Goal: Task Accomplishment & Management: Use online tool/utility

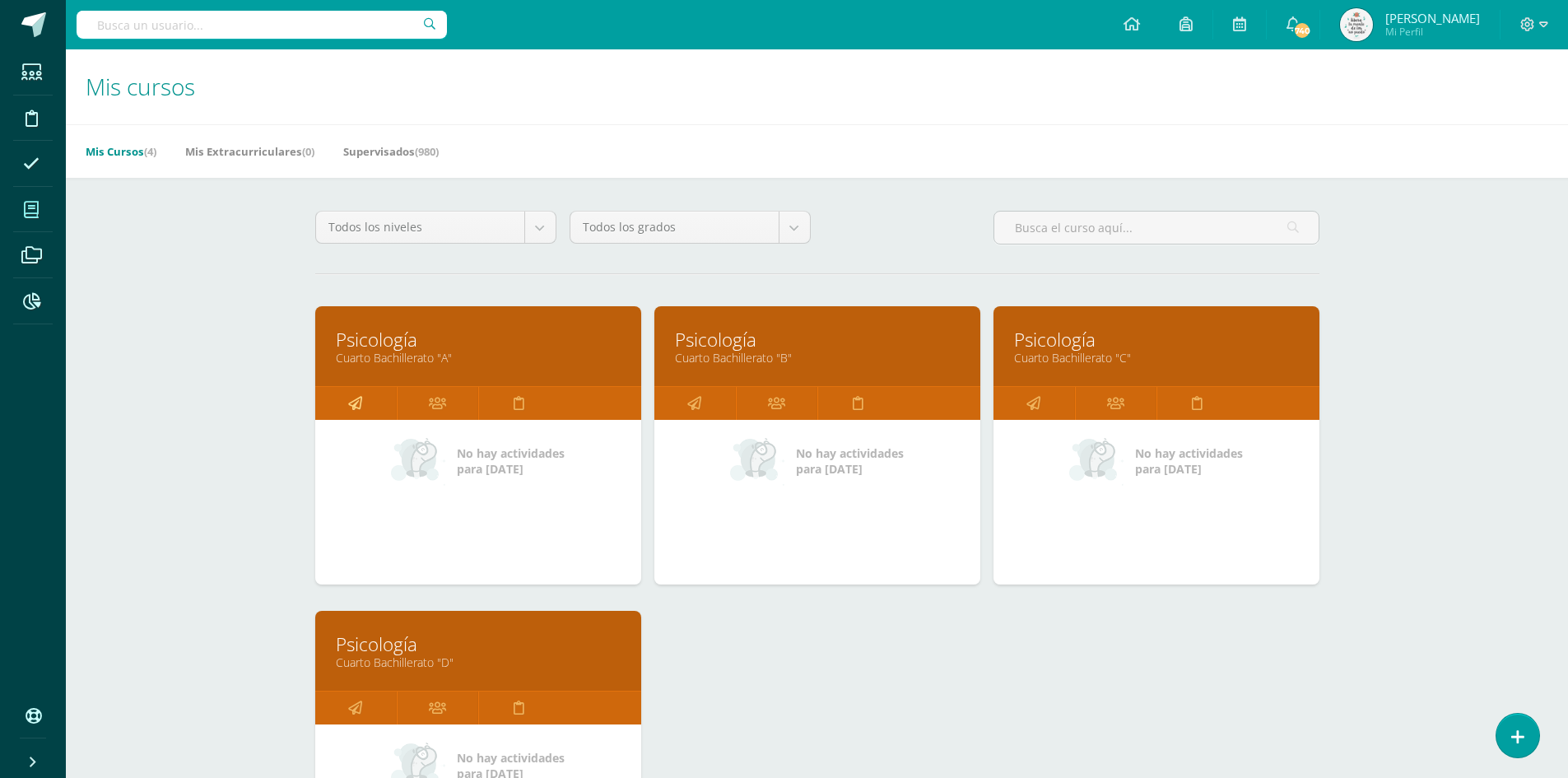
click at [352, 391] on icon at bounding box center [355, 403] width 14 height 32
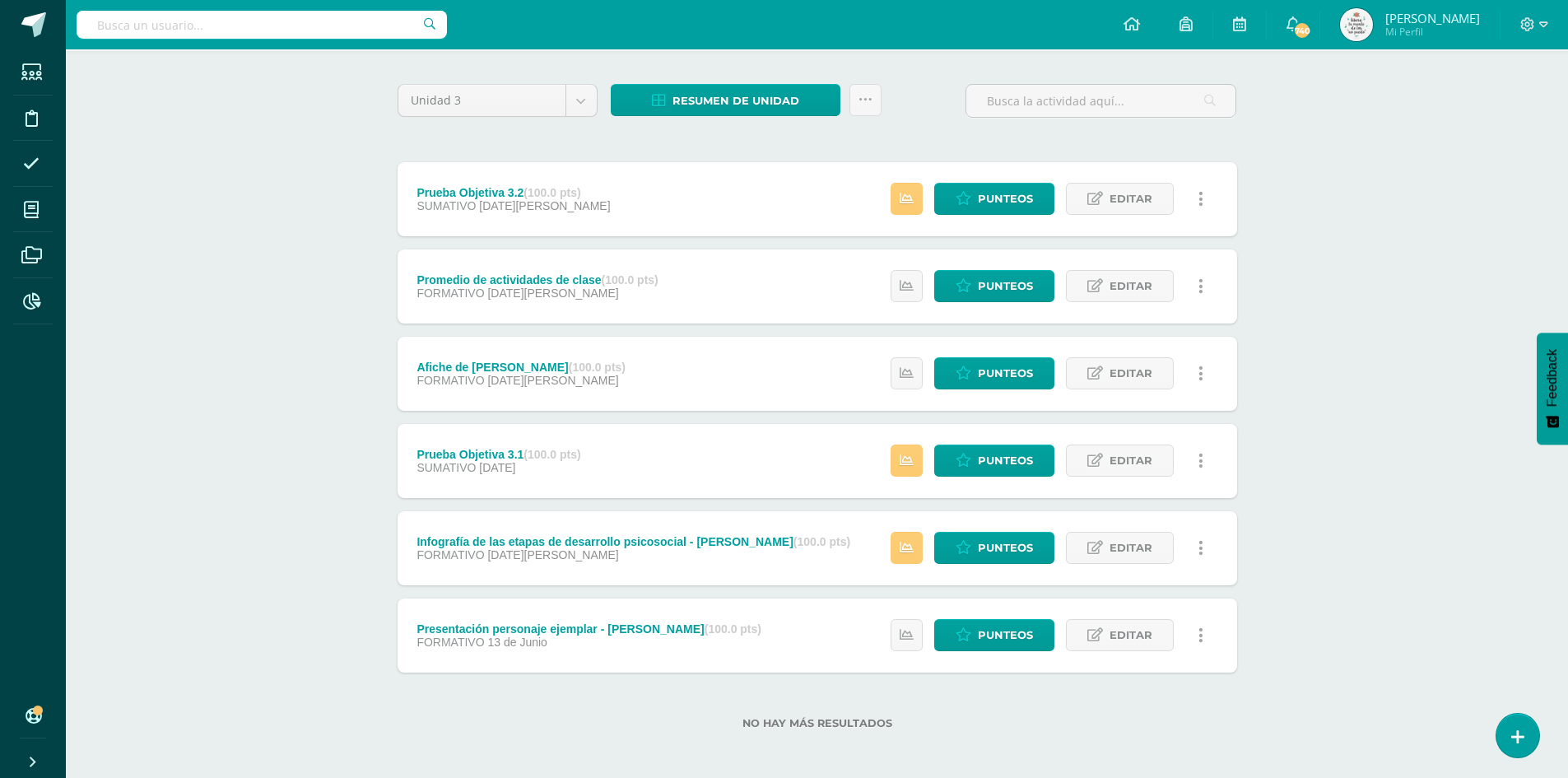
scroll to position [116, 0]
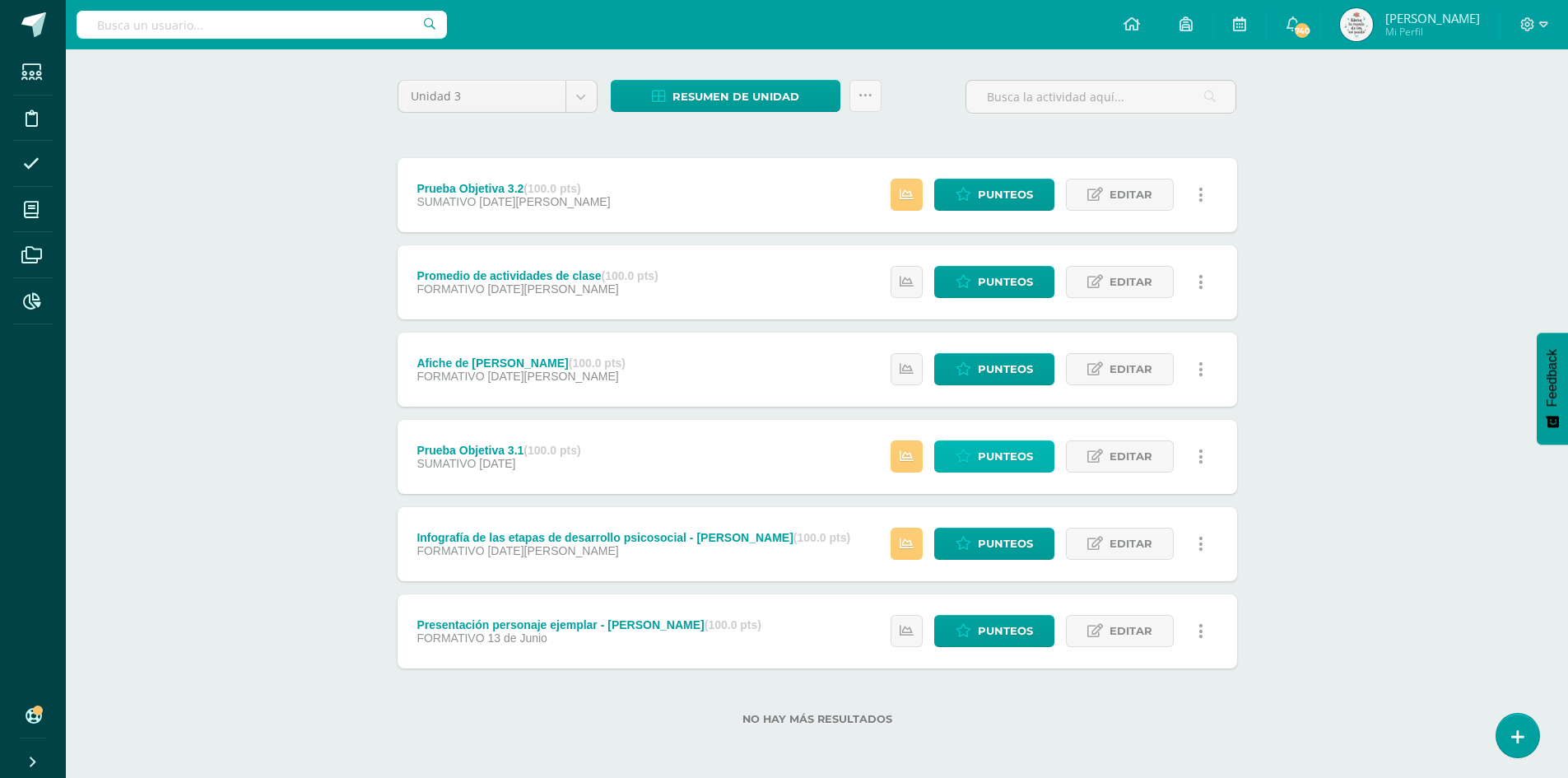
click at [982, 451] on span "Punteos" at bounding box center [1006, 456] width 55 height 30
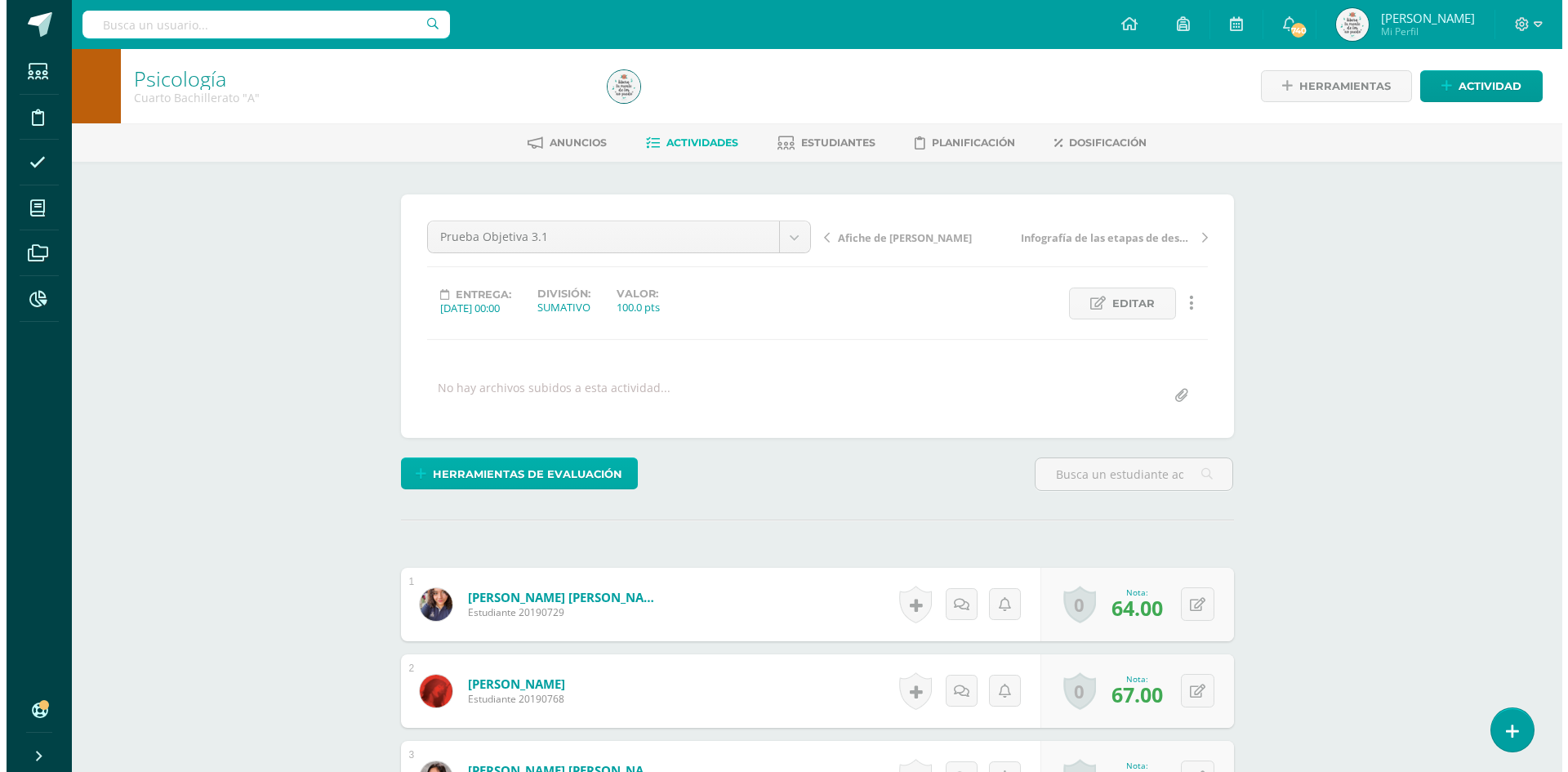
scroll to position [1, 0]
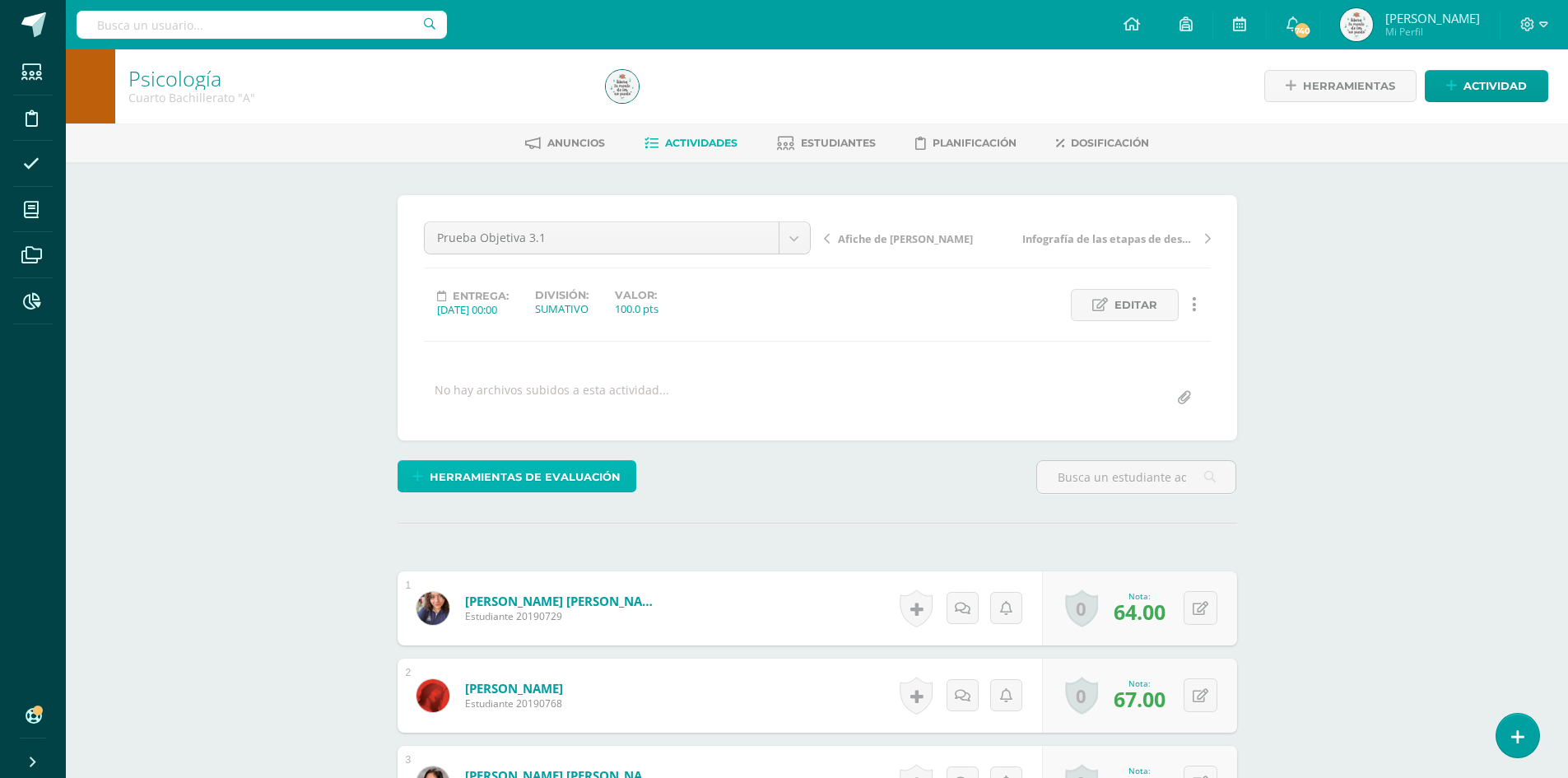
click at [543, 482] on span "Herramientas de evaluación" at bounding box center [525, 477] width 191 height 30
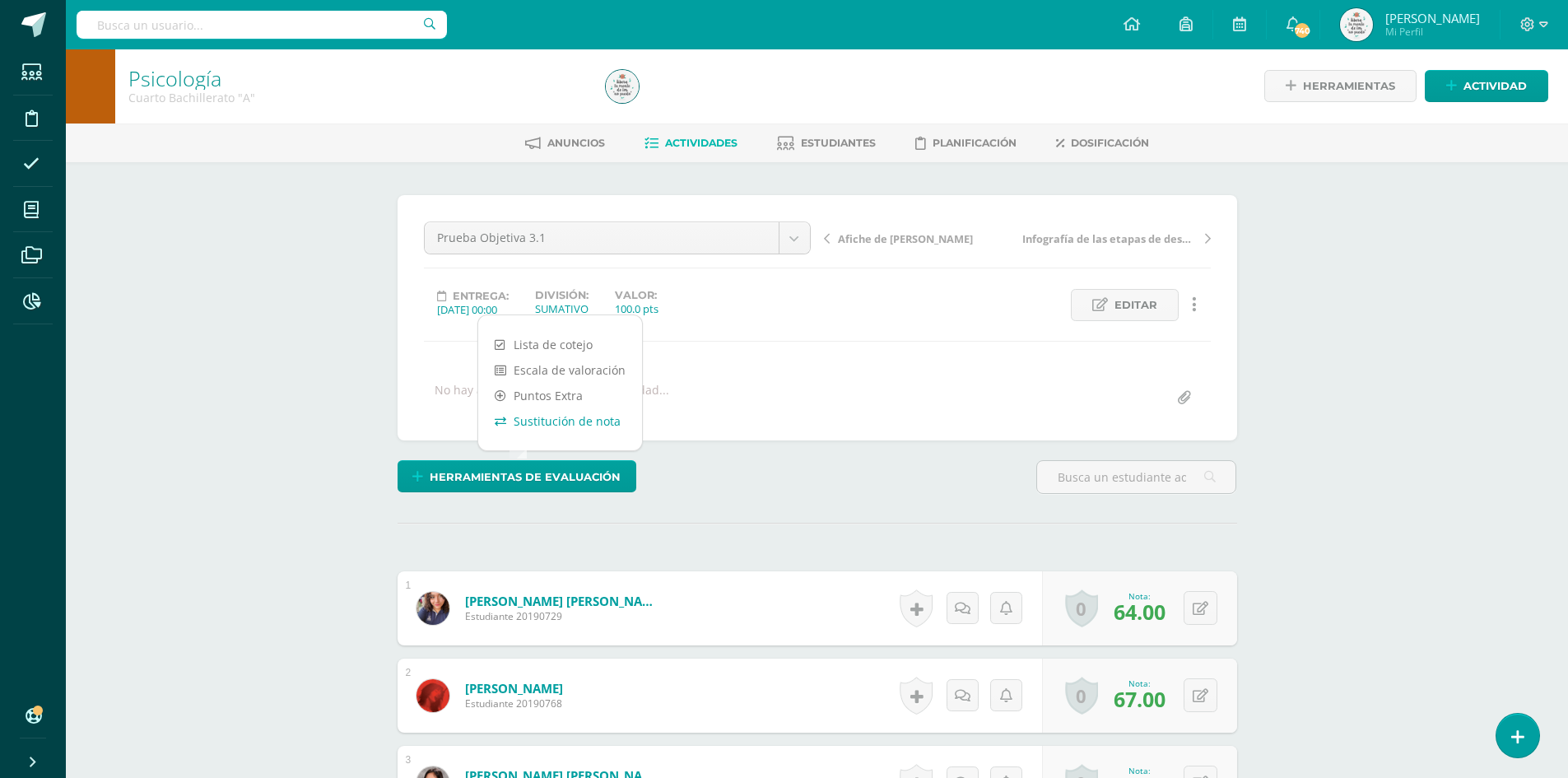
click at [577, 416] on link "Sustitución de nota" at bounding box center [560, 421] width 164 height 26
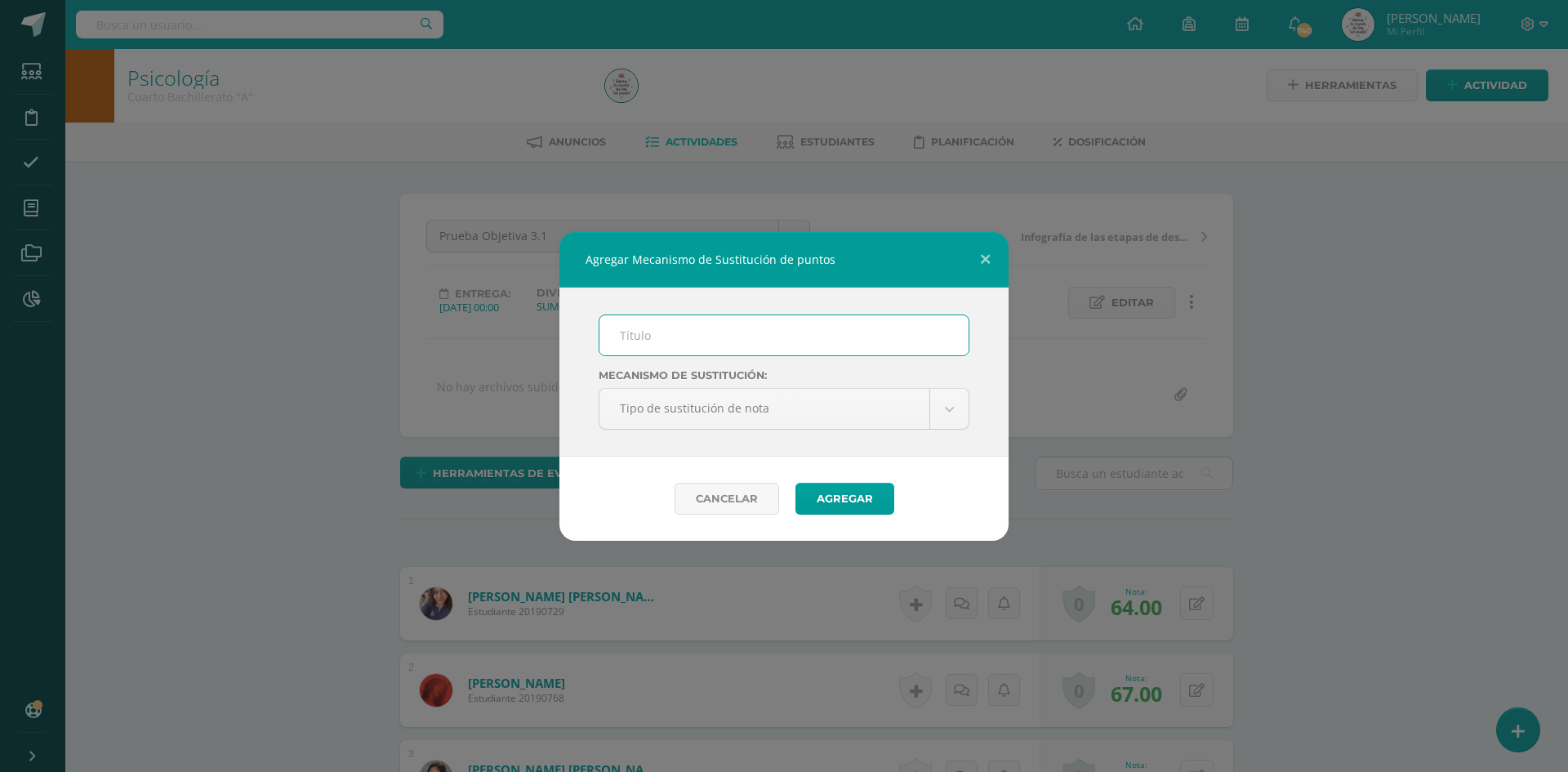
scroll to position [2, 0]
click at [716, 335] on input "text" at bounding box center [784, 336] width 369 height 40
type input "Proceso de Mejoramiento de los Aprendizajes -PMA"
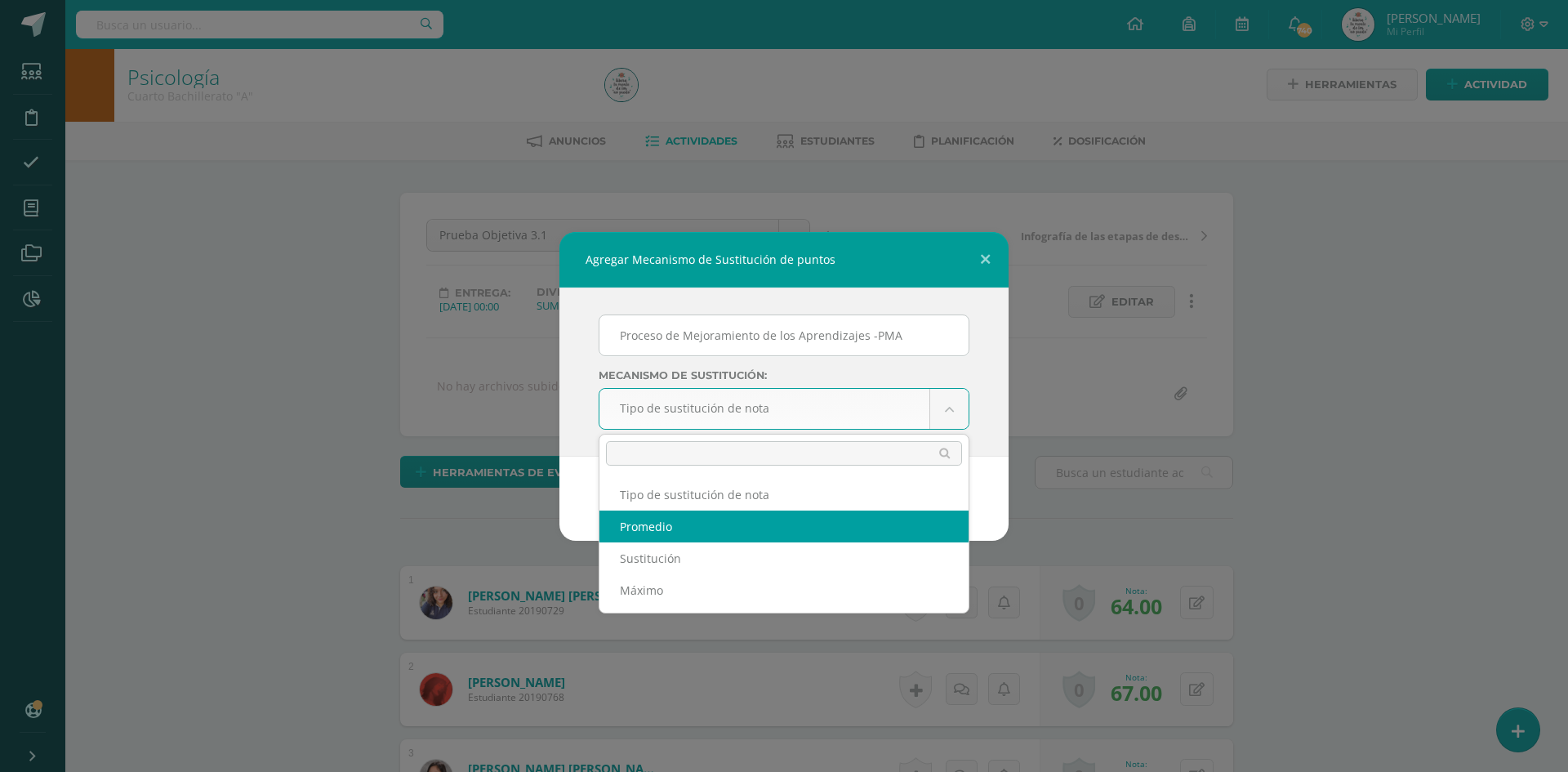
select select "average"
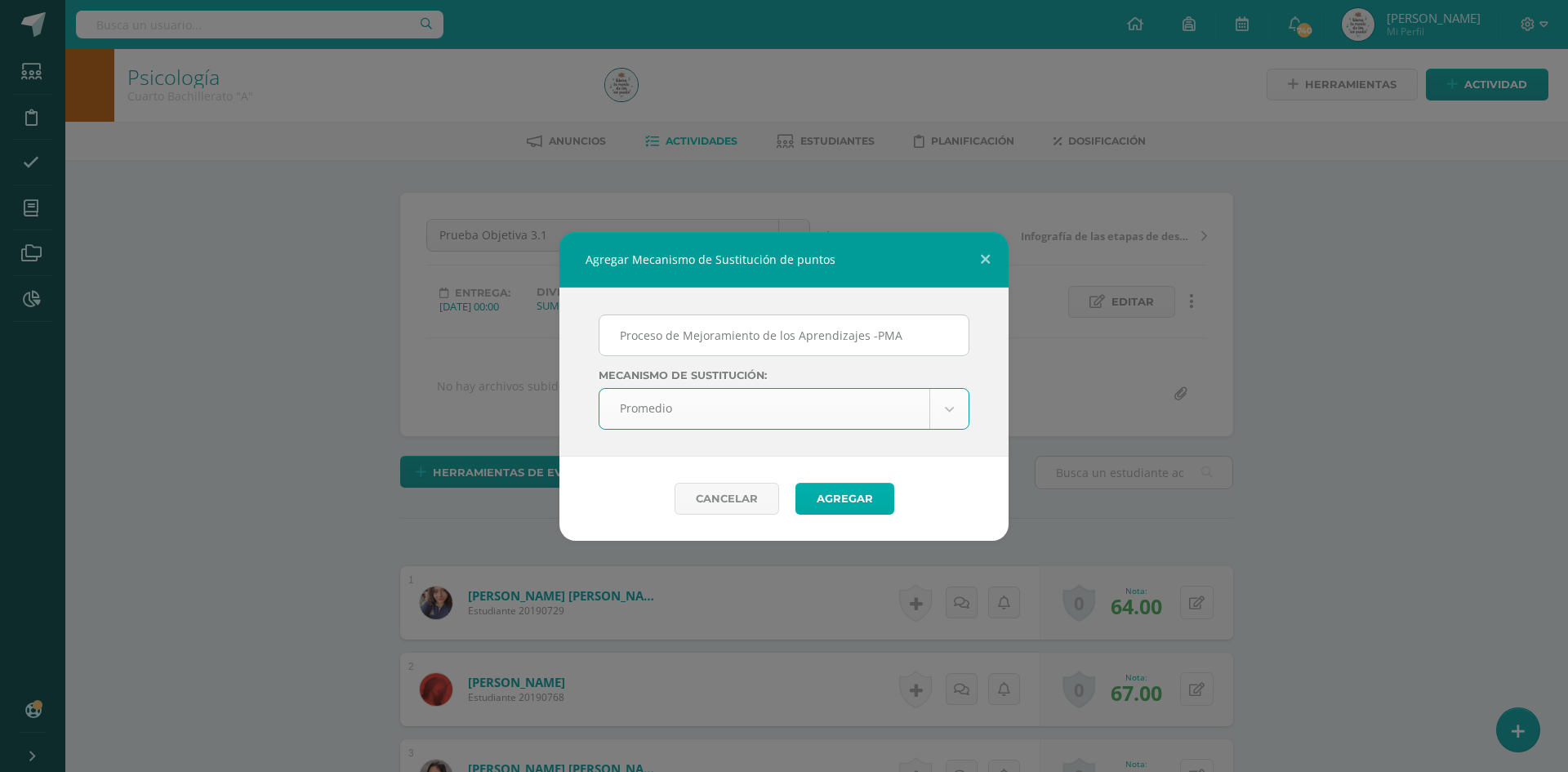
scroll to position [3, 0]
click at [839, 496] on button "Agregar" at bounding box center [845, 499] width 99 height 32
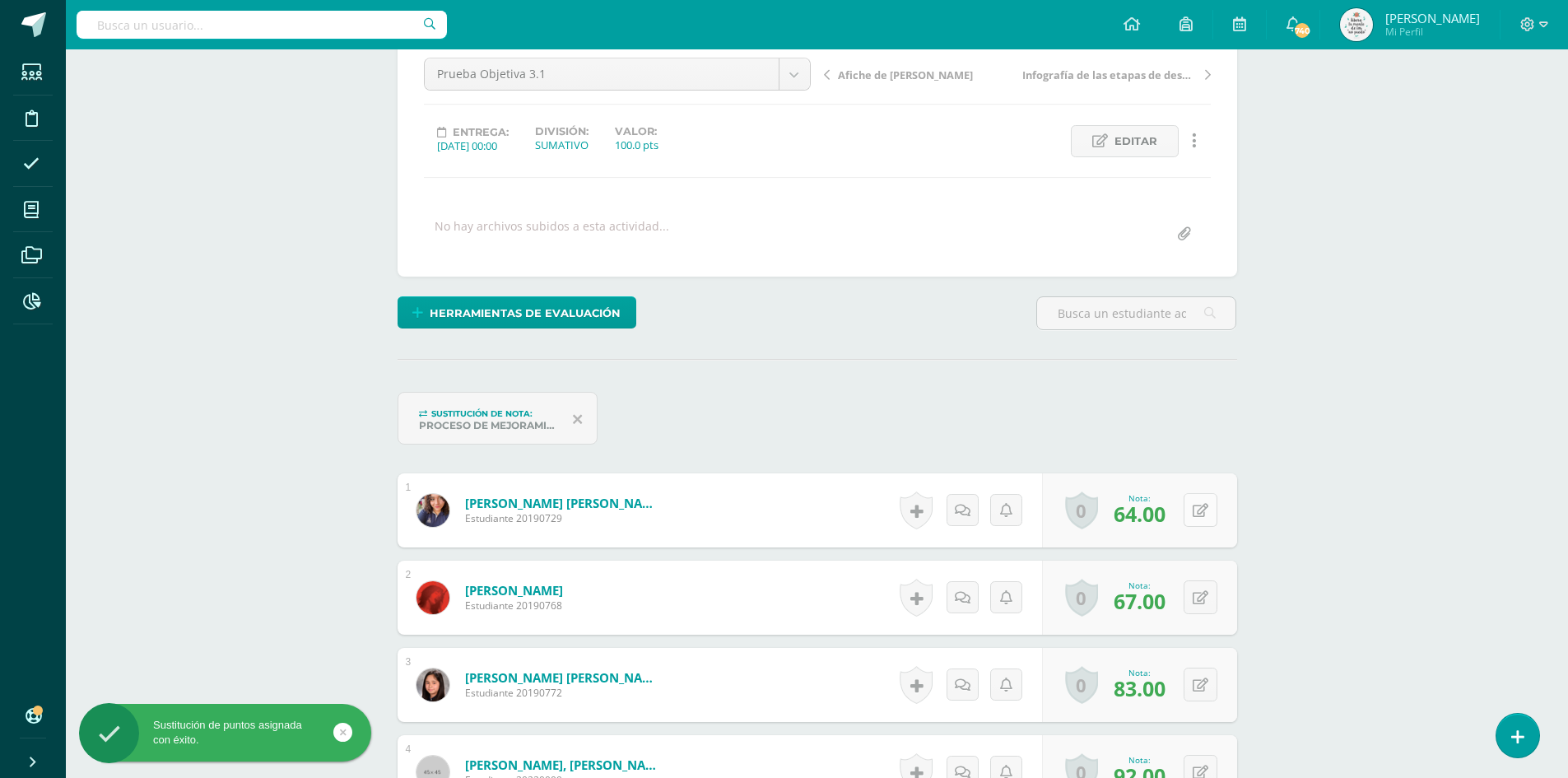
scroll to position [165, 0]
click at [1191, 508] on div "0 Logros Logros obtenidos Aún no hay logros agregados Nota: 64.00" at bounding box center [1139, 509] width 195 height 74
click at [1217, 516] on icon at bounding box center [1212, 509] width 17 height 14
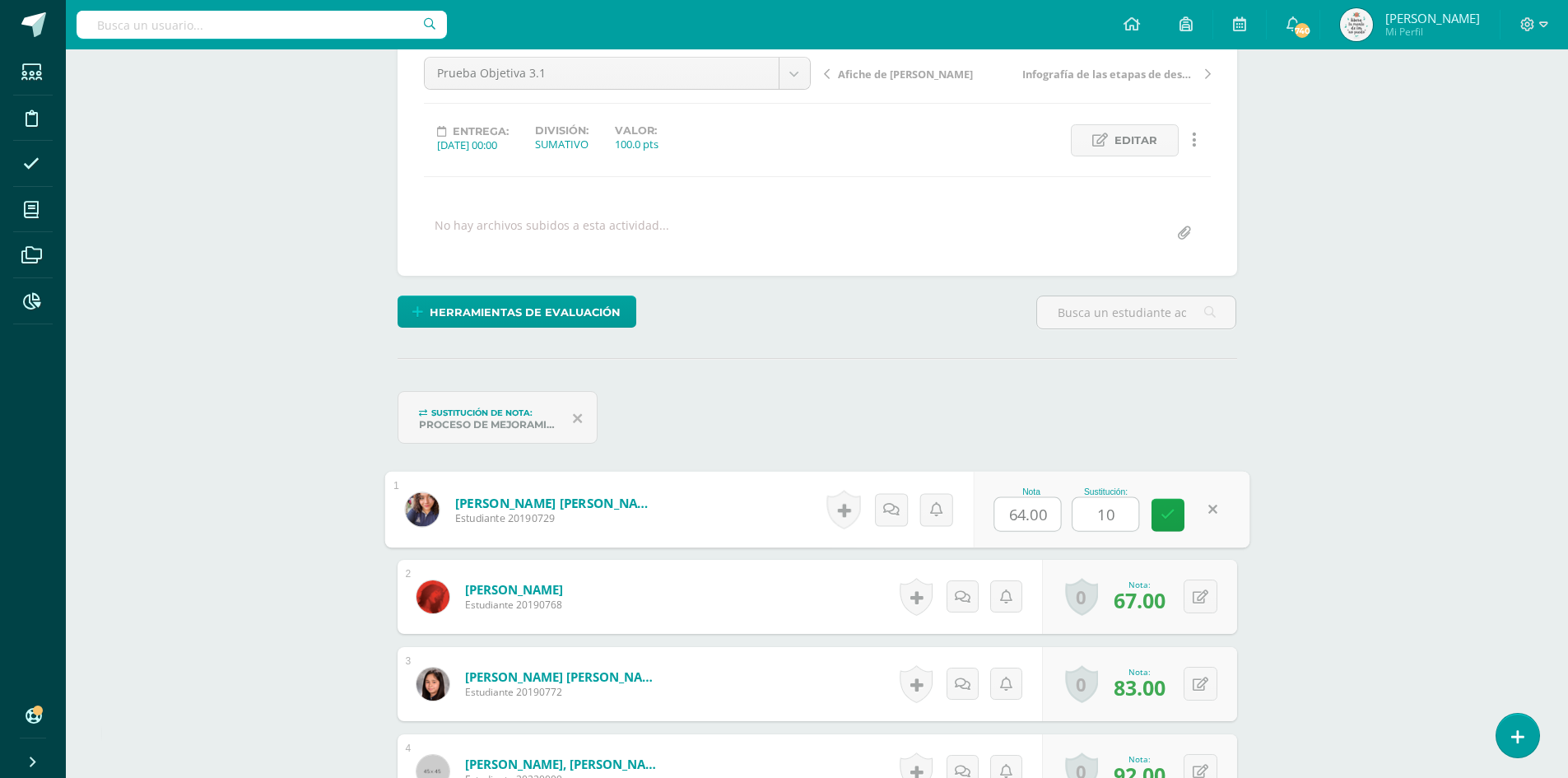
type input "100"
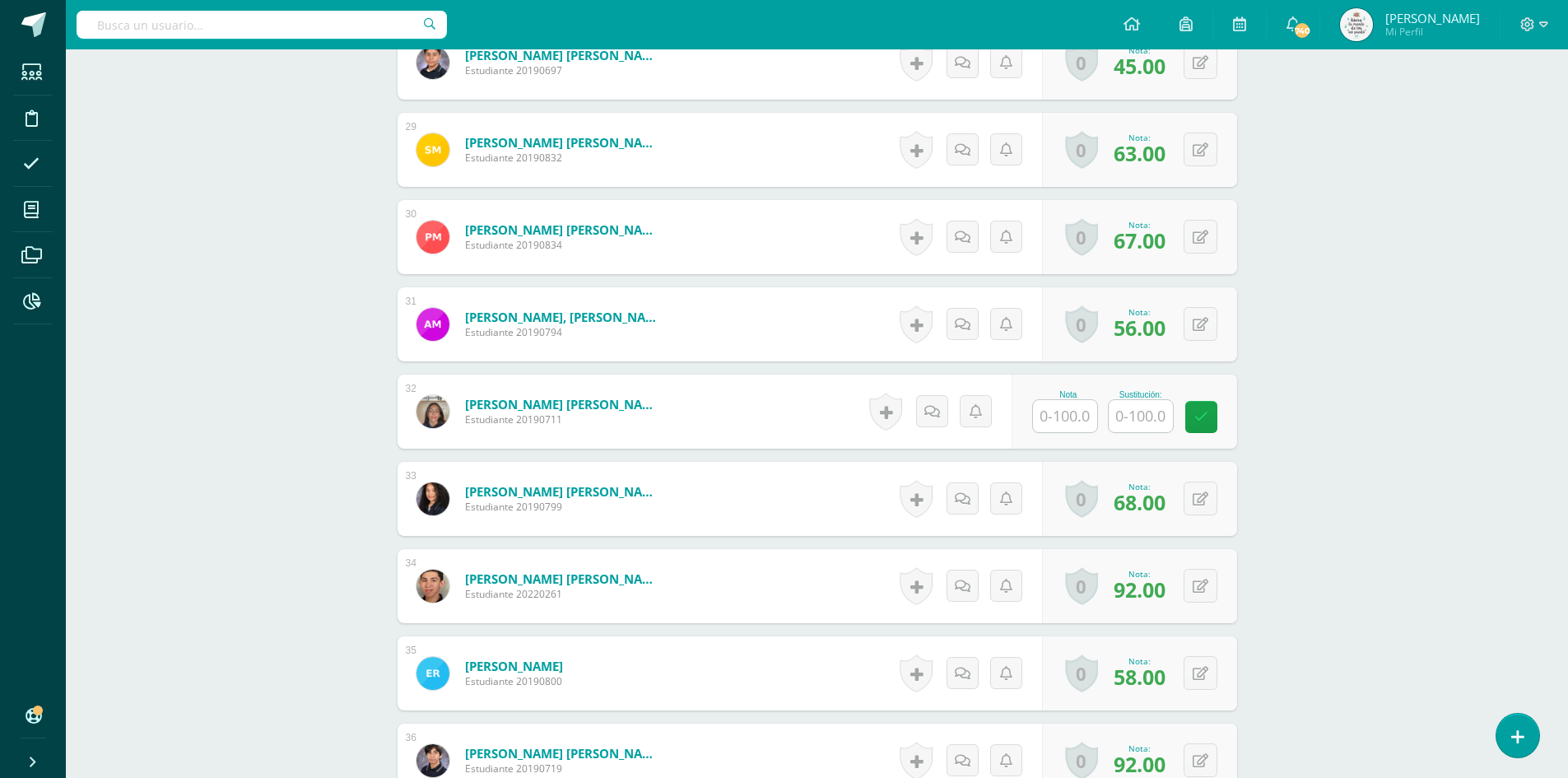
scroll to position [2814, 0]
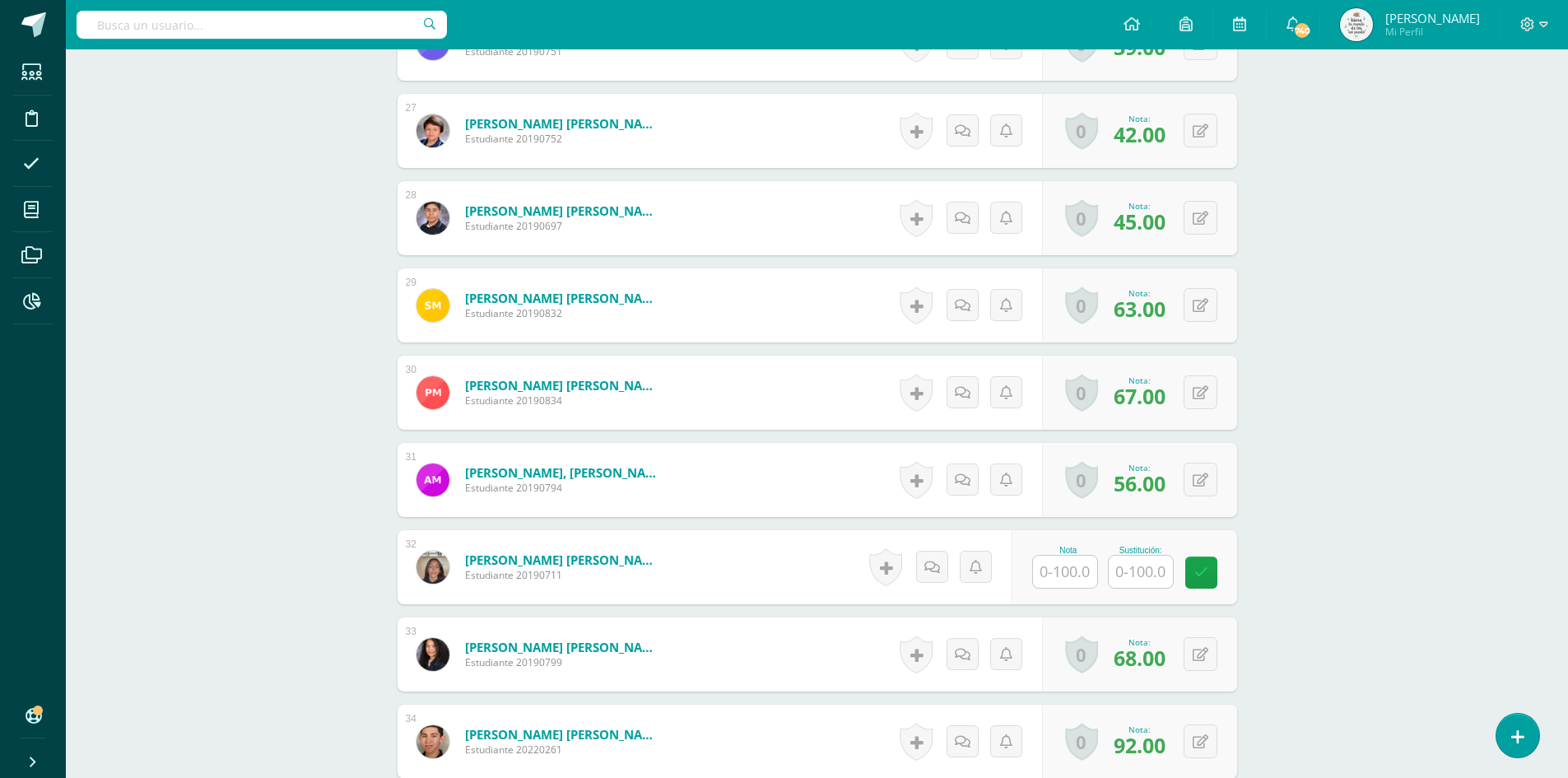
click at [1065, 571] on input "text" at bounding box center [1065, 571] width 65 height 32
type input "95"
click at [1186, 654] on div "0 Logros Logros obtenidos Aún no hay logros agregados Nota: 68.00" at bounding box center [1139, 654] width 195 height 74
click at [1206, 654] on icon at bounding box center [1212, 653] width 17 height 14
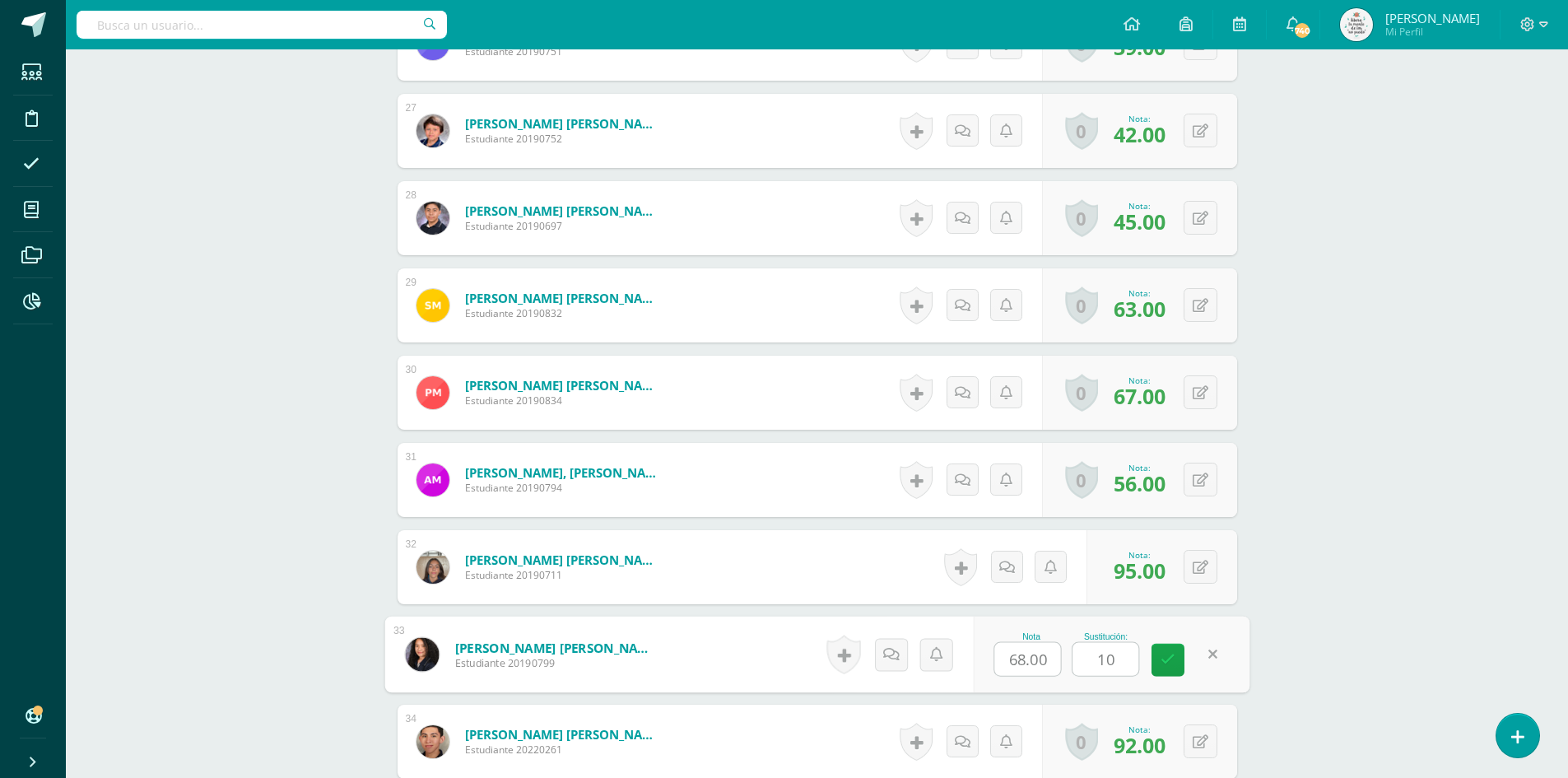
type input "100"
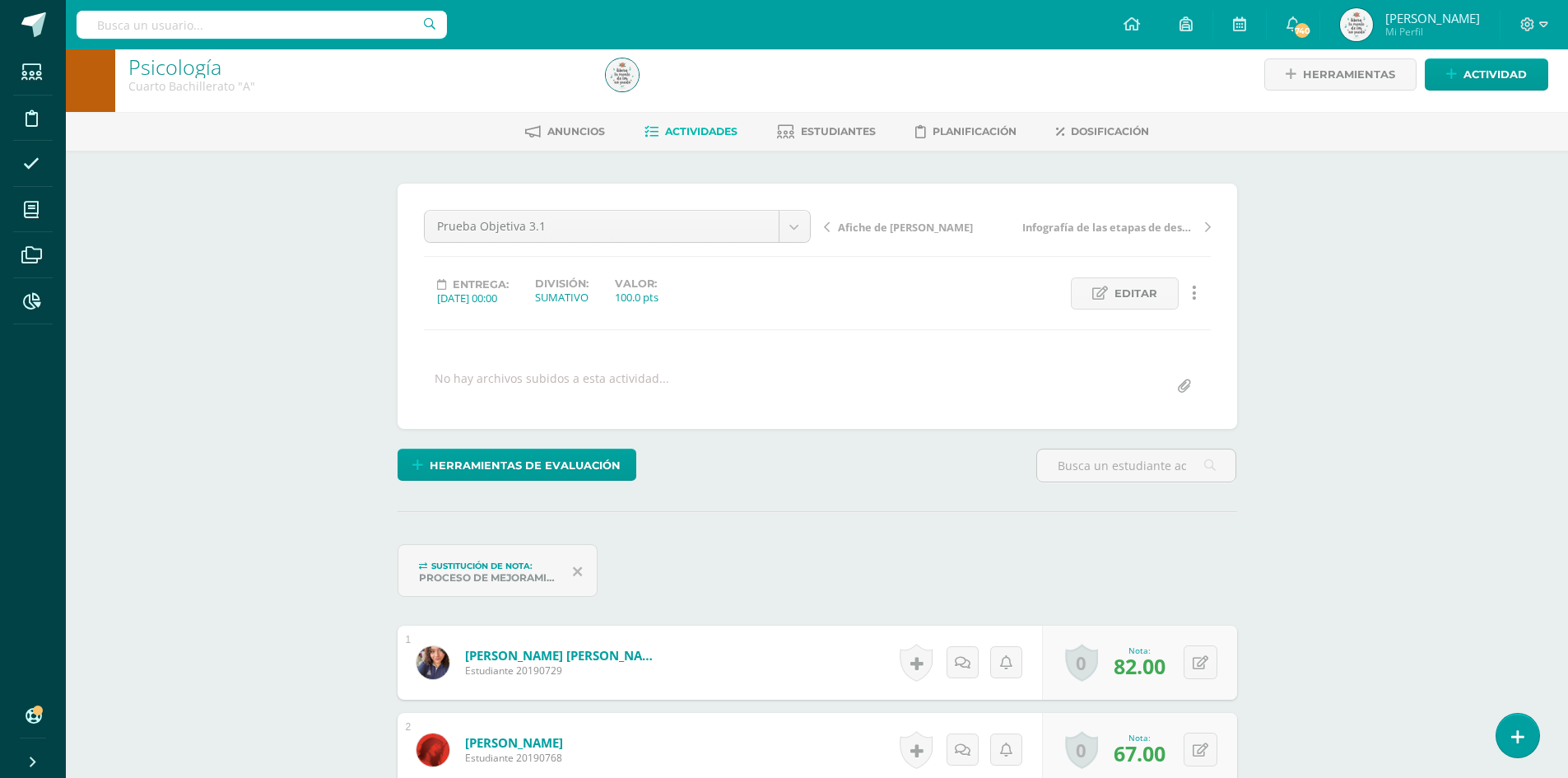
scroll to position [0, 0]
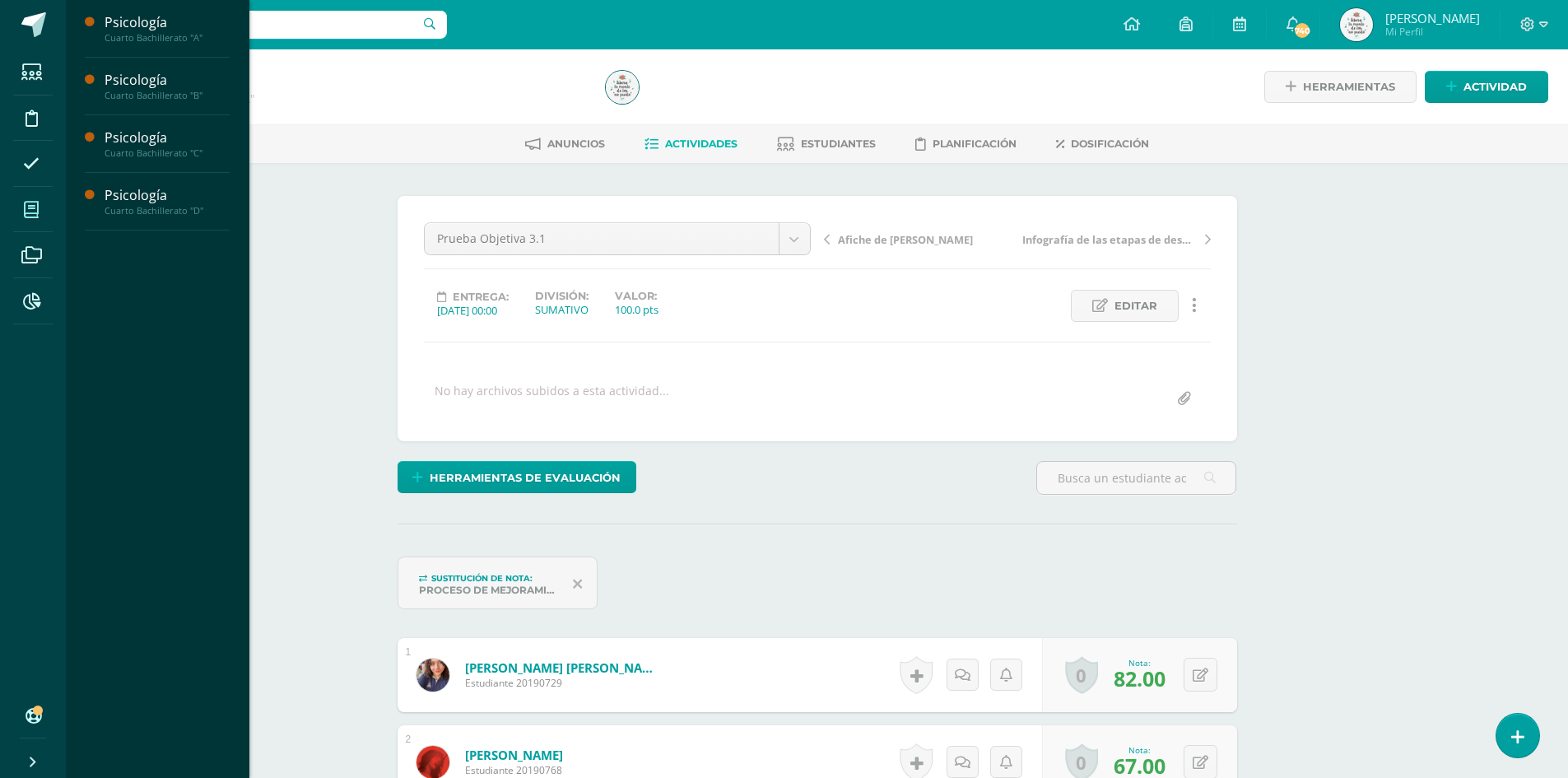
click at [45, 213] on span at bounding box center [31, 210] width 37 height 37
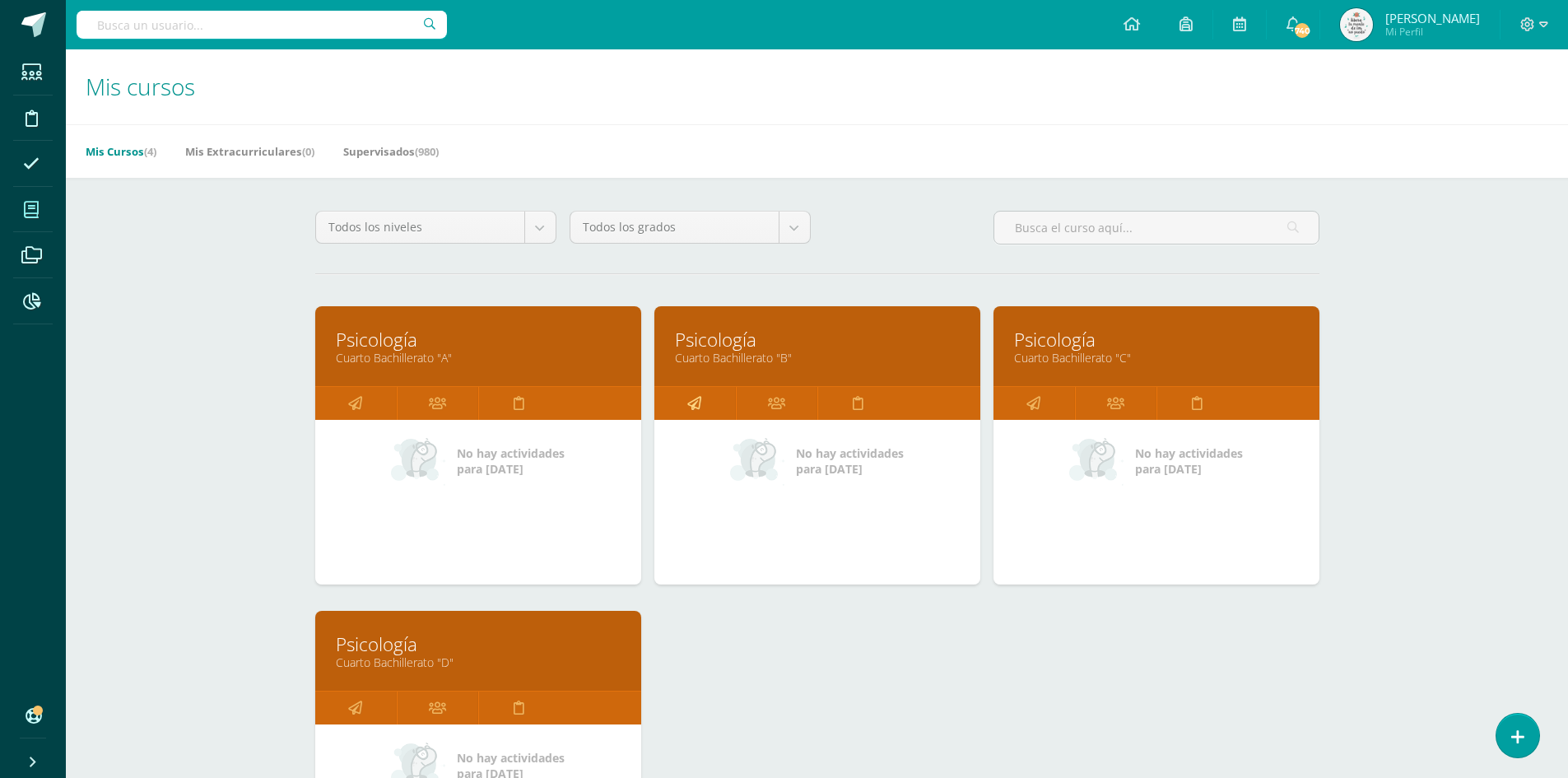
click at [693, 396] on icon at bounding box center [694, 403] width 14 height 32
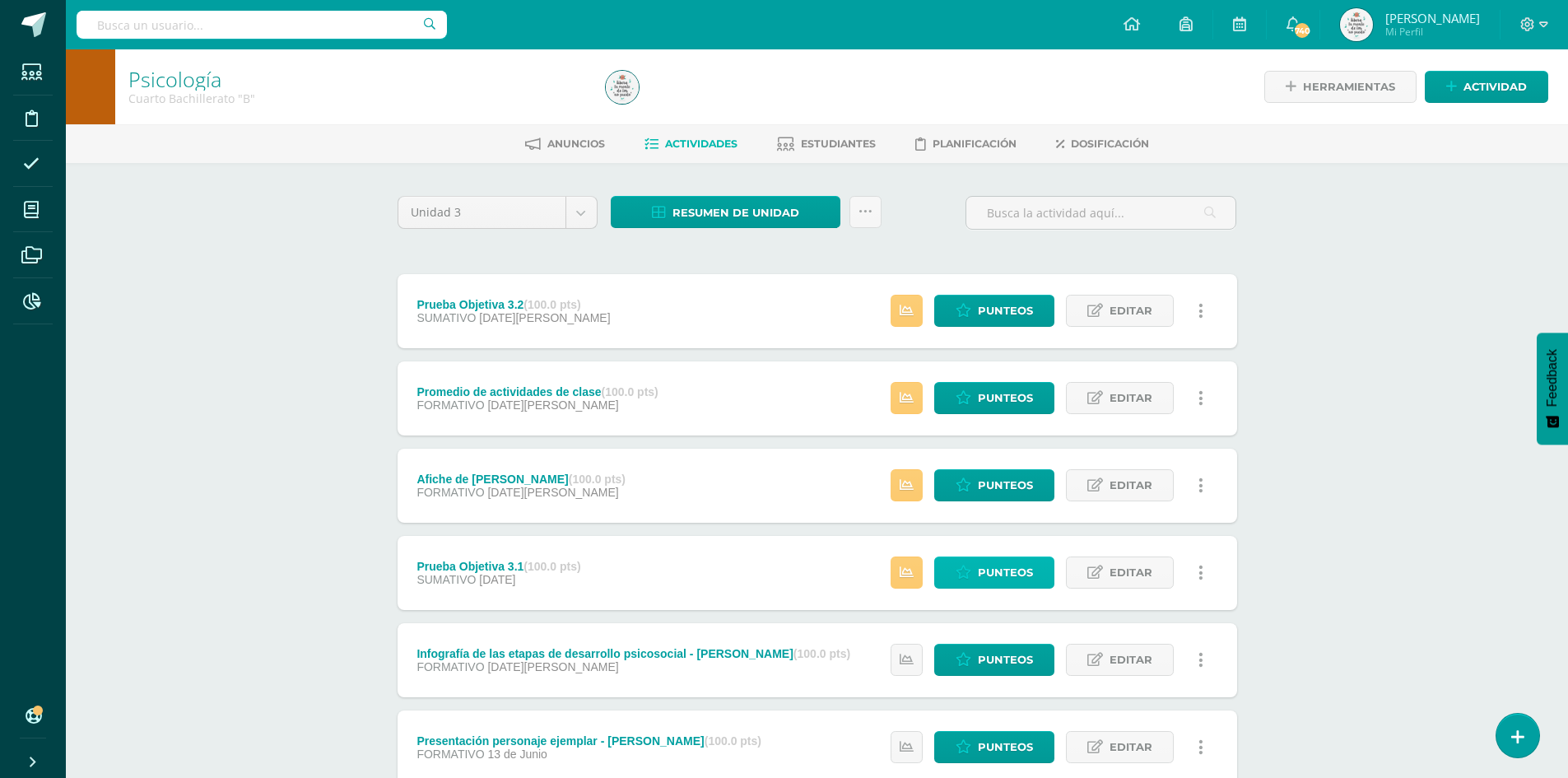
click at [1021, 564] on span "Punteos" at bounding box center [1006, 572] width 55 height 30
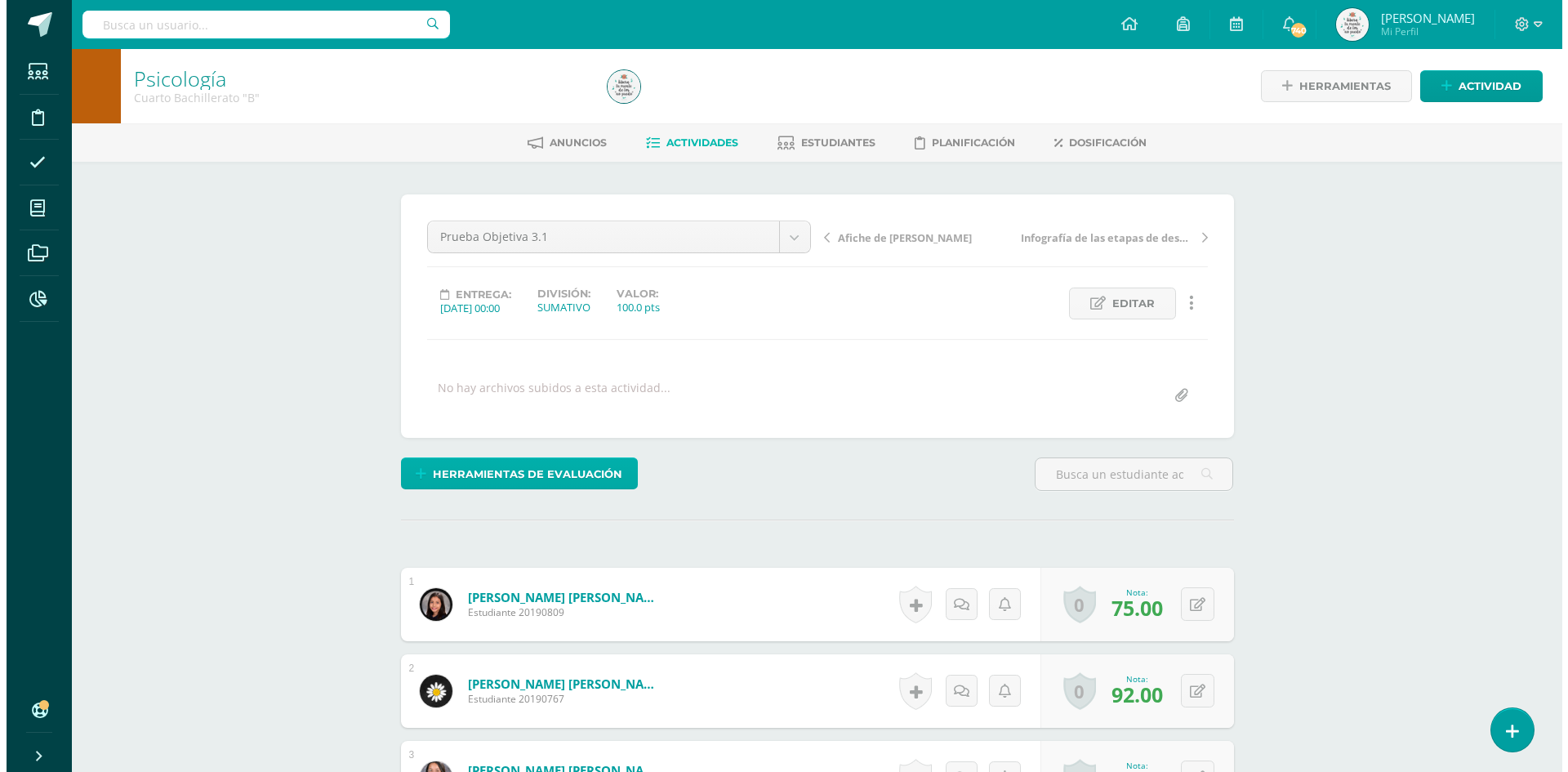
scroll to position [1, 0]
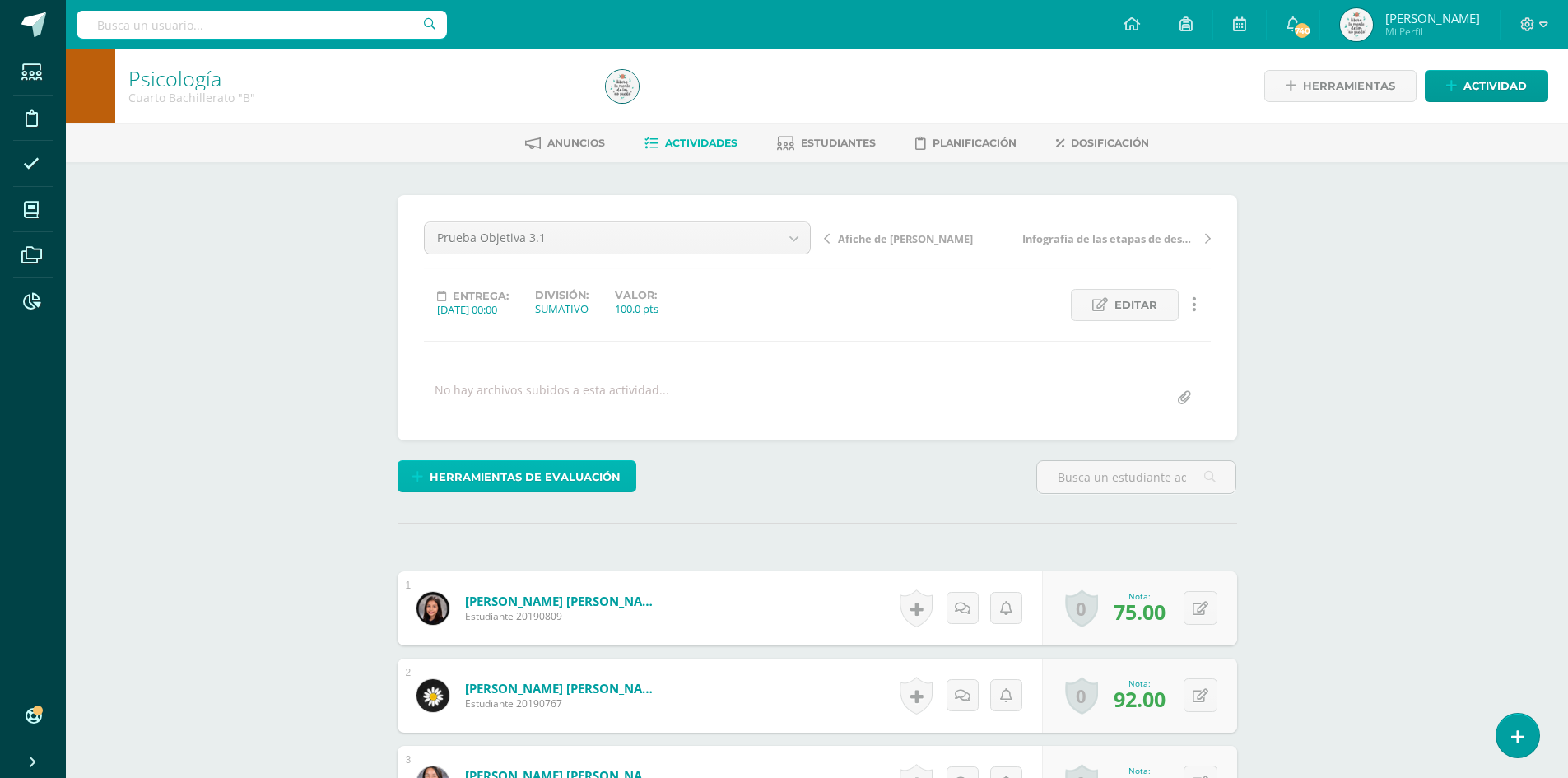
click at [551, 473] on span "Herramientas de evaluación" at bounding box center [525, 477] width 191 height 30
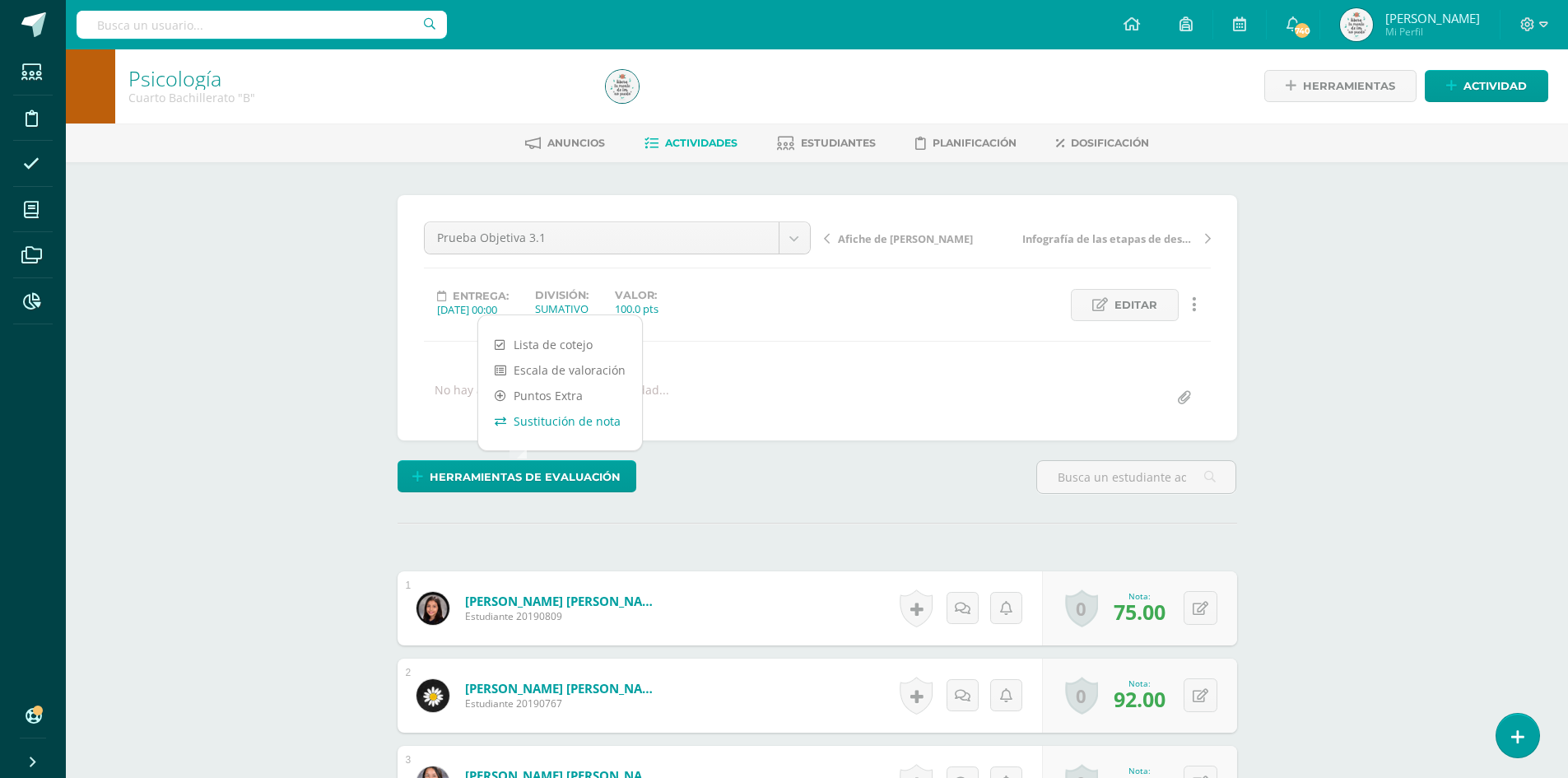
click at [570, 424] on link "Sustitución de nota" at bounding box center [560, 421] width 164 height 26
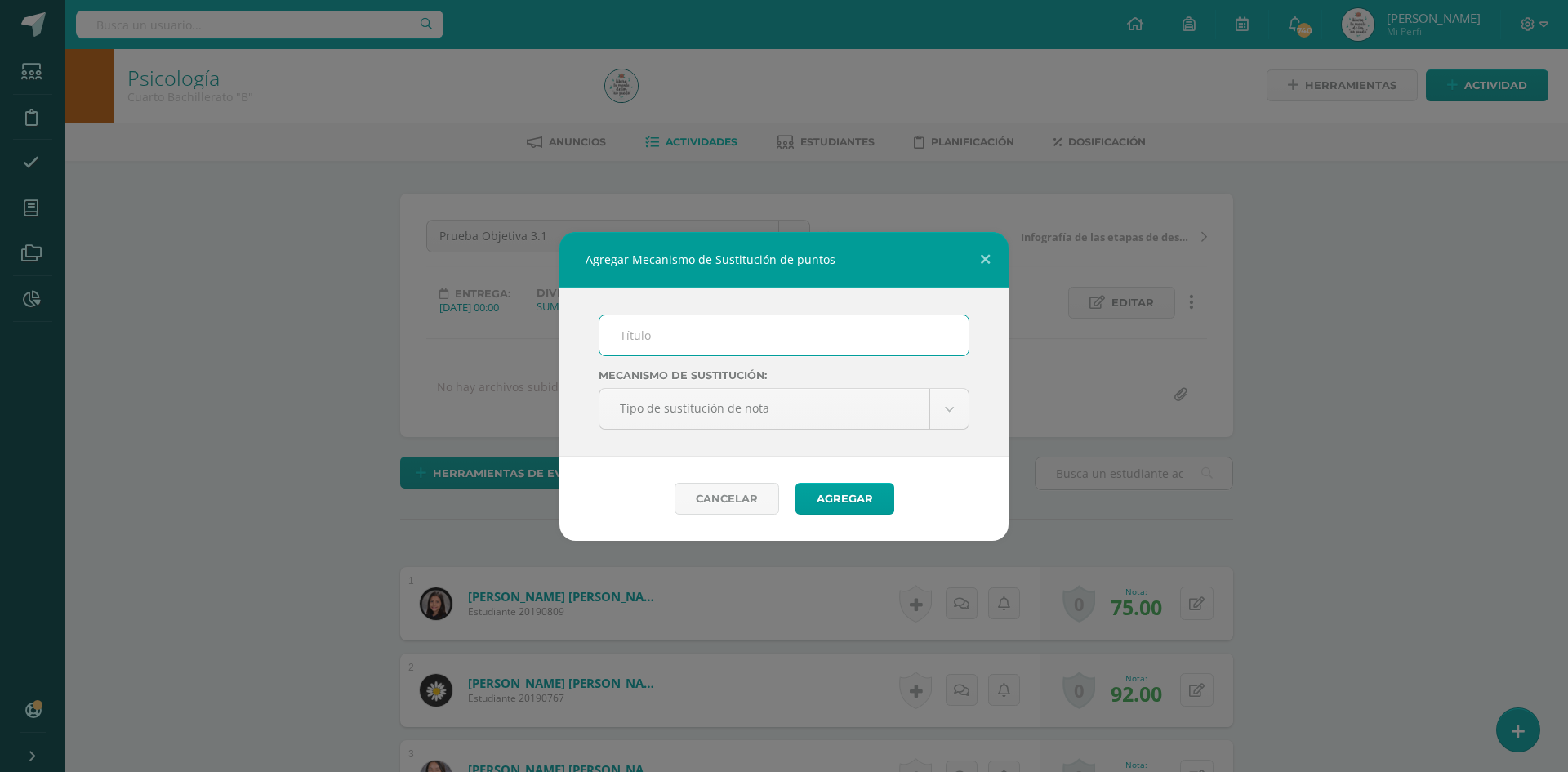
click at [611, 346] on input "text" at bounding box center [784, 336] width 369 height 40
click at [652, 335] on input "text" at bounding box center [784, 336] width 369 height 40
type input "Proceso de Mejoramiento de los Aprendizajes -PMA"
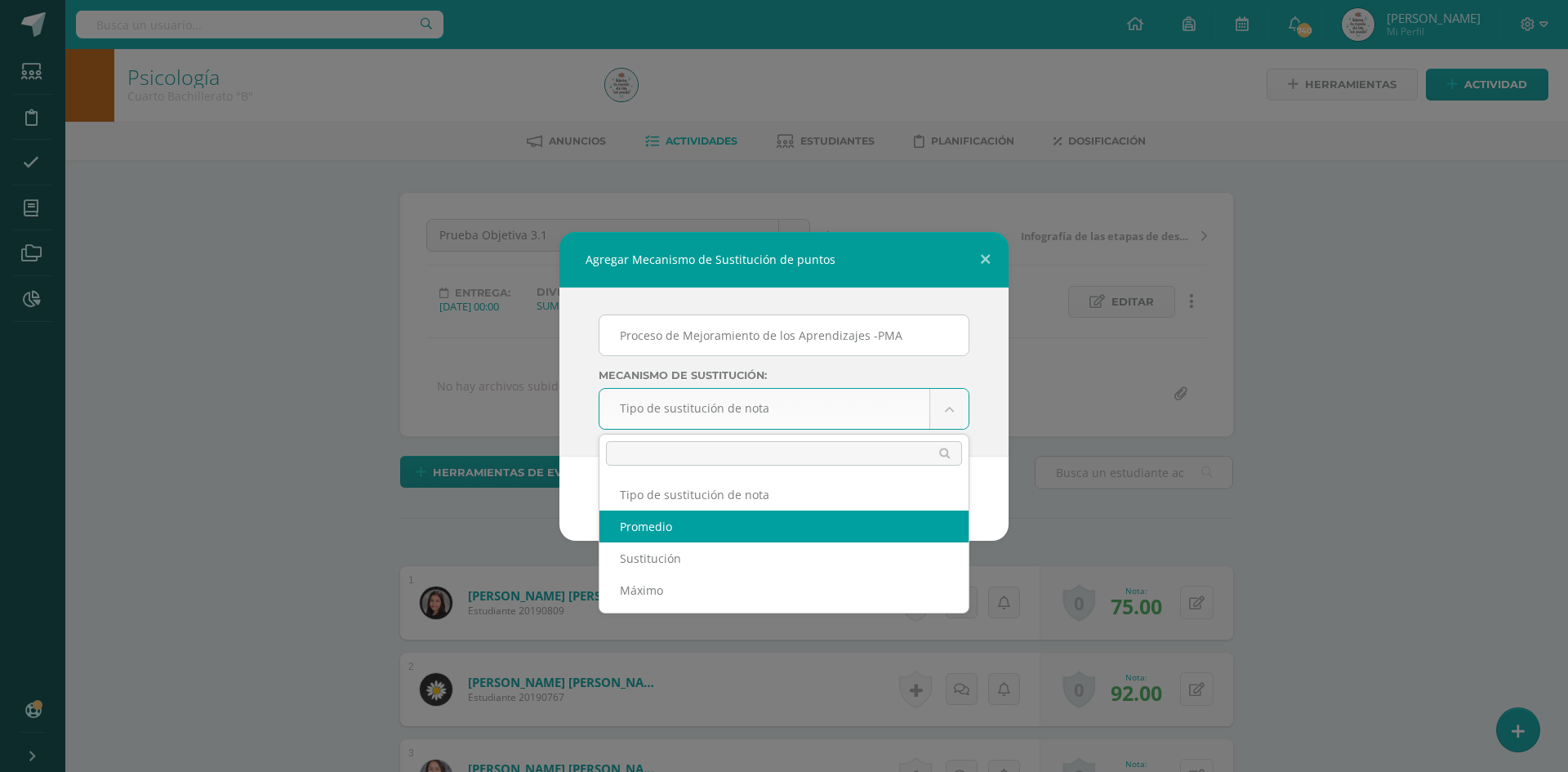
select select "average"
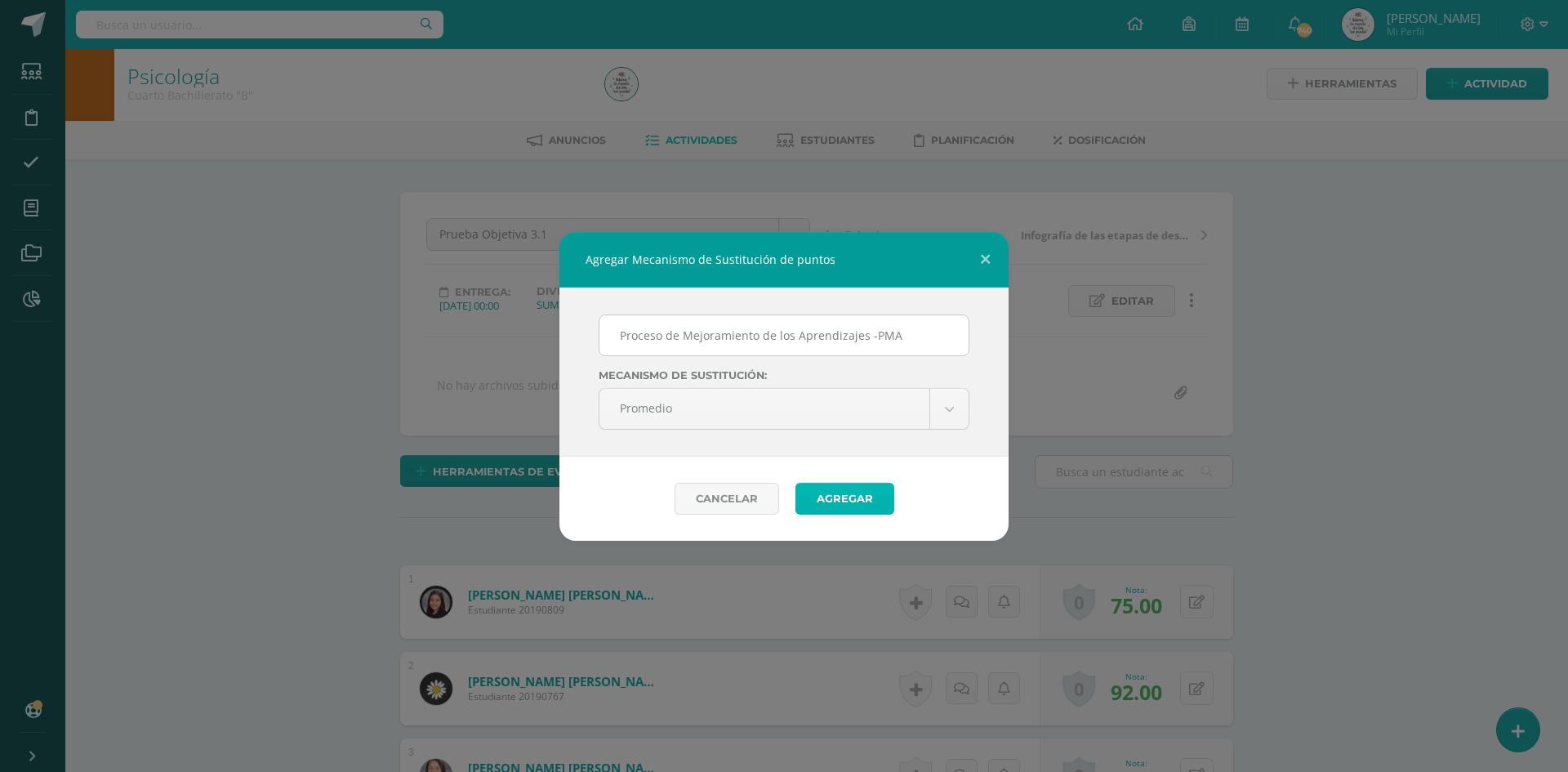
click at [860, 484] on button "Agregar" at bounding box center [845, 499] width 99 height 32
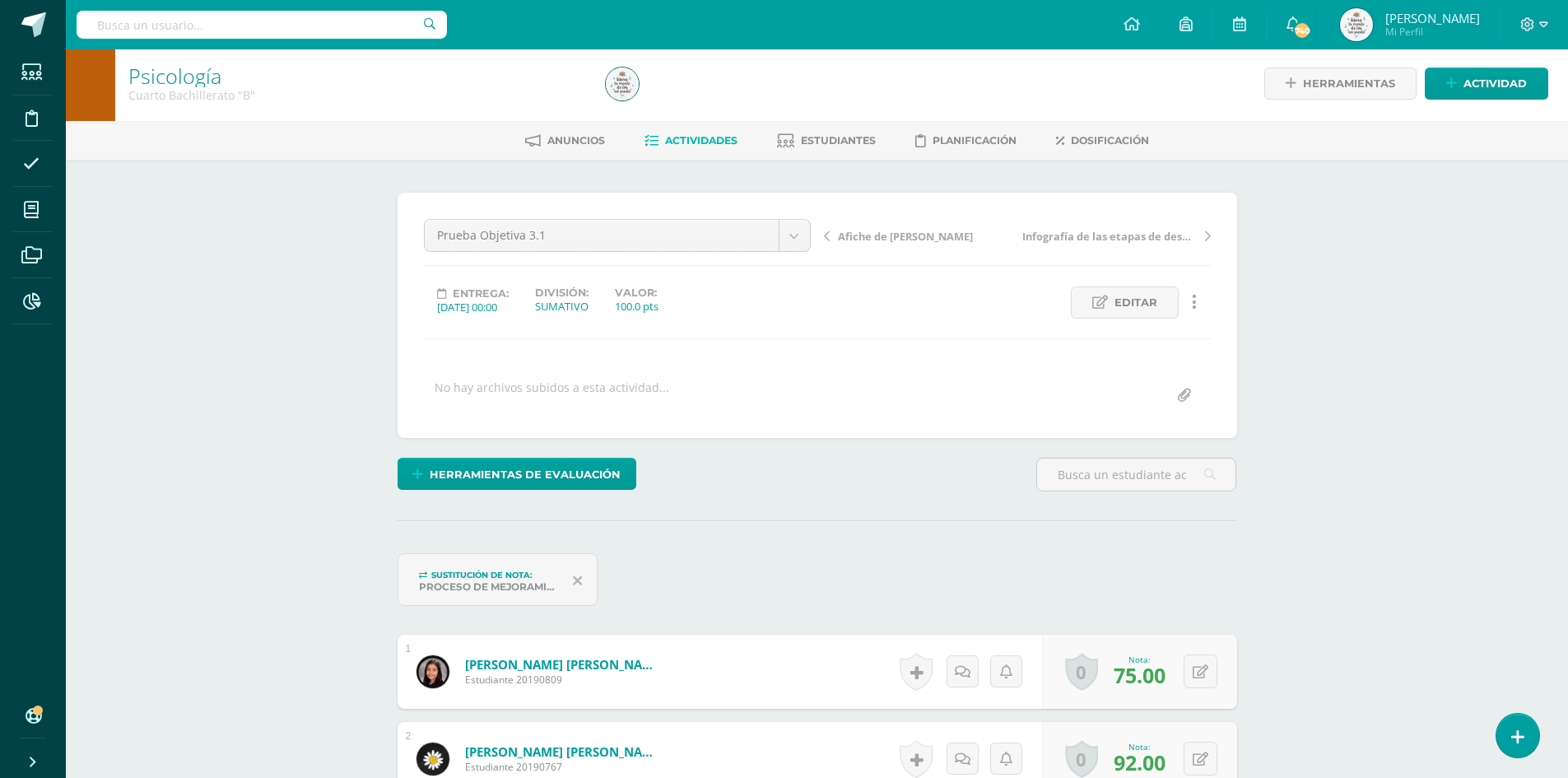
scroll to position [4, 0]
click at [1209, 675] on button at bounding box center [1211, 671] width 34 height 34
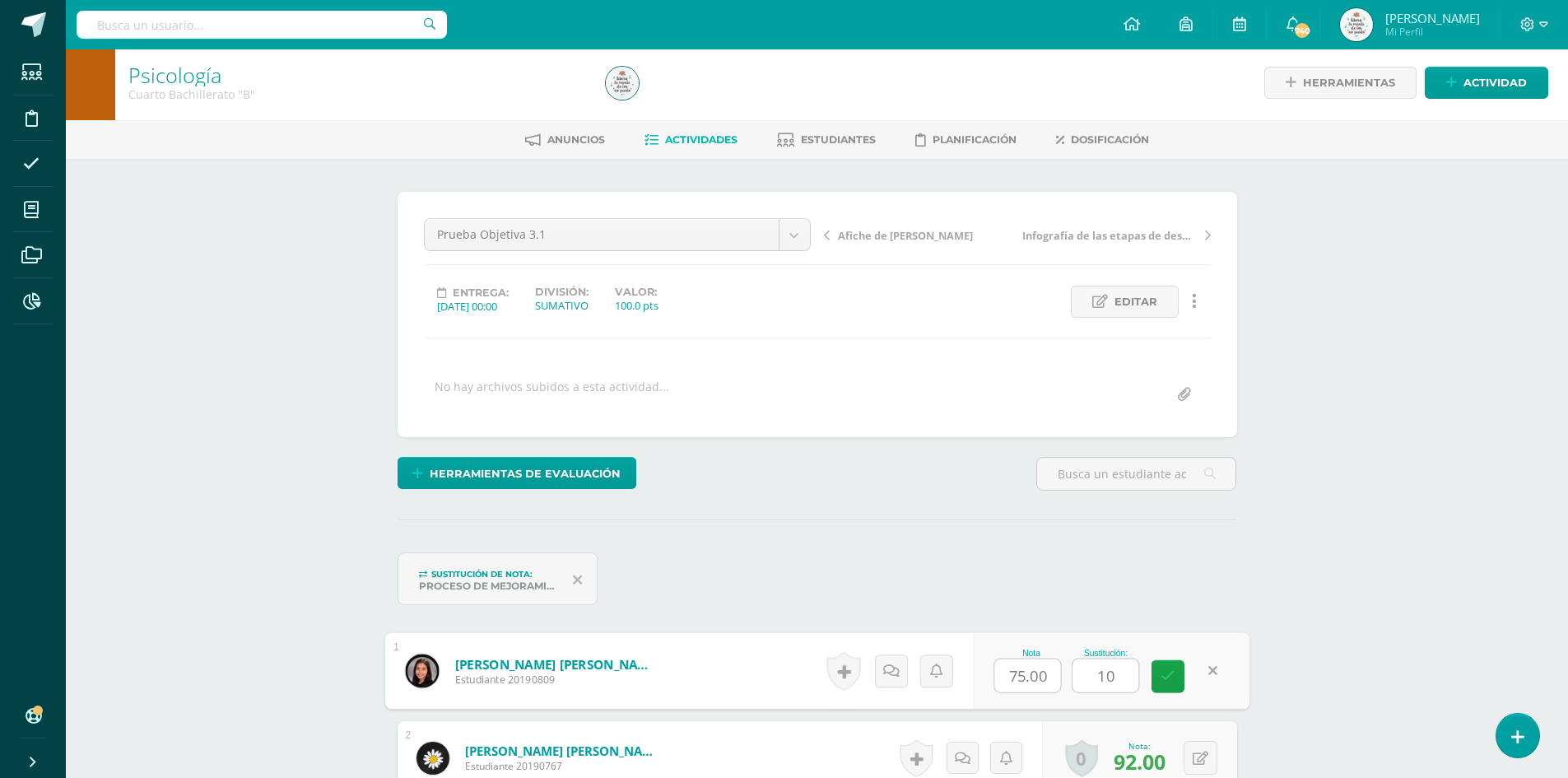
type input "100"
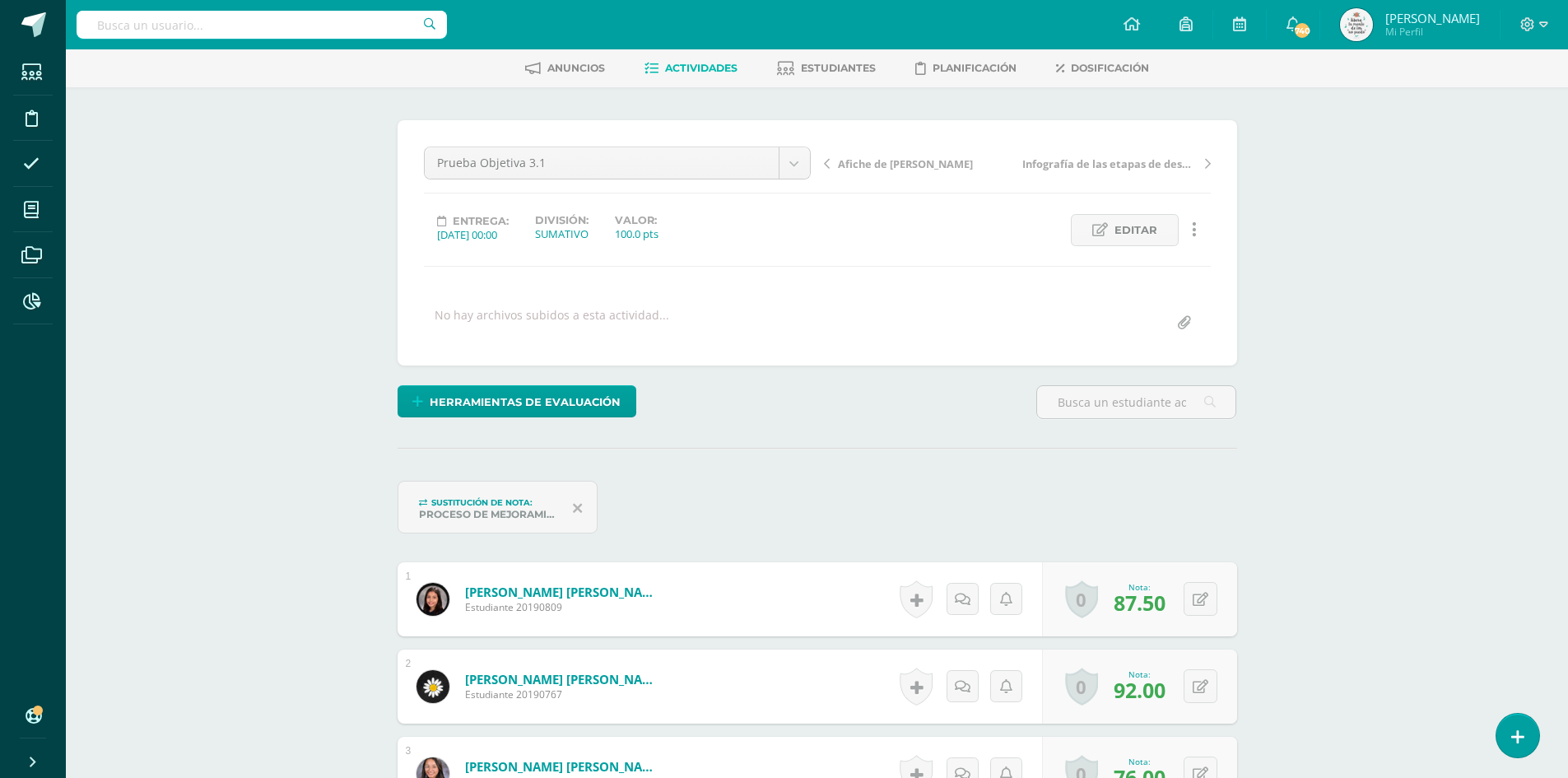
scroll to position [169, 0]
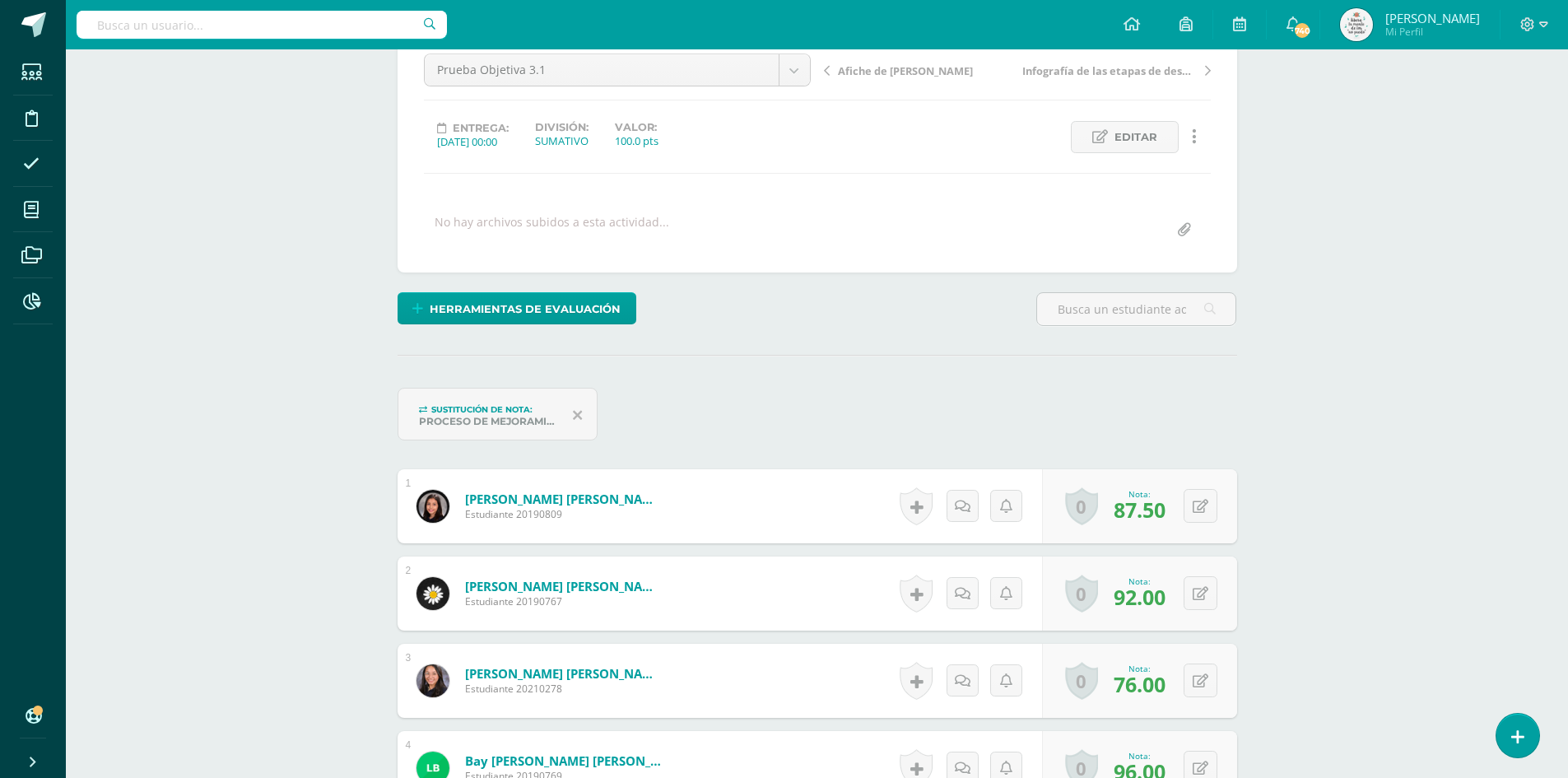
click at [1171, 598] on div "Nota: 92.00" at bounding box center [1139, 593] width 65 height 35
click at [1197, 602] on button at bounding box center [1200, 593] width 34 height 34
type input "100"
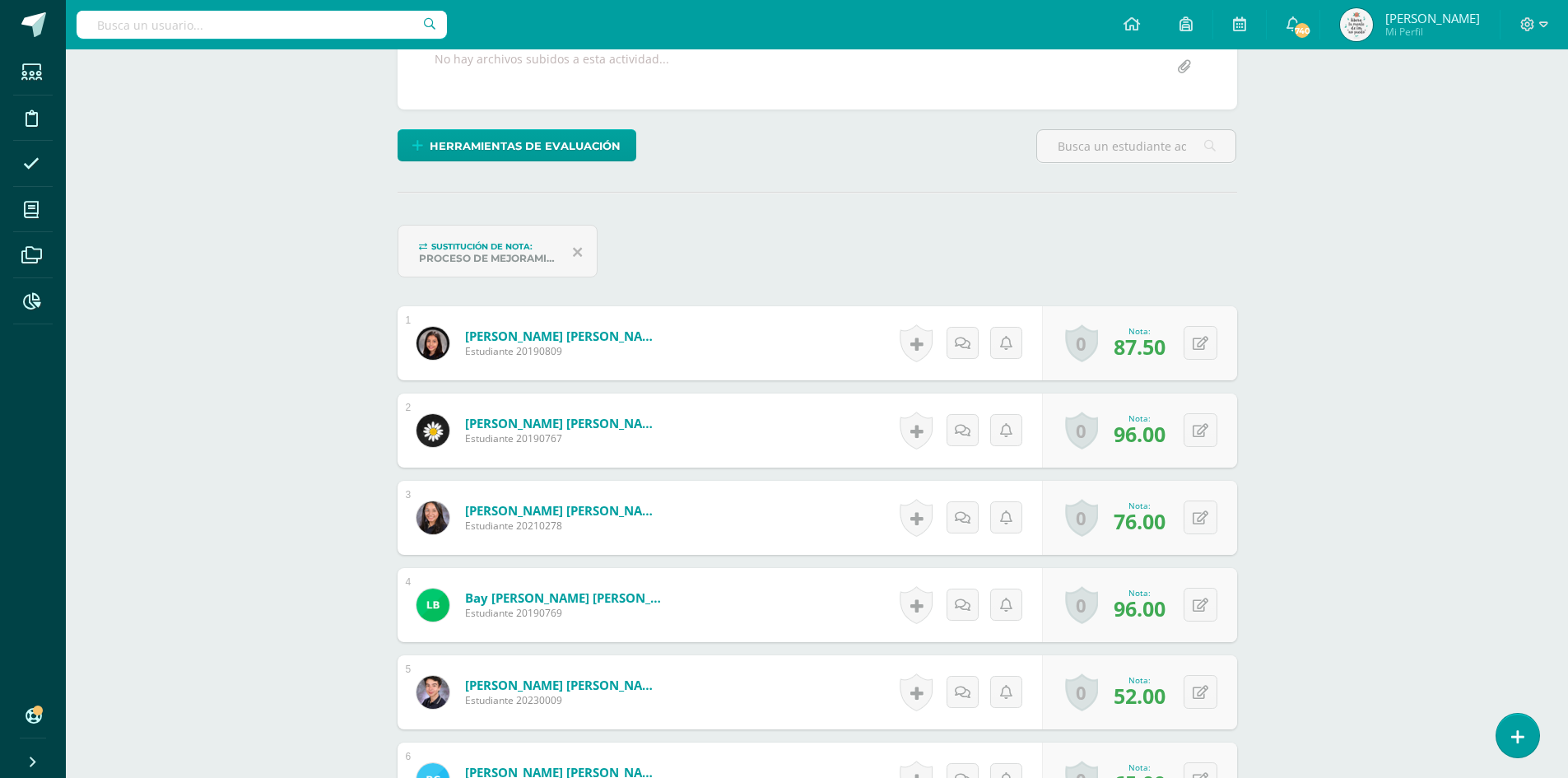
scroll to position [334, 0]
click at [1208, 519] on button at bounding box center [1211, 516] width 34 height 34
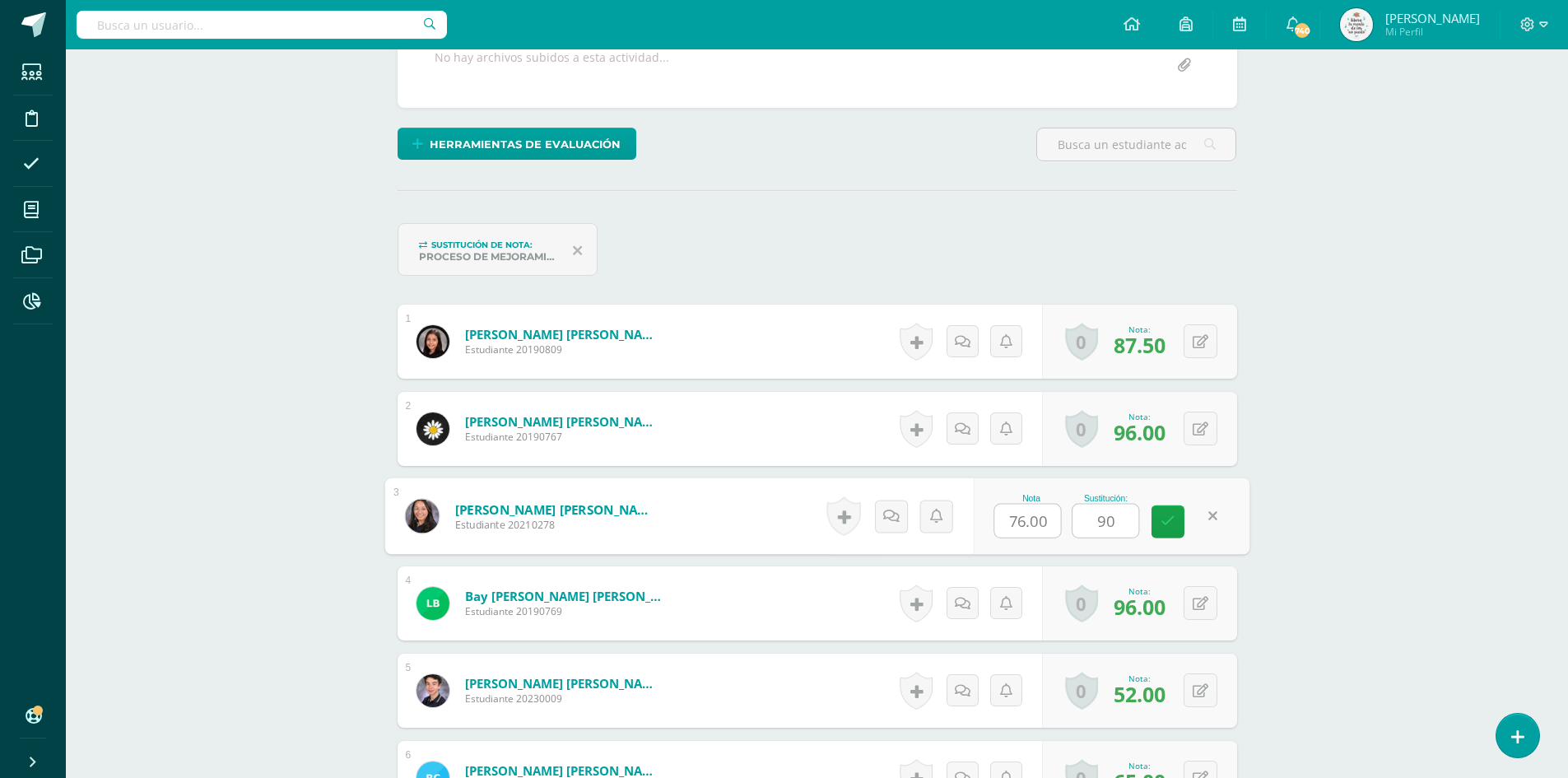
type input "90"
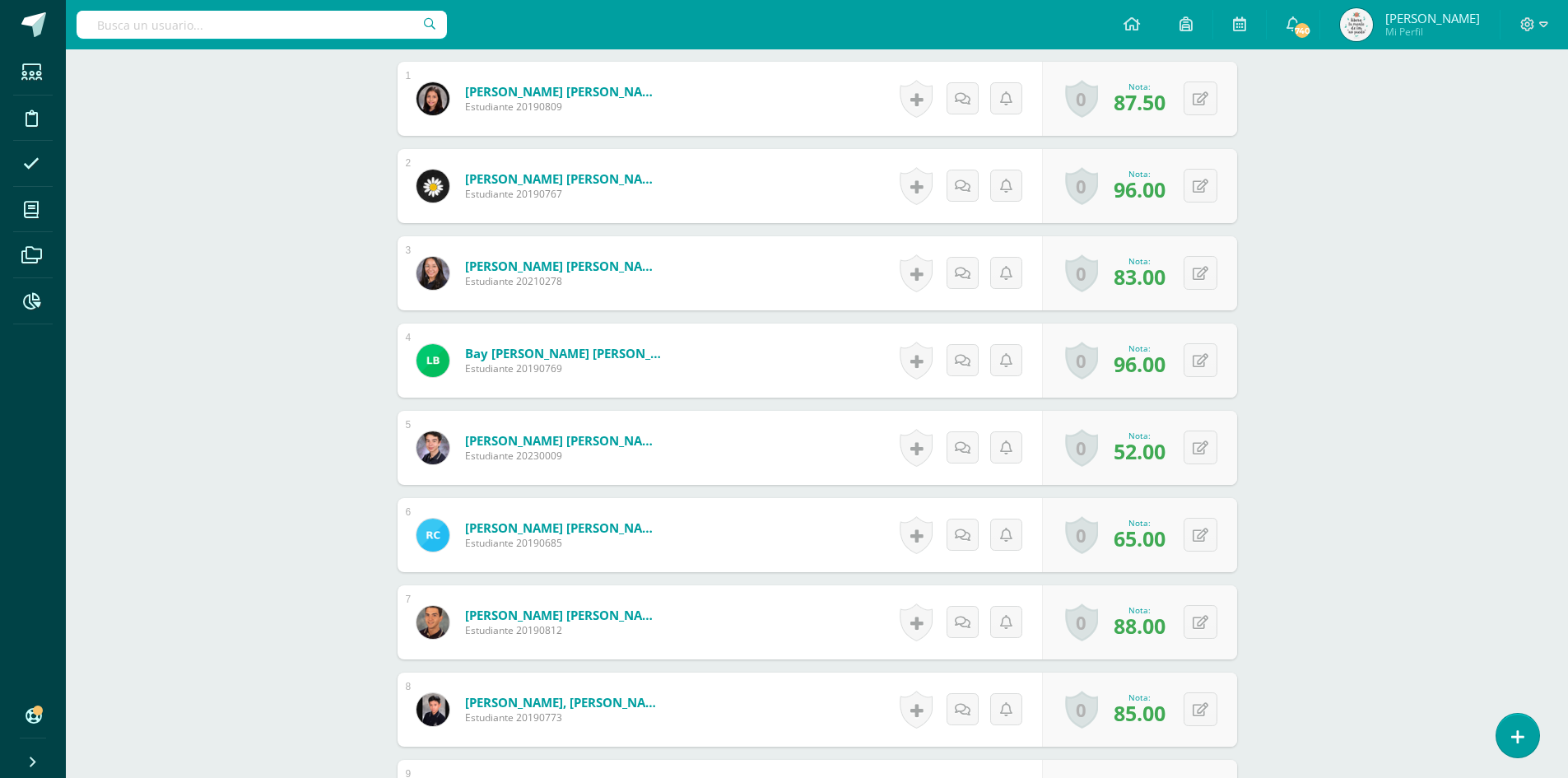
scroll to position [663, 0]
click at [1212, 542] on button at bounding box center [1200, 535] width 34 height 34
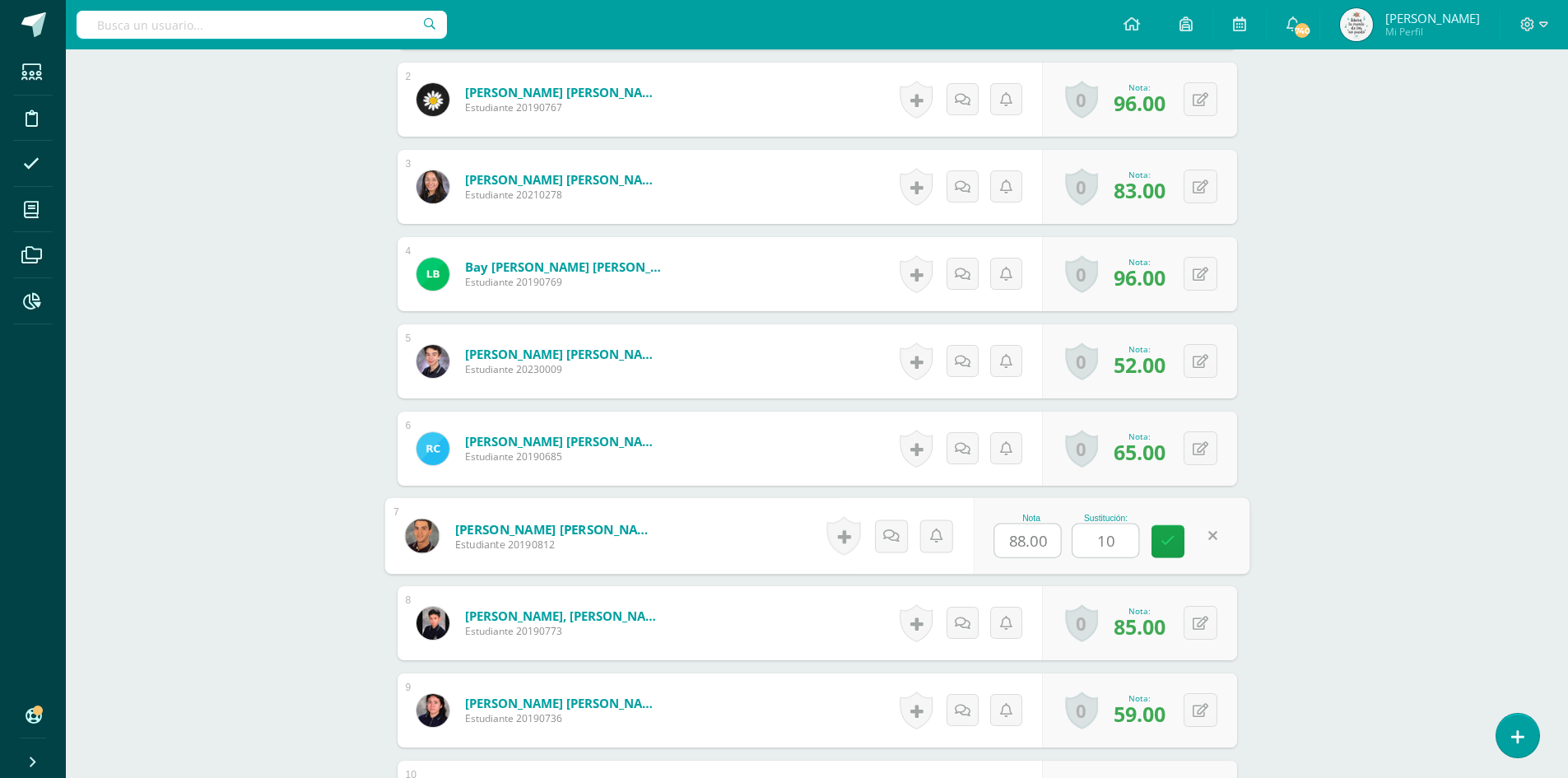
type input "100"
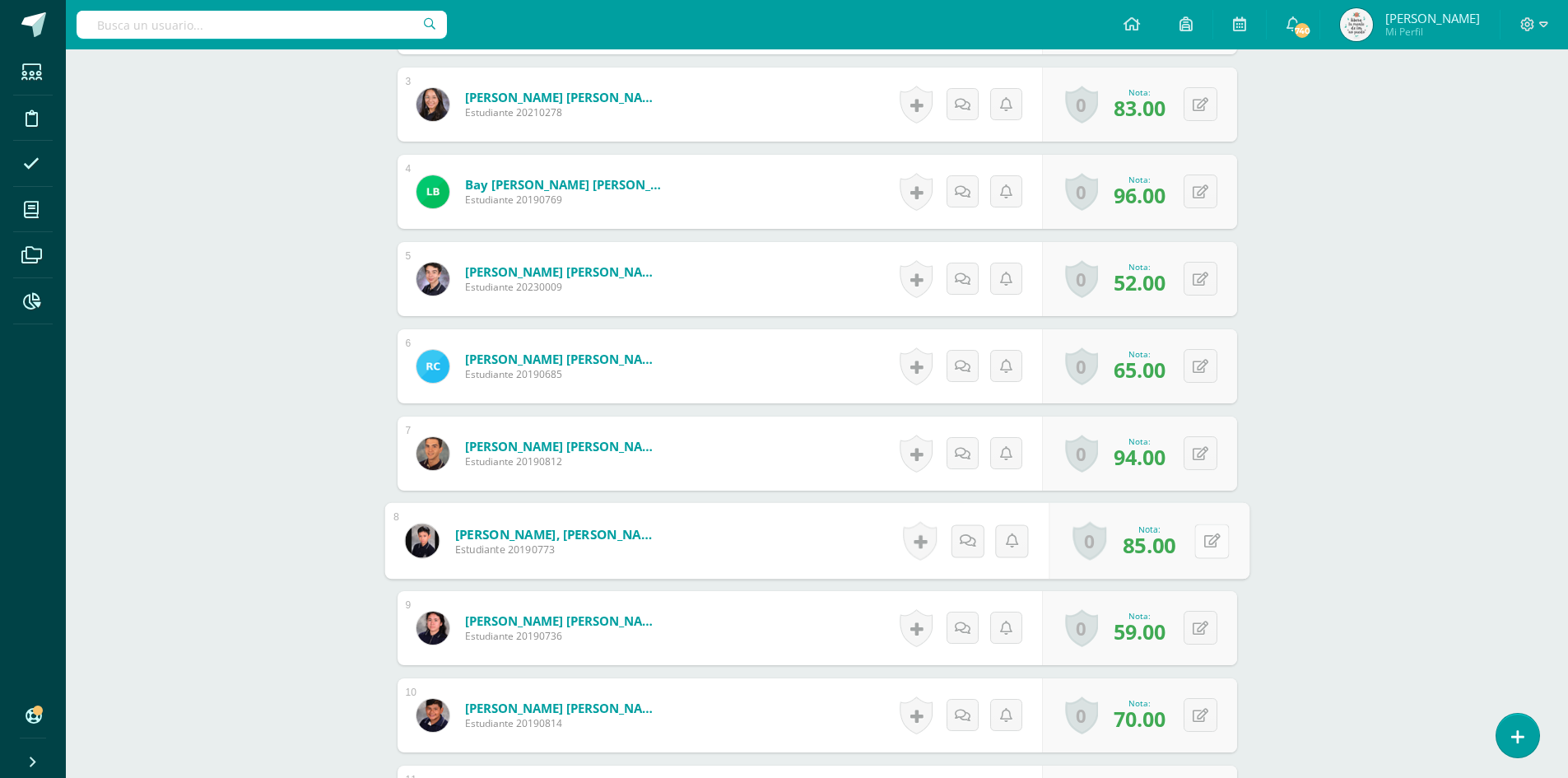
click at [1198, 539] on button at bounding box center [1211, 541] width 34 height 34
type input "100"
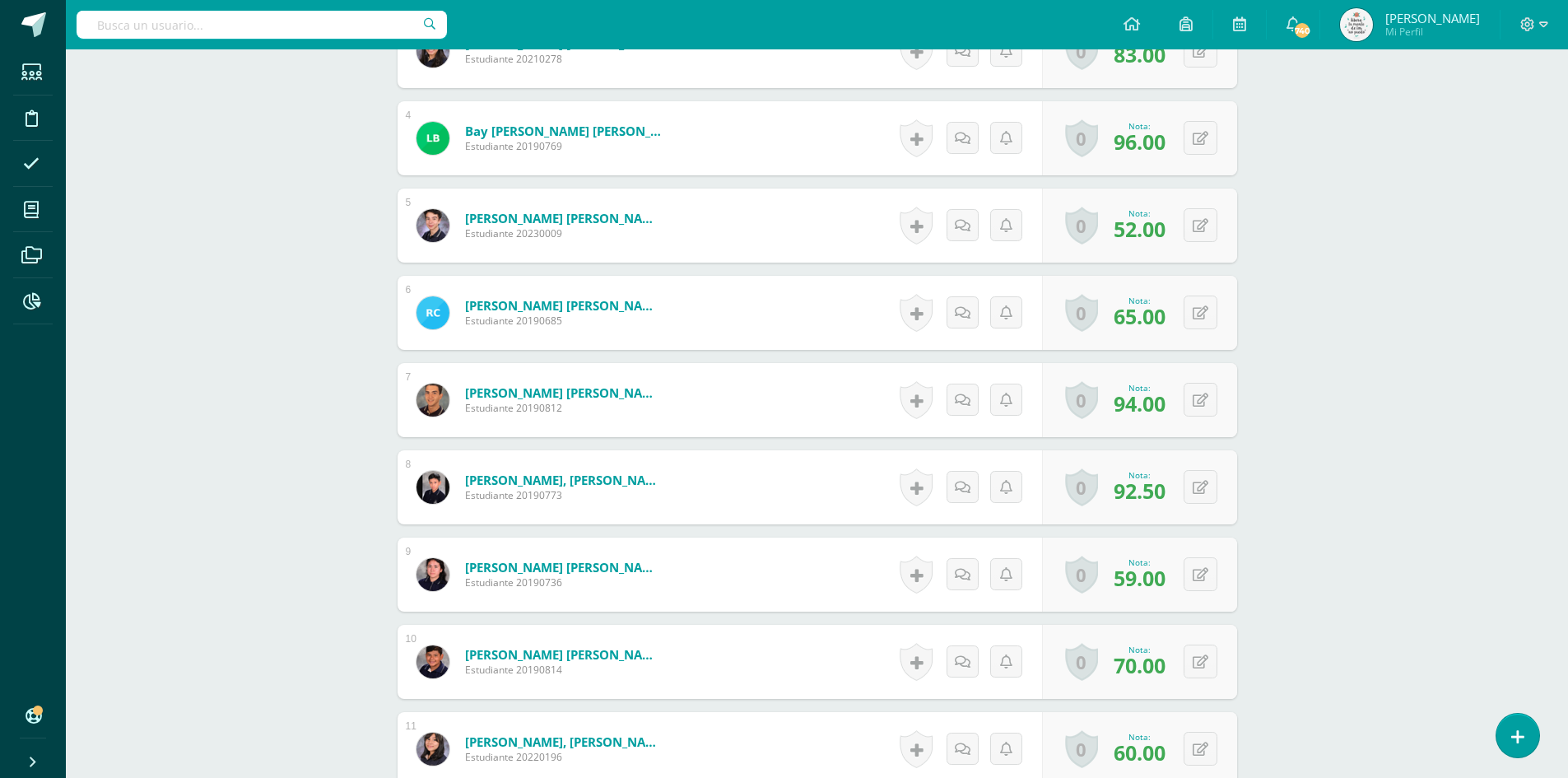
scroll to position [828, 0]
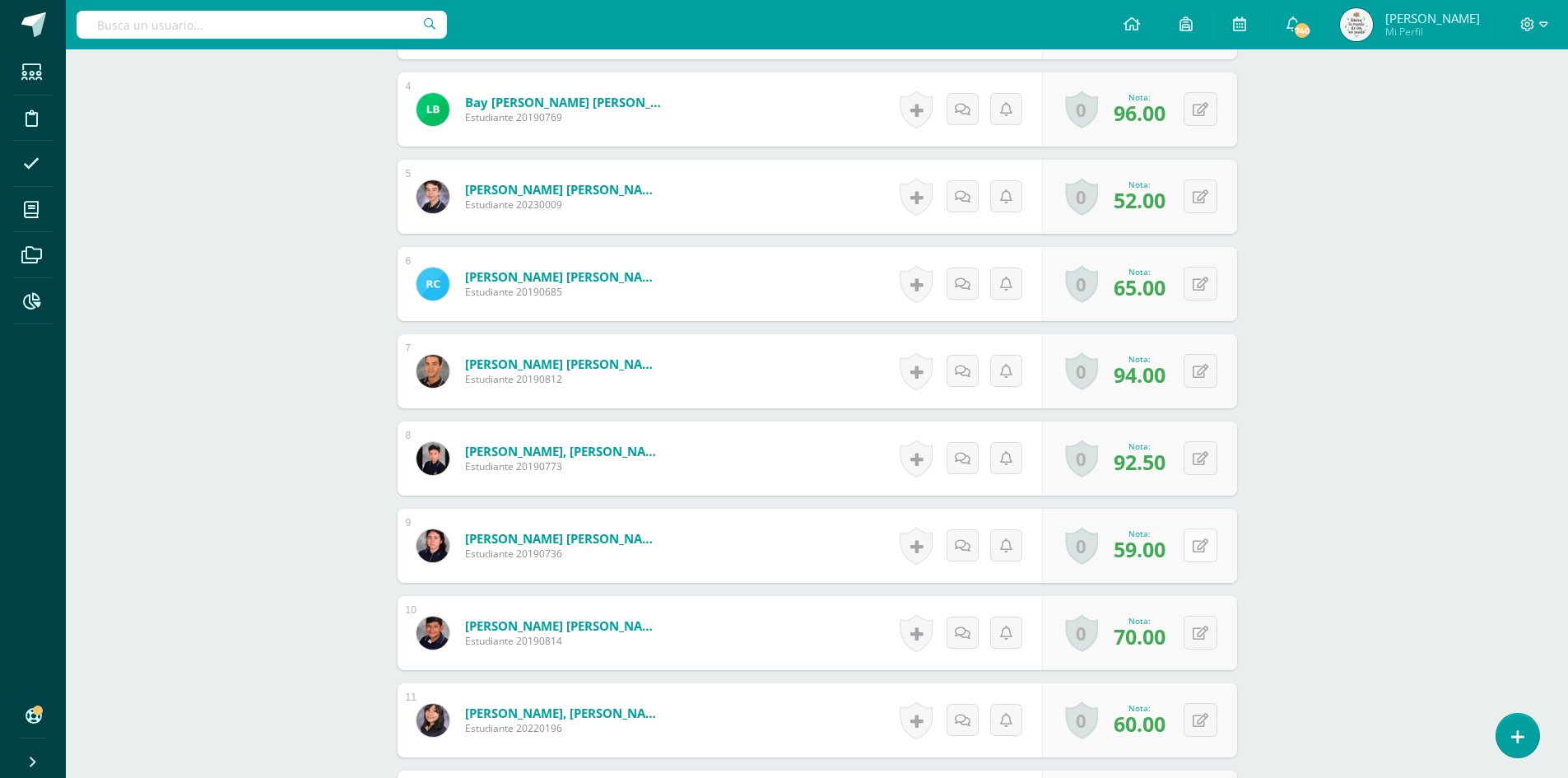
click at [1208, 542] on button at bounding box center [1200, 545] width 34 height 34
type input "90"
click at [1197, 627] on button at bounding box center [1200, 633] width 34 height 34
type input "100"
click at [1208, 716] on button at bounding box center [1200, 720] width 34 height 34
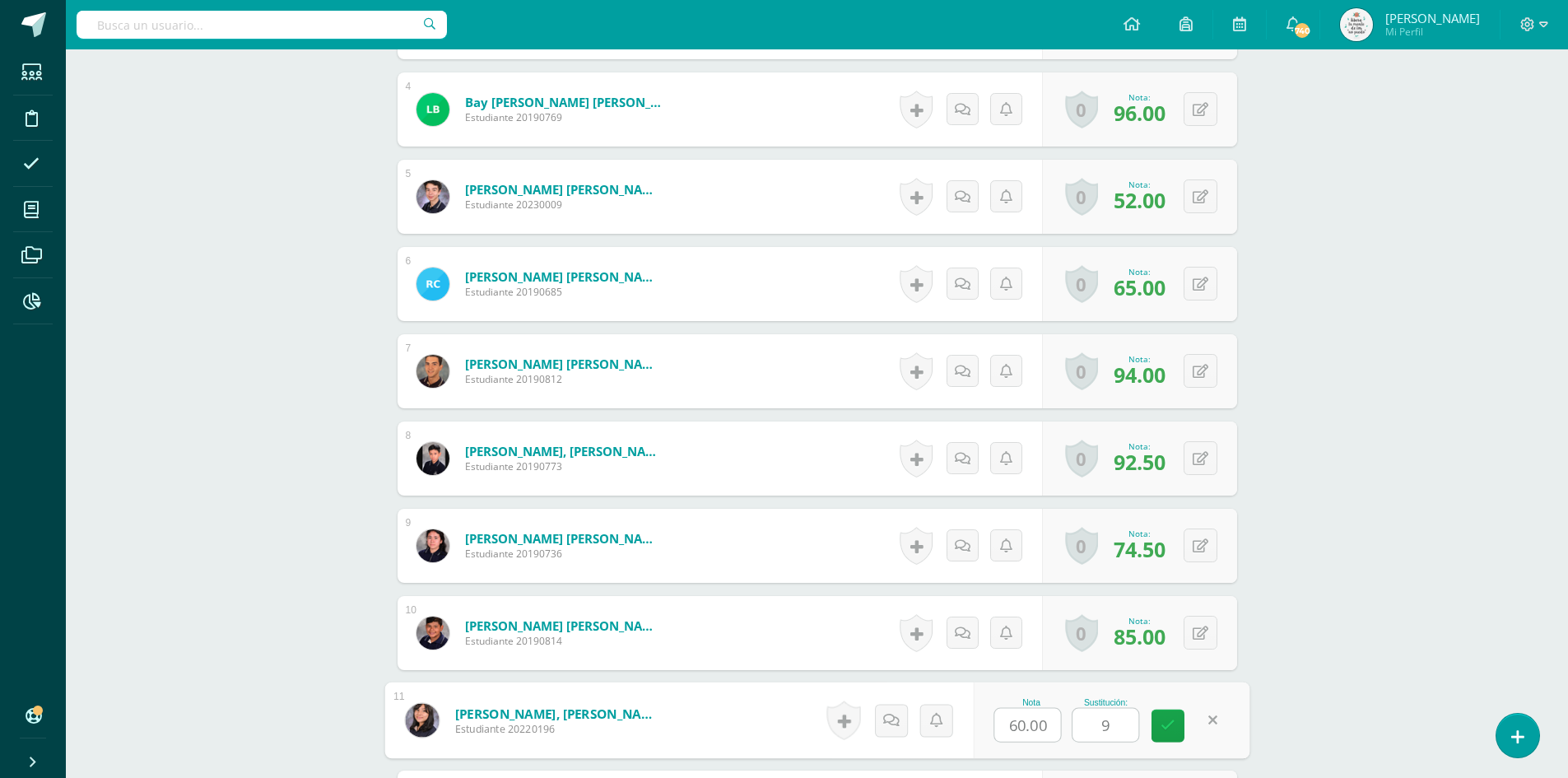
type input "90"
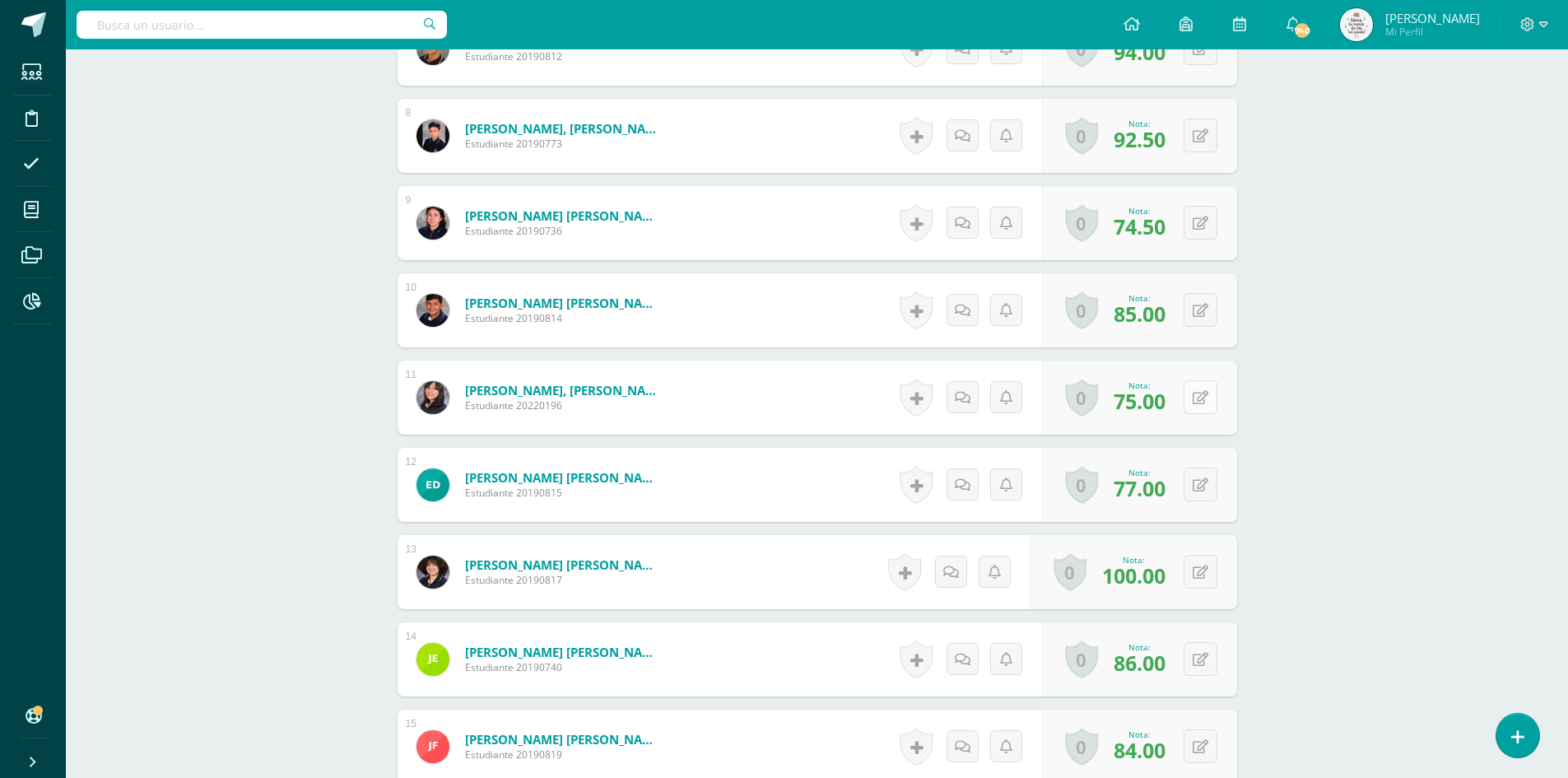
scroll to position [1157, 0]
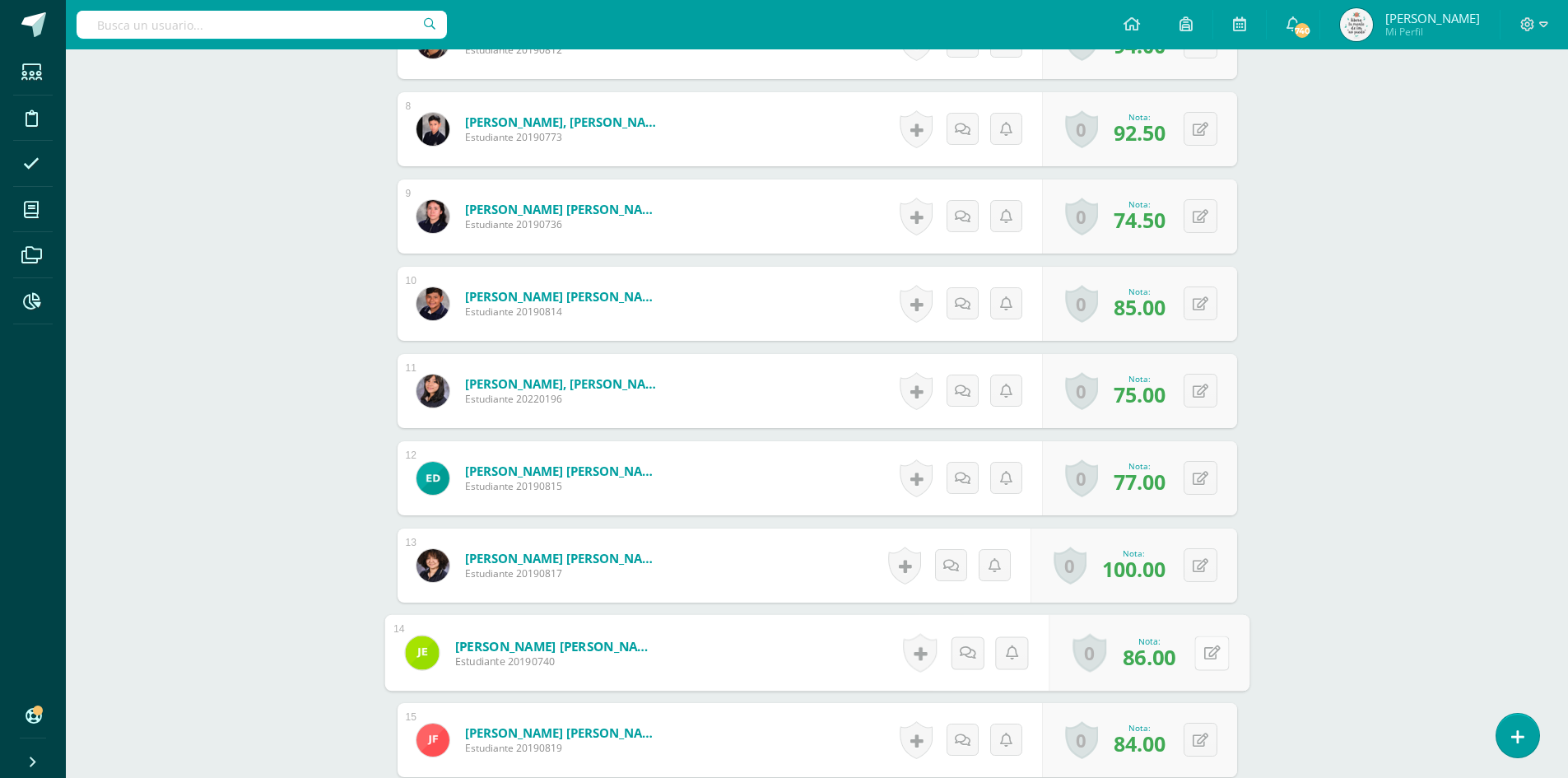
click at [1206, 664] on button at bounding box center [1211, 652] width 34 height 34
type input "100"
click at [1205, 739] on icon at bounding box center [1212, 739] width 17 height 14
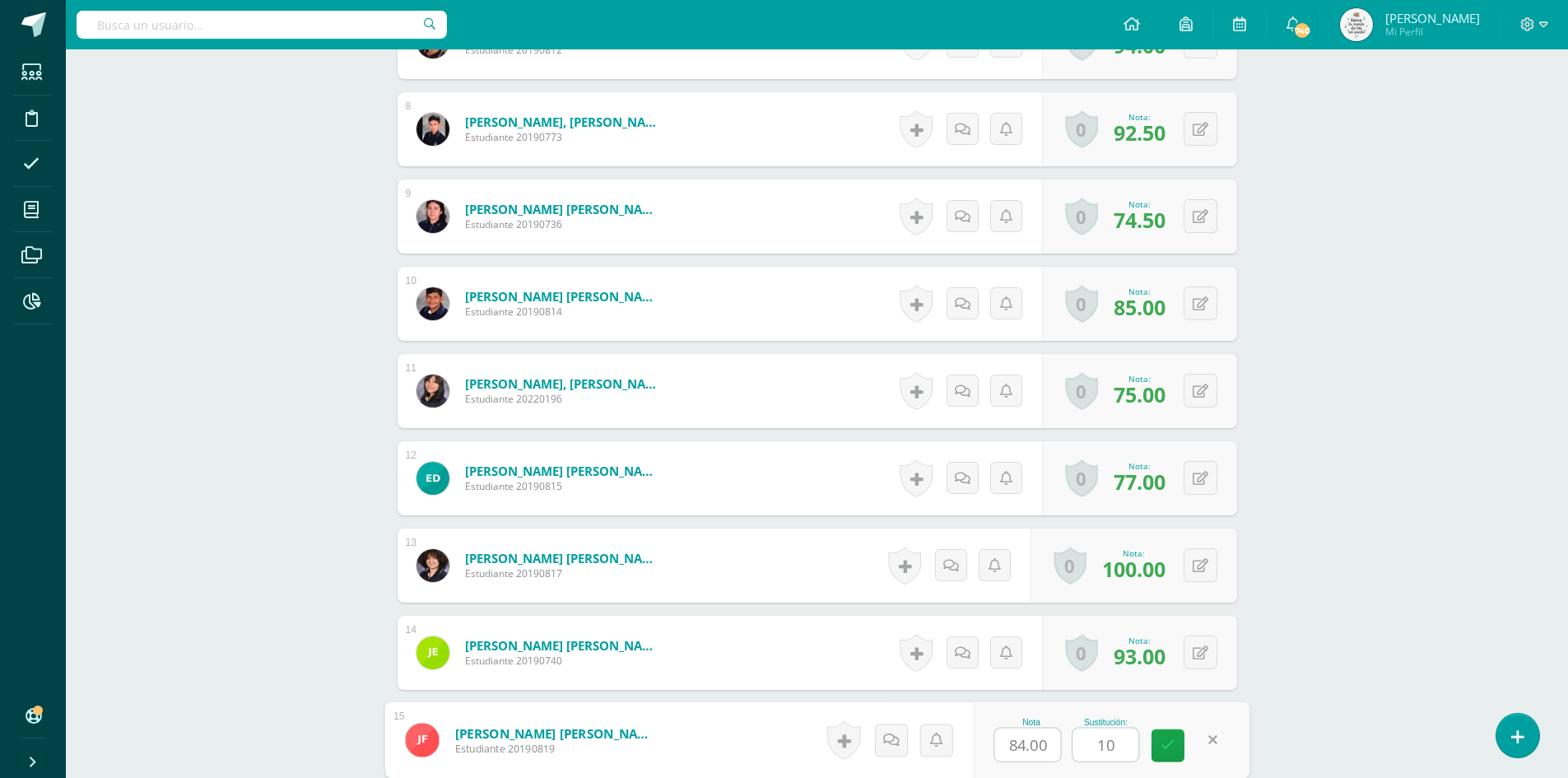
type input "100"
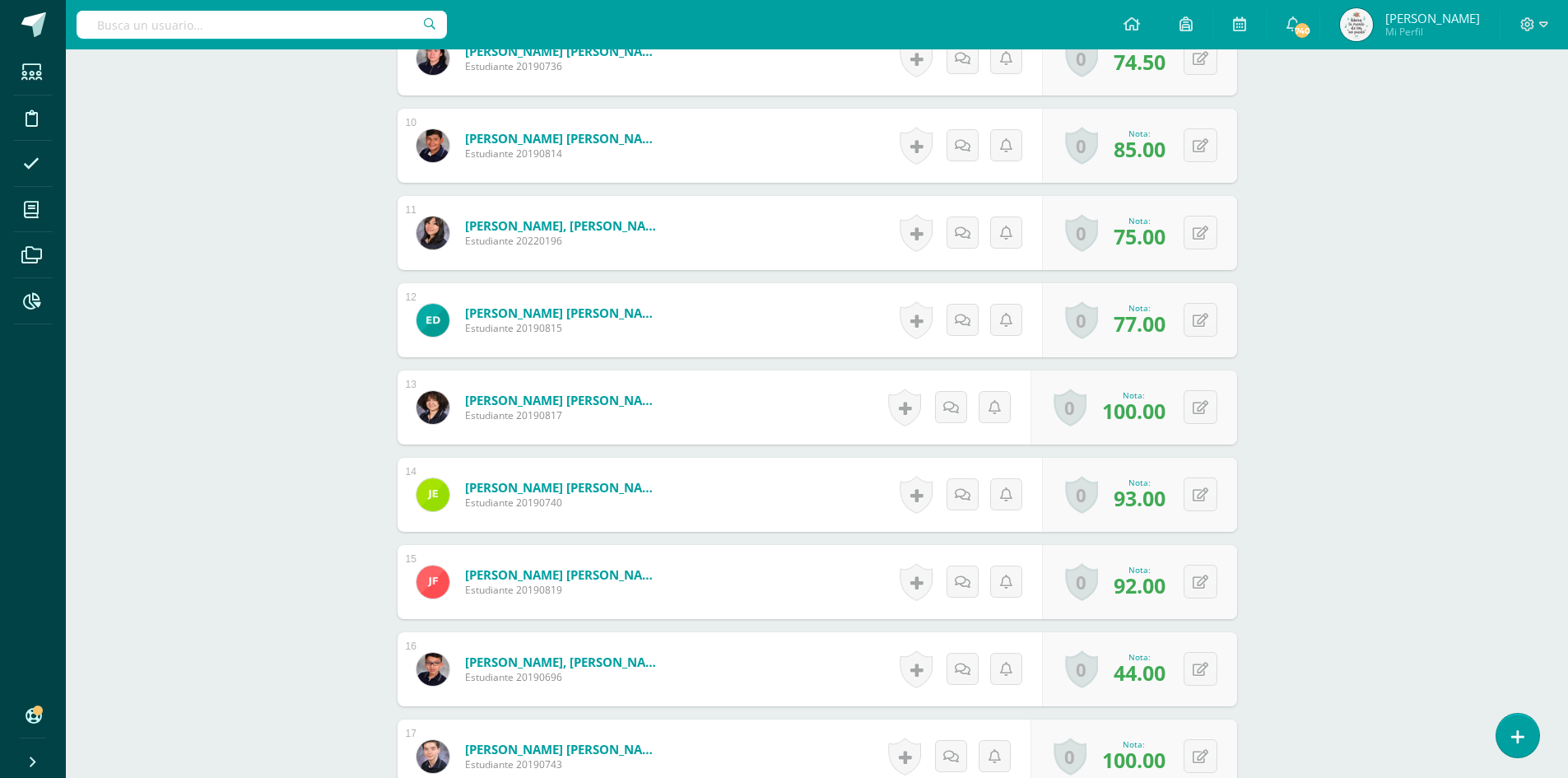
scroll to position [1321, 0]
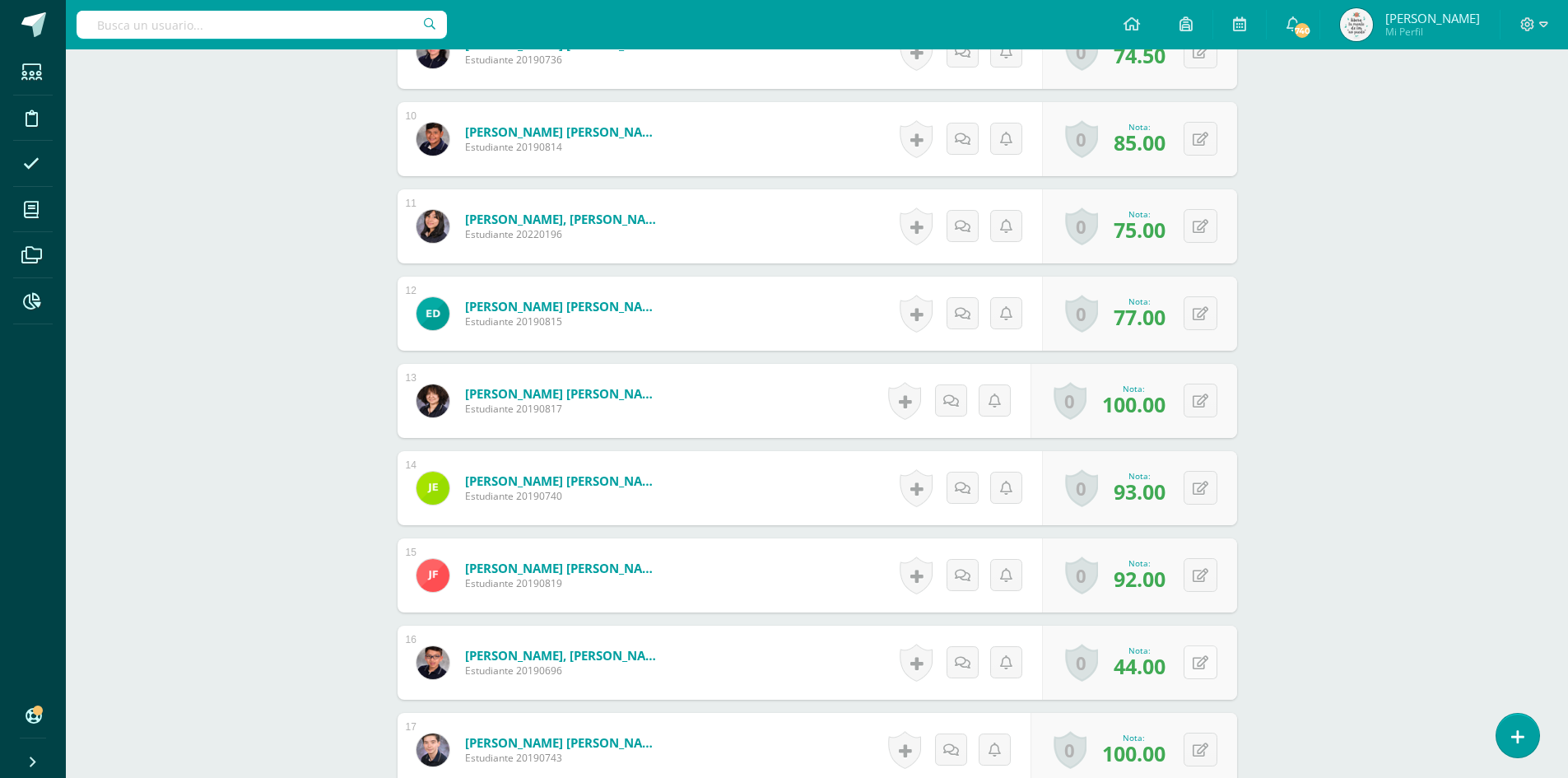
click at [1203, 667] on icon at bounding box center [1200, 663] width 16 height 14
type input "100"
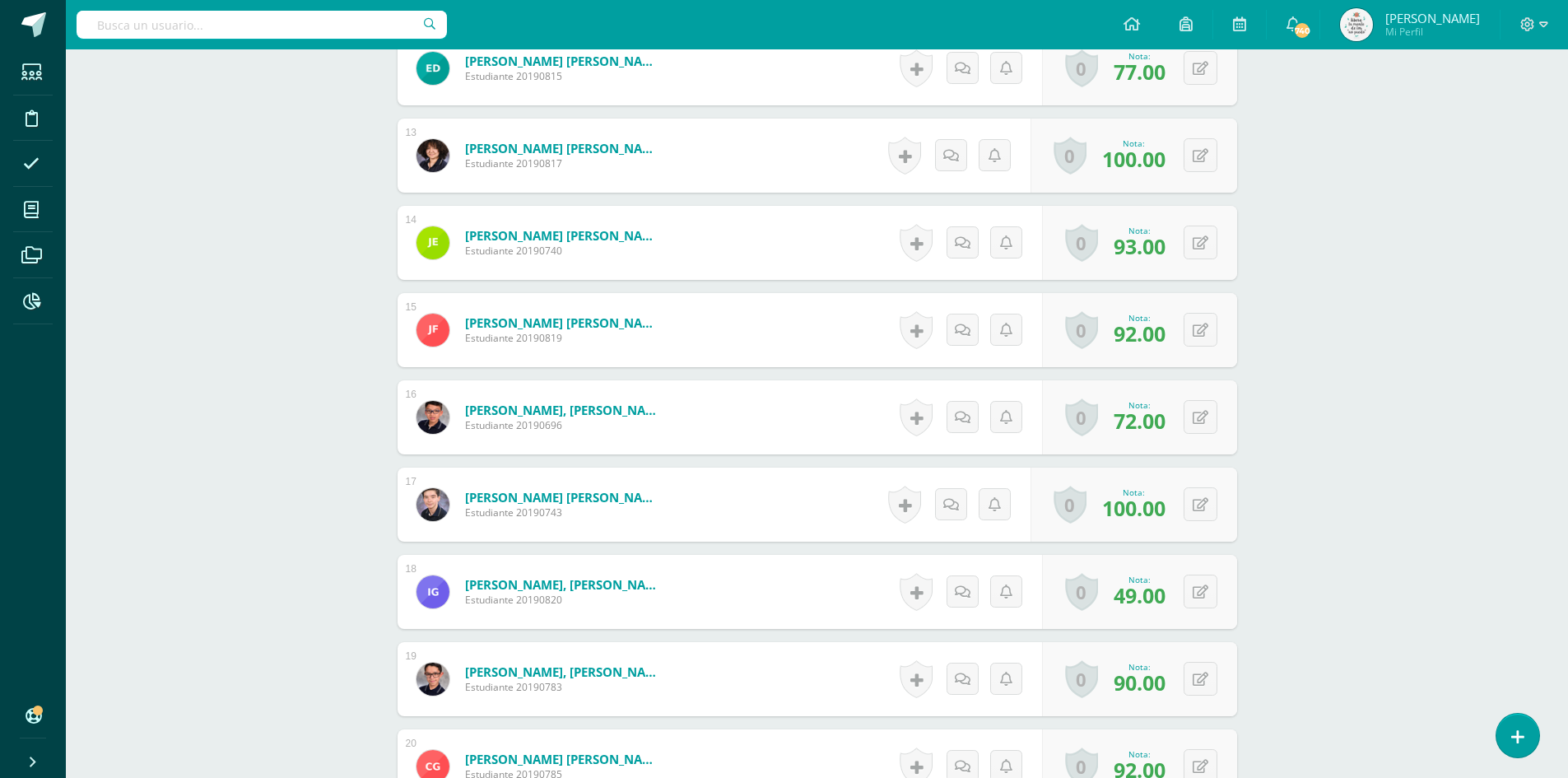
scroll to position [1568, 0]
click at [1198, 598] on button at bounding box center [1211, 590] width 34 height 34
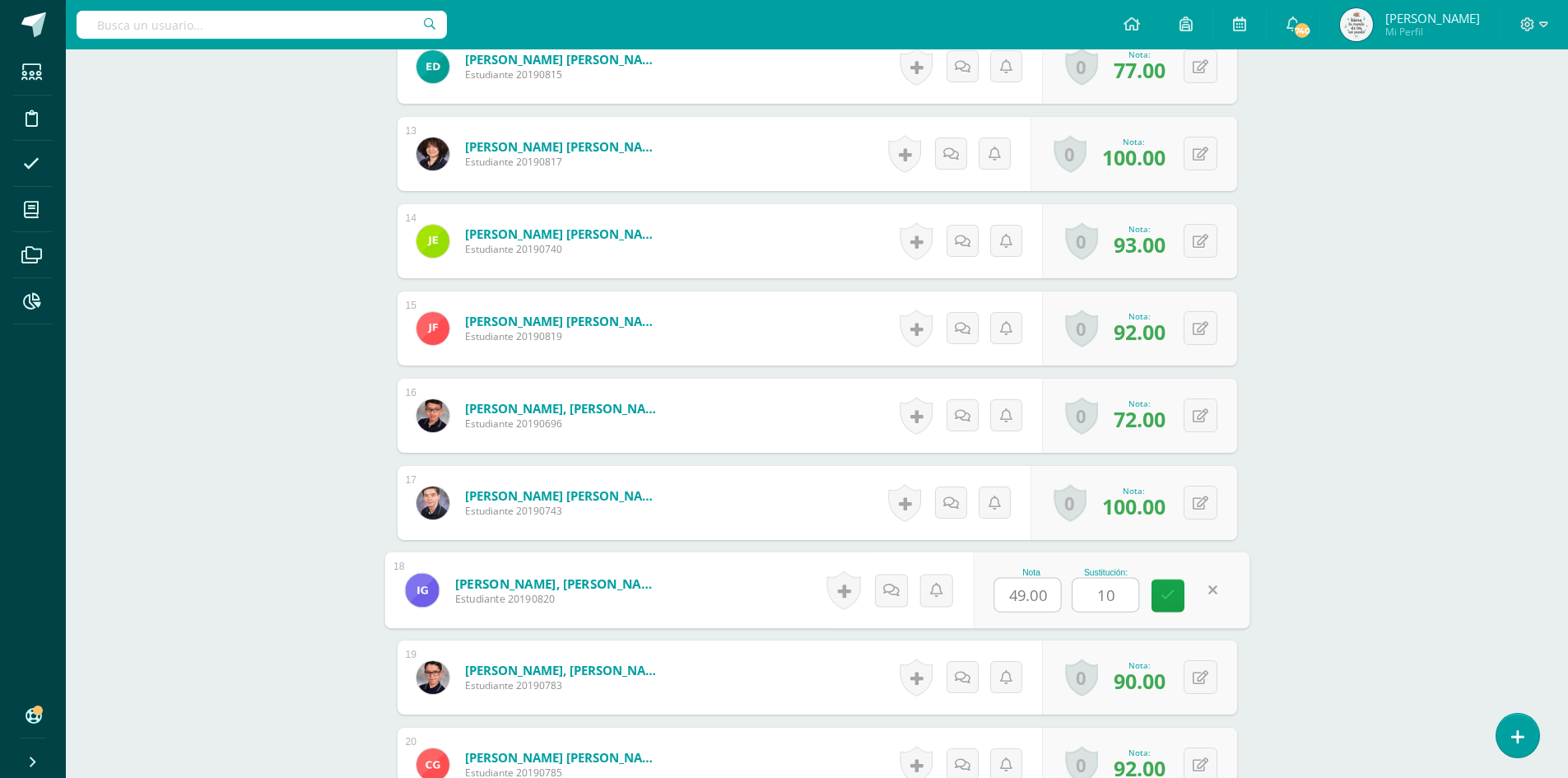
type input "100"
click at [1196, 669] on button at bounding box center [1211, 677] width 34 height 34
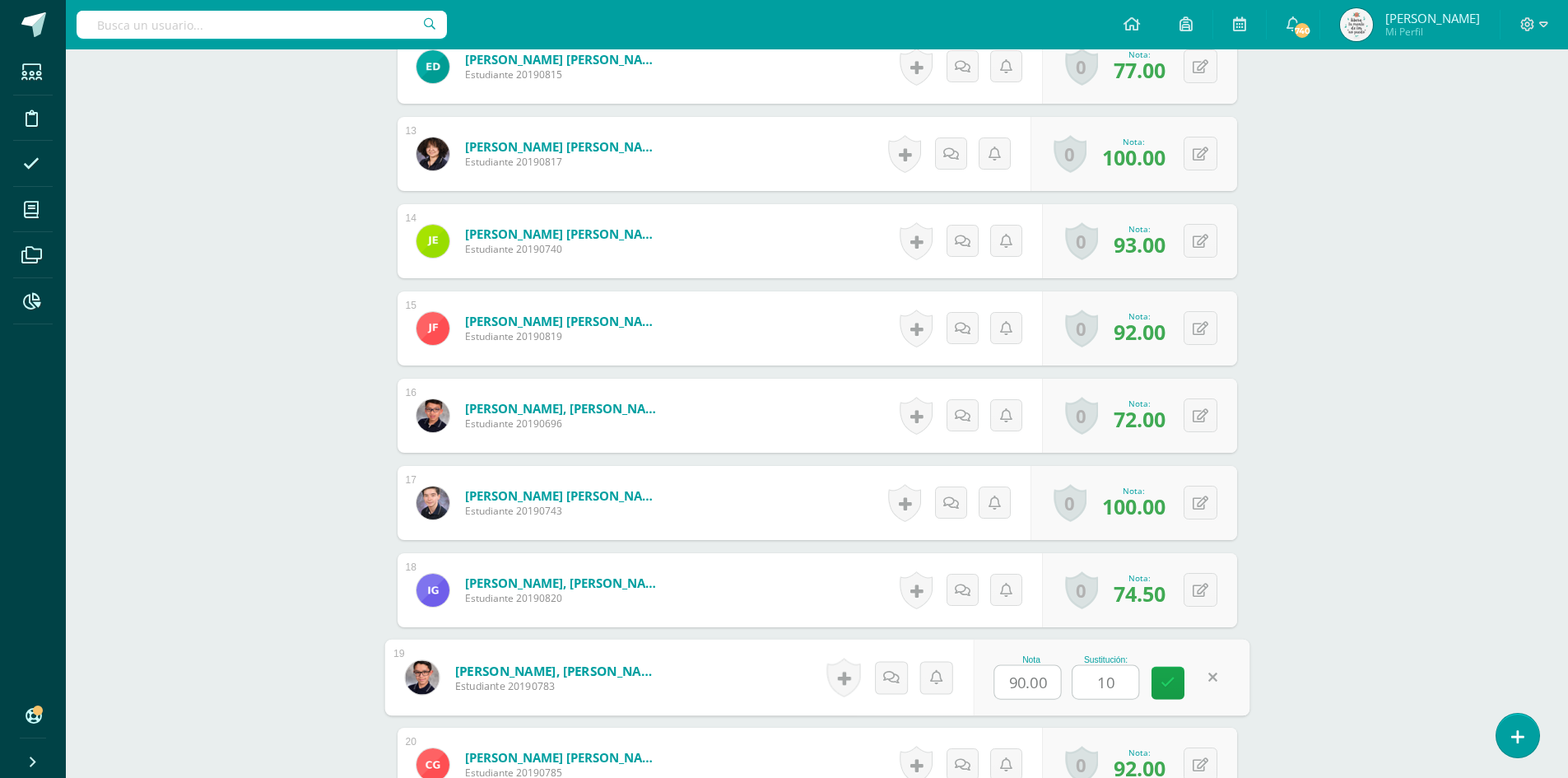
type input "100"
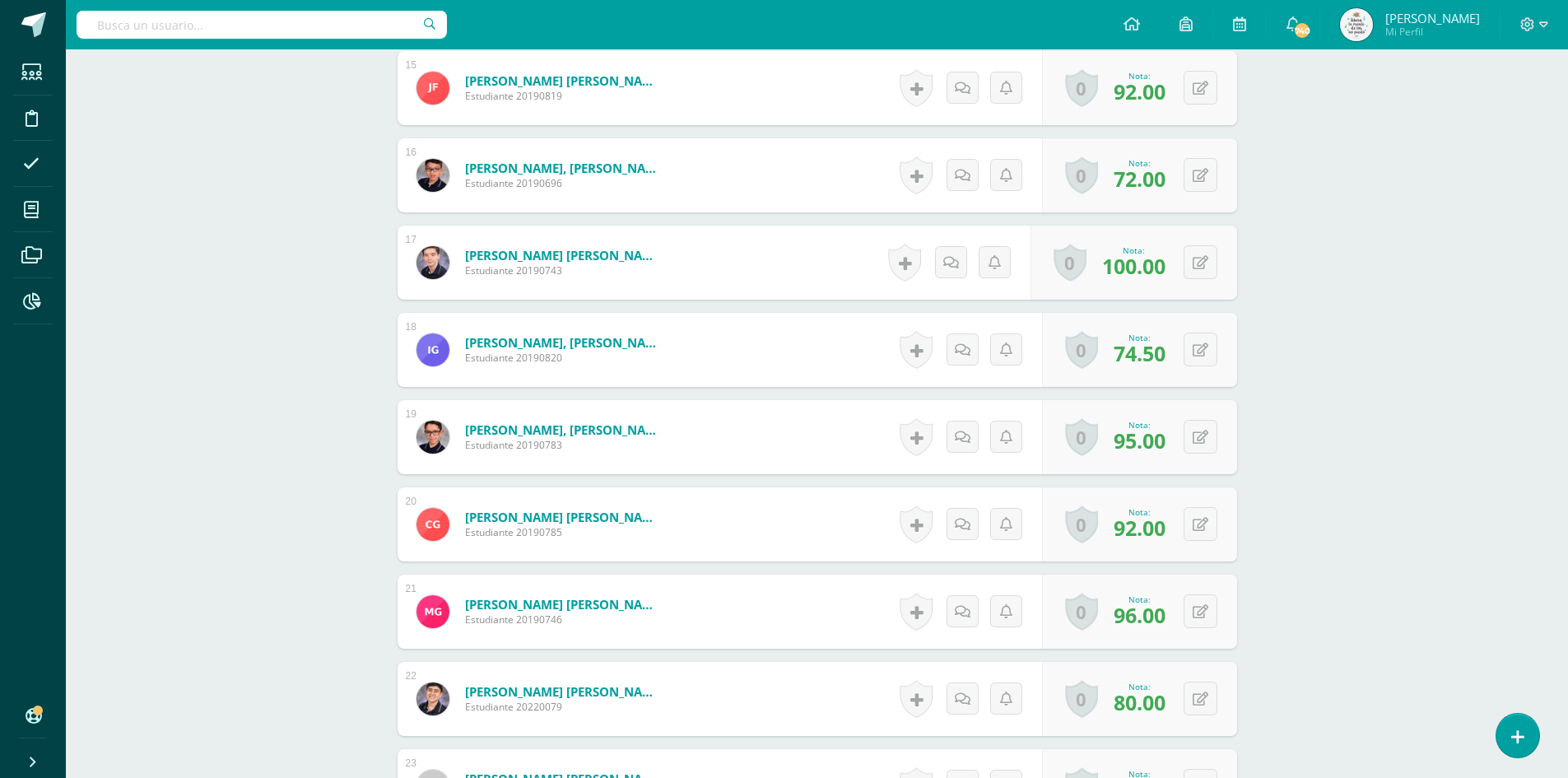
scroll to position [1816, 0]
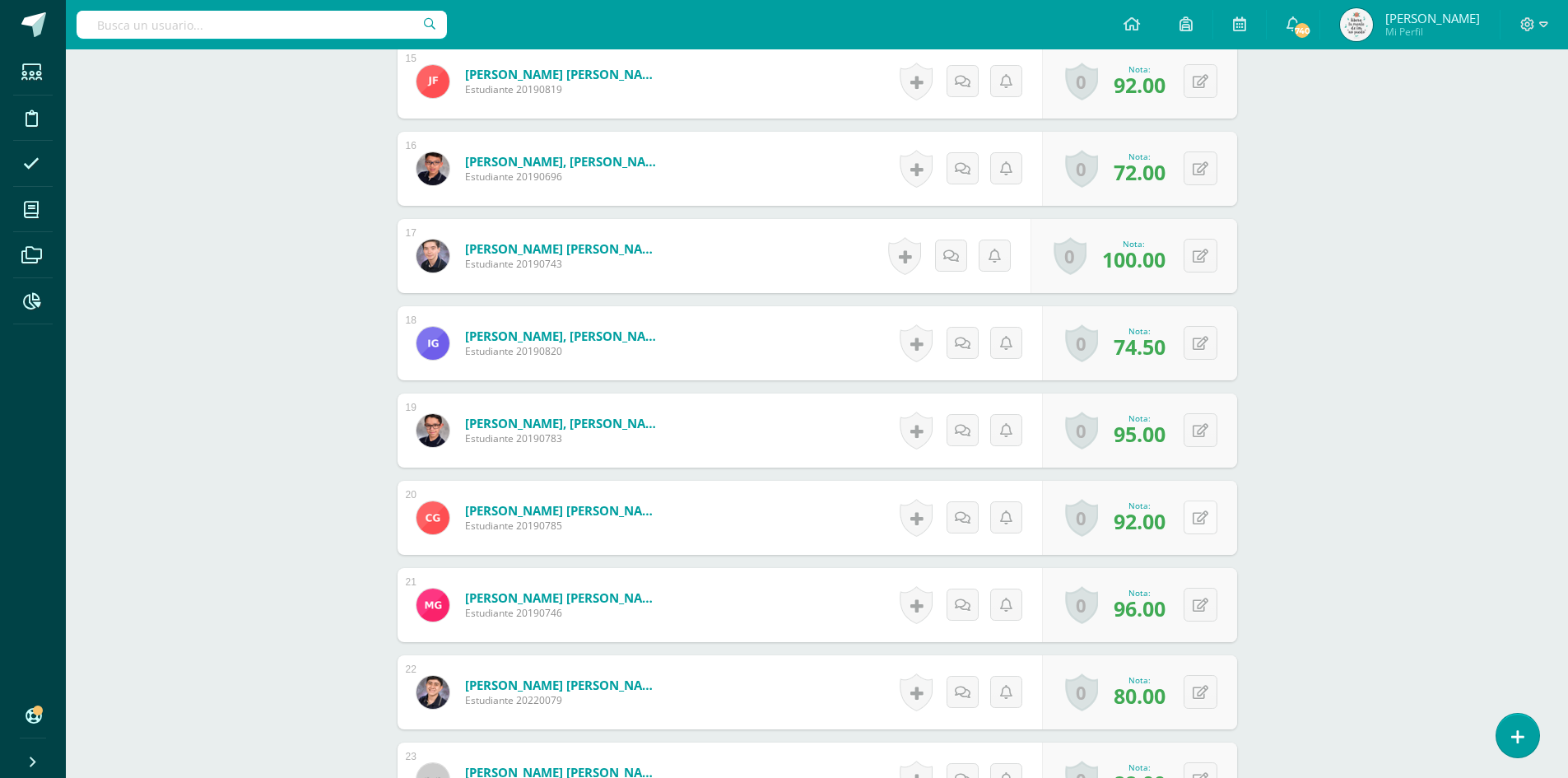
click at [1205, 515] on icon at bounding box center [1200, 517] width 16 height 14
type input "100"
click at [1190, 611] on div "0 Logros Logros obtenidos Aún no hay logros agregados Nota: 96.00" at bounding box center [1149, 605] width 201 height 77
click at [1203, 615] on button at bounding box center [1211, 604] width 34 height 34
type input "100"
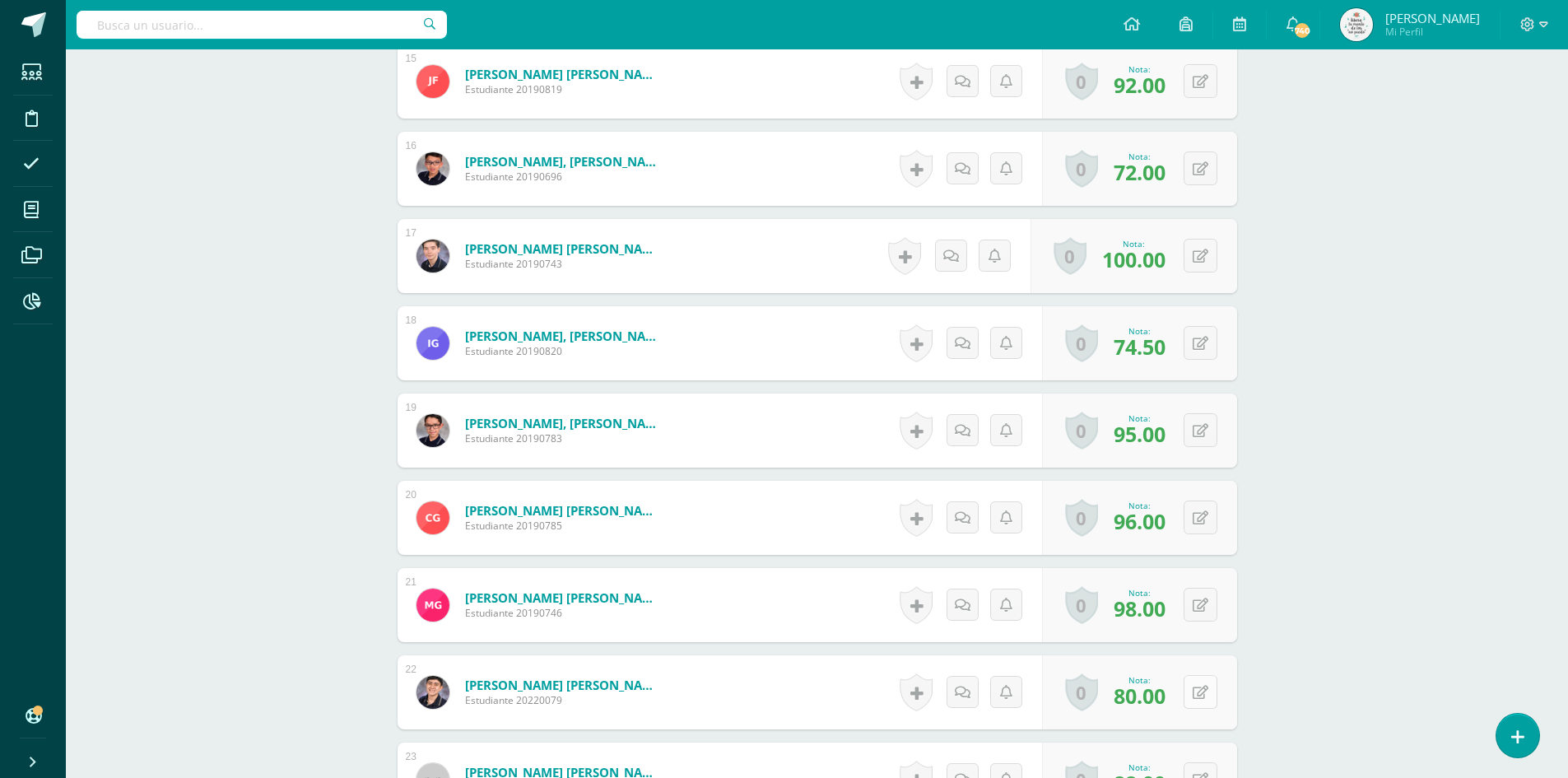
click at [1209, 693] on button at bounding box center [1200, 692] width 34 height 34
type input "100"
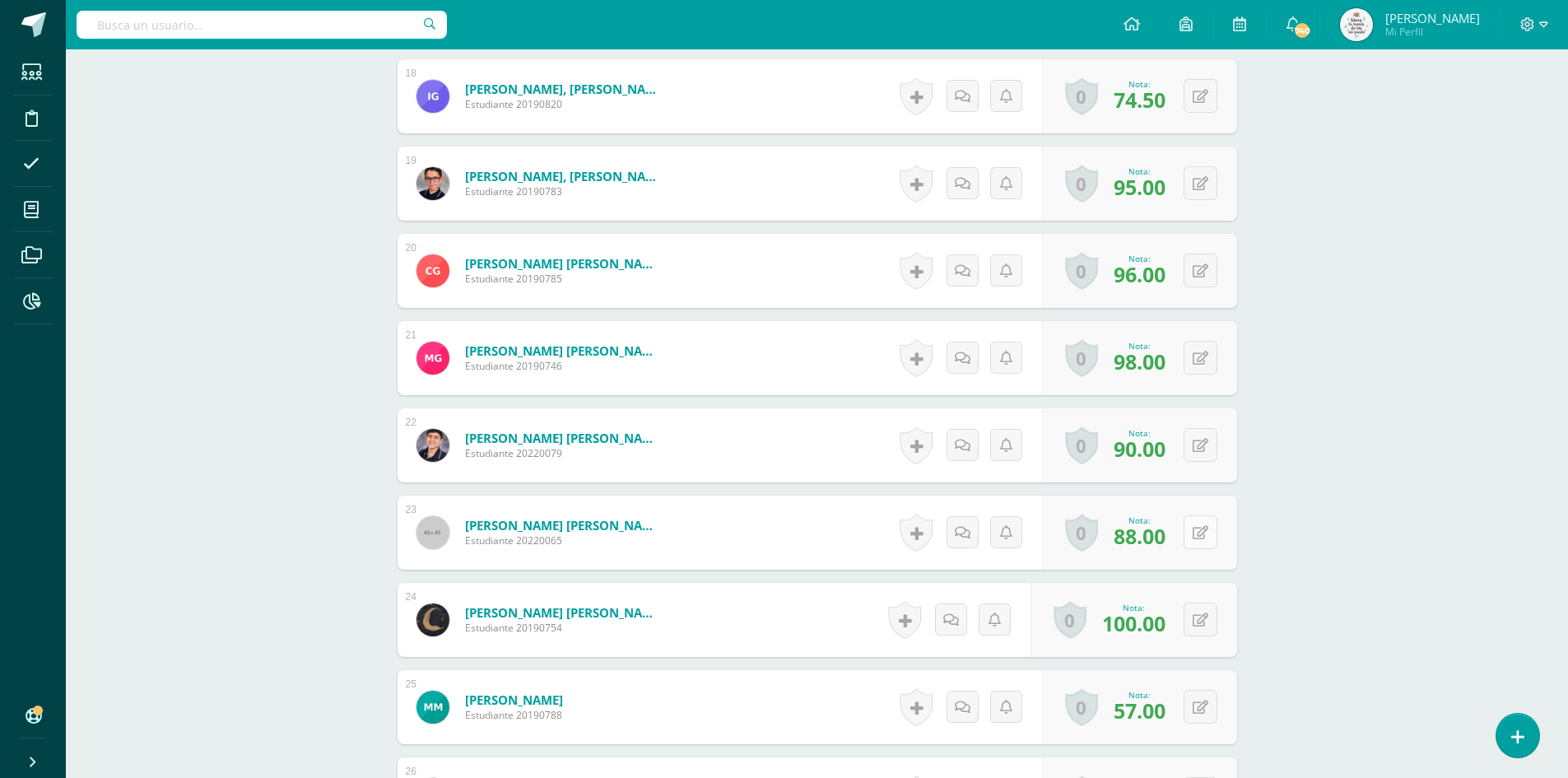
click at [1211, 533] on button at bounding box center [1200, 532] width 34 height 34
type input "100"
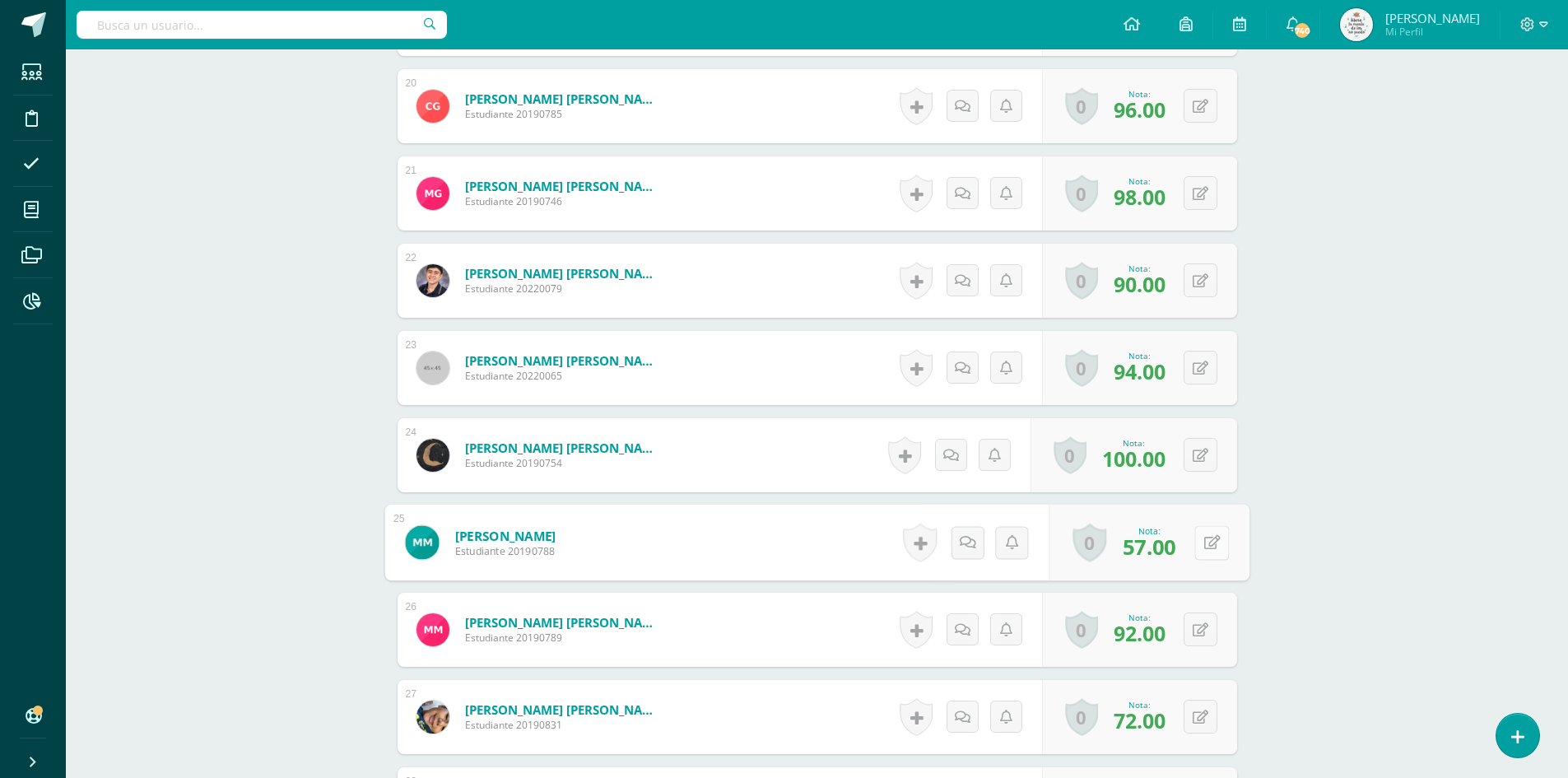
click at [1199, 552] on button at bounding box center [1211, 542] width 34 height 34
type input "100"
click at [1190, 626] on div "0 Logros Logros obtenidos Aún no hay logros agregados Nota: 92.00" at bounding box center [1139, 630] width 195 height 74
click at [1205, 627] on button at bounding box center [1211, 629] width 34 height 34
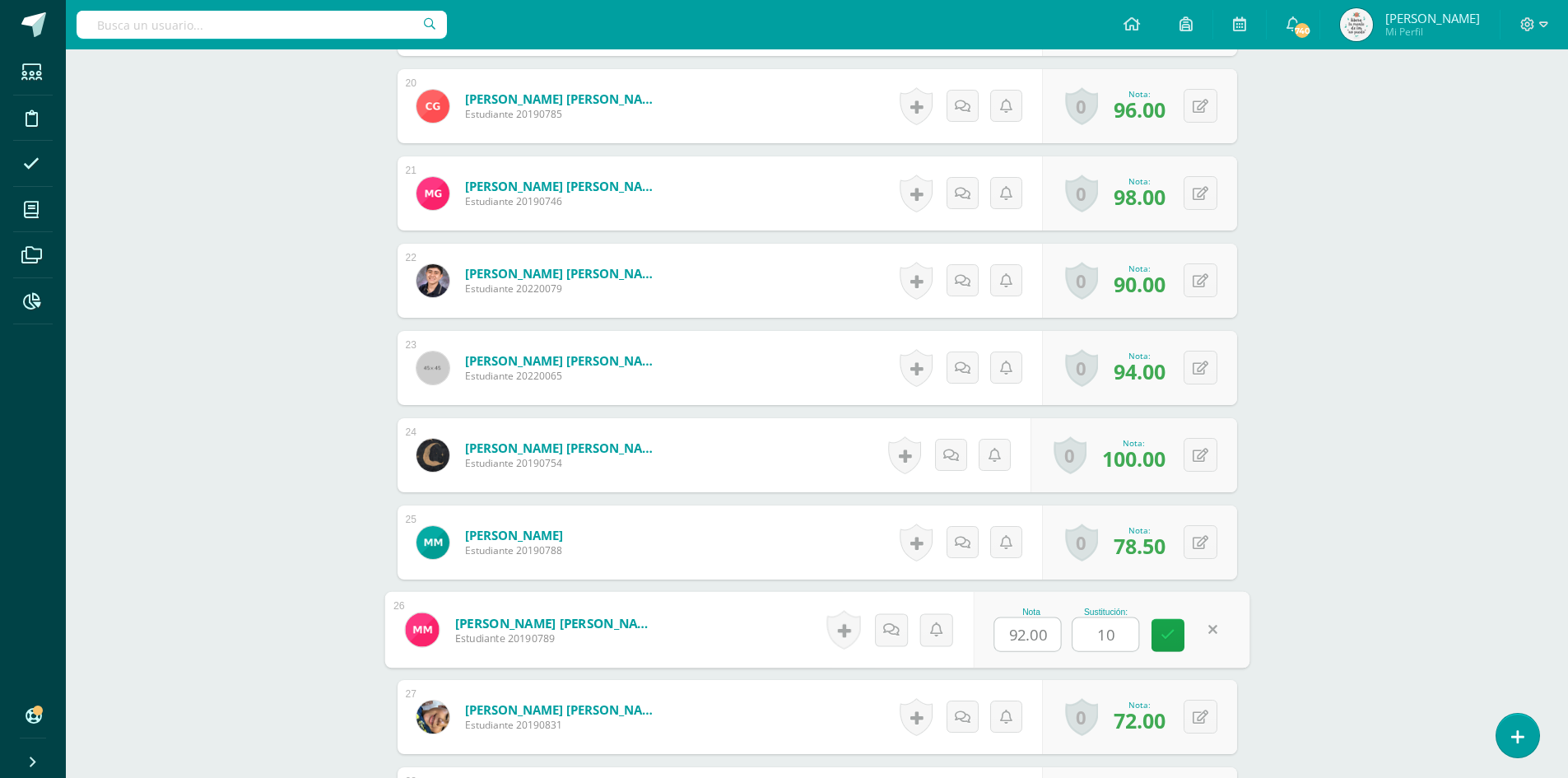
type input "100"
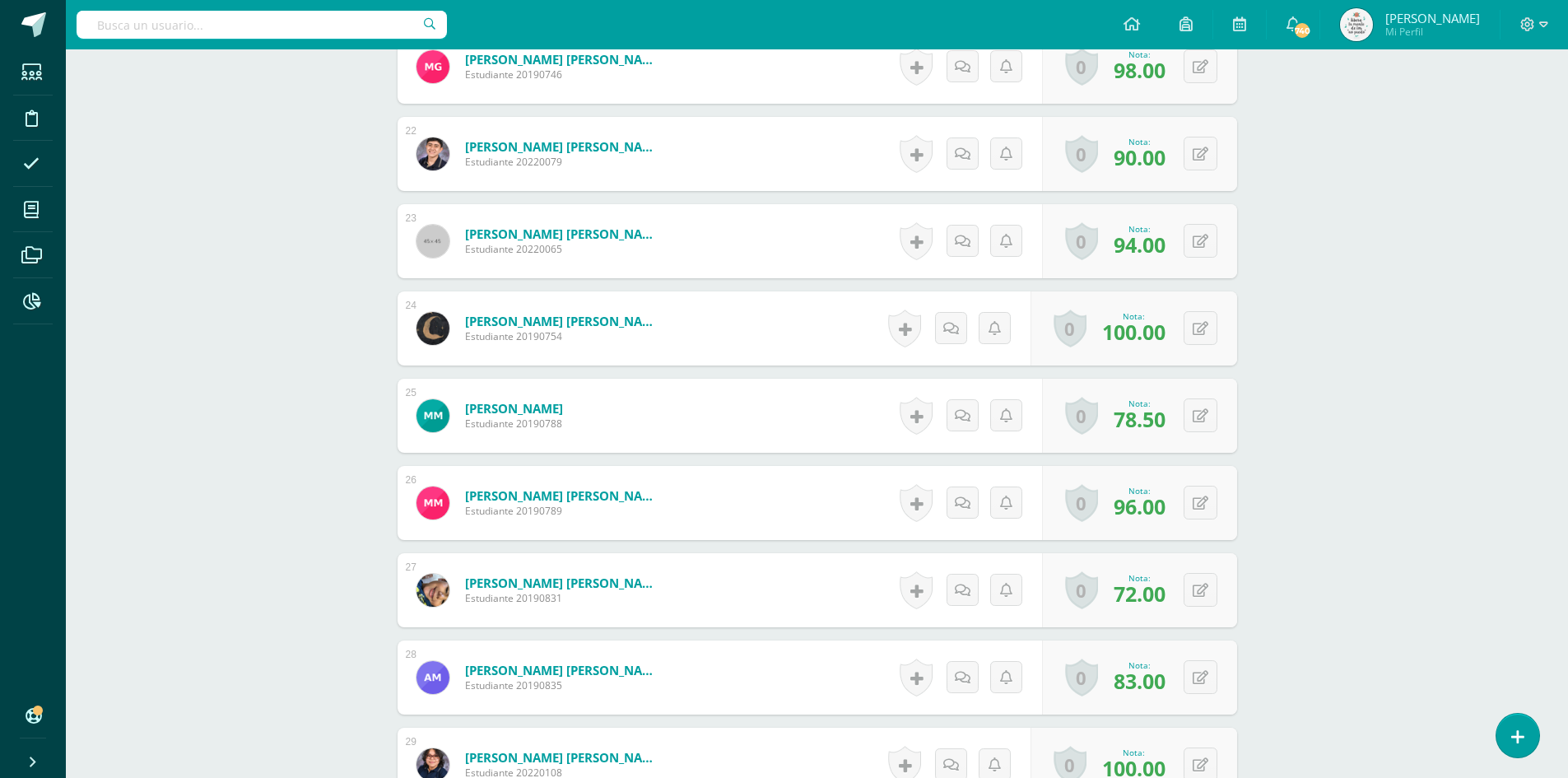
scroll to position [2474, 0]
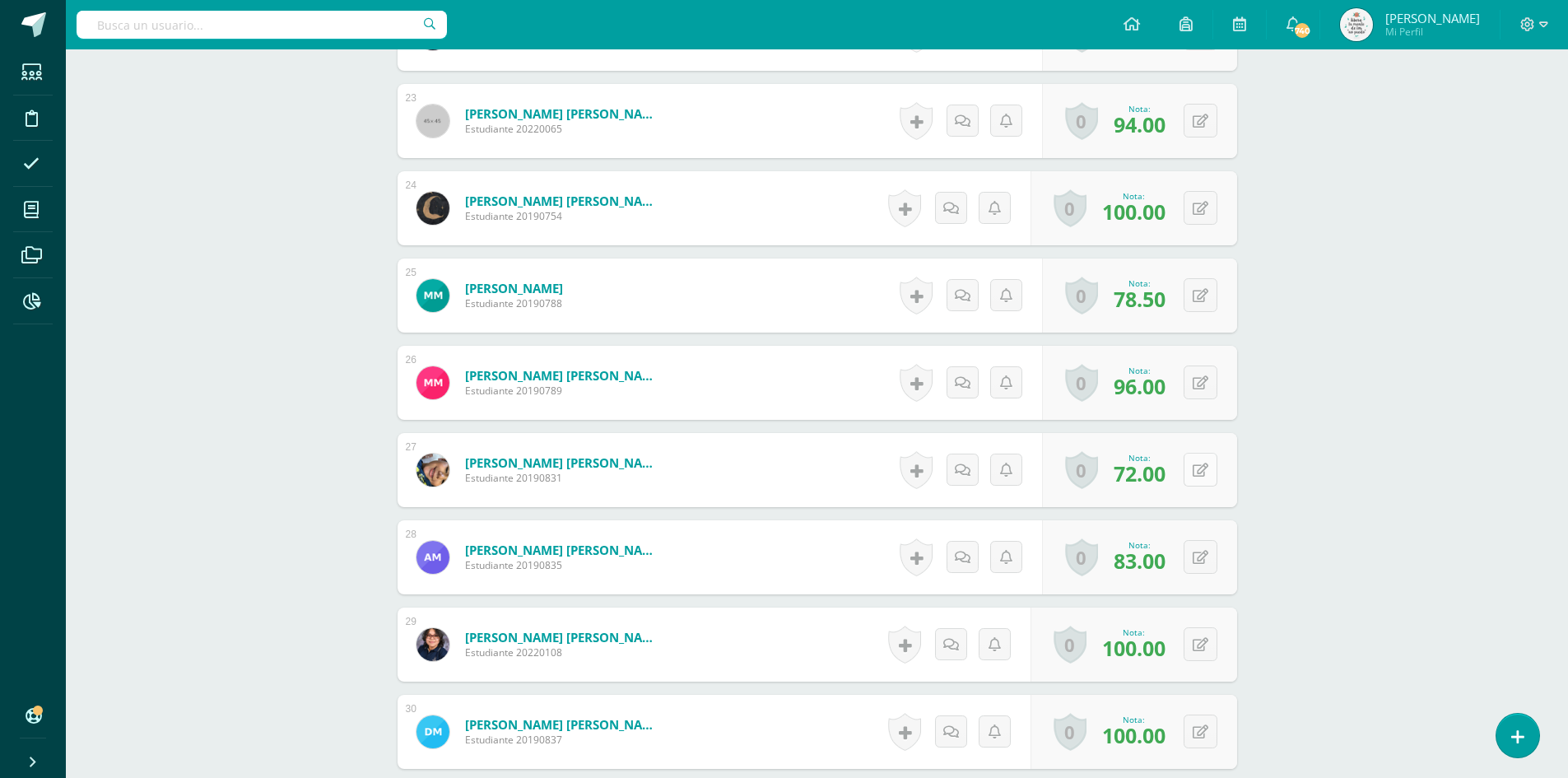
click at [1199, 479] on button at bounding box center [1200, 469] width 34 height 34
type input "100"
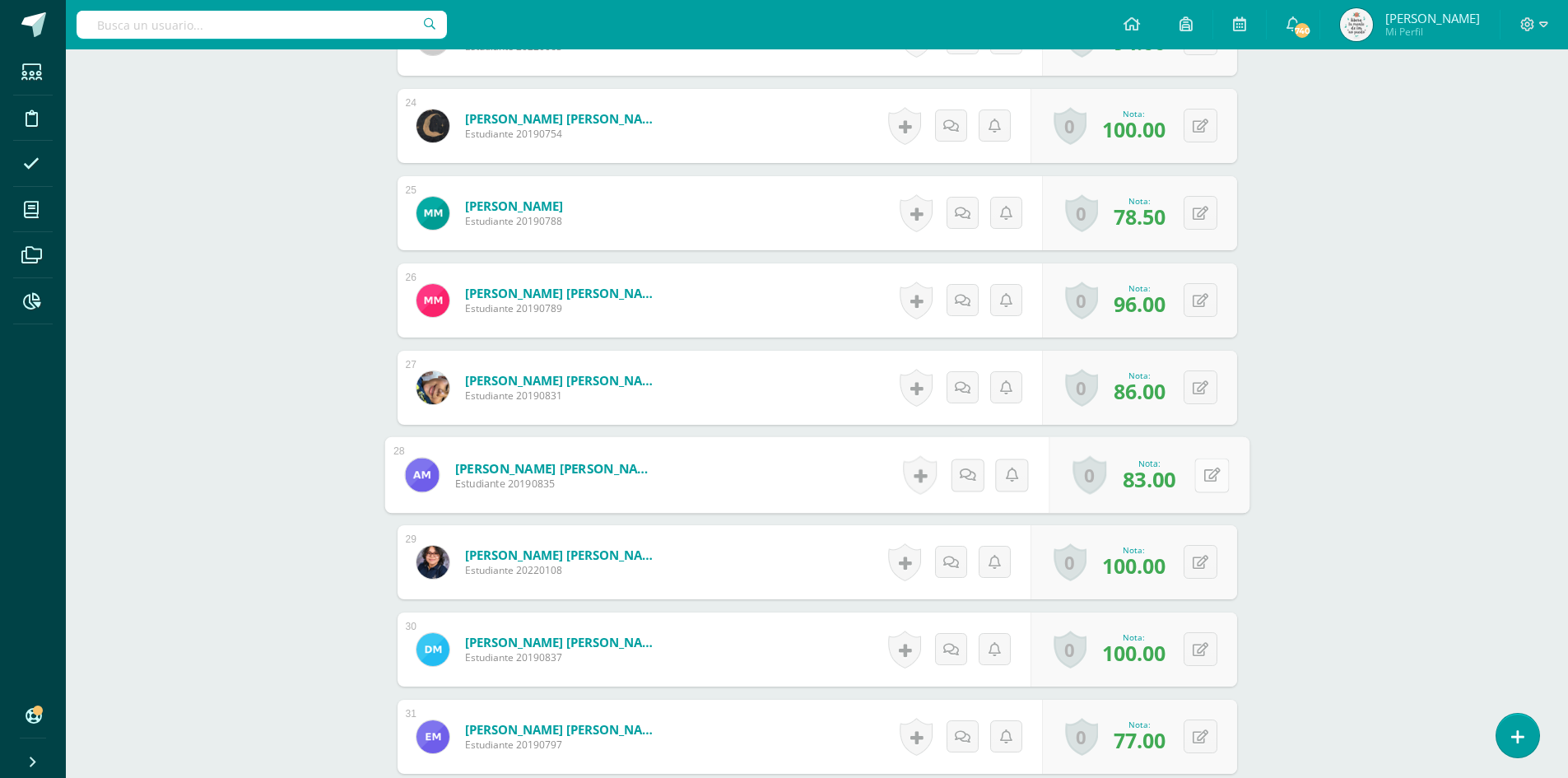
click at [1213, 482] on button at bounding box center [1211, 474] width 34 height 34
type input "100"
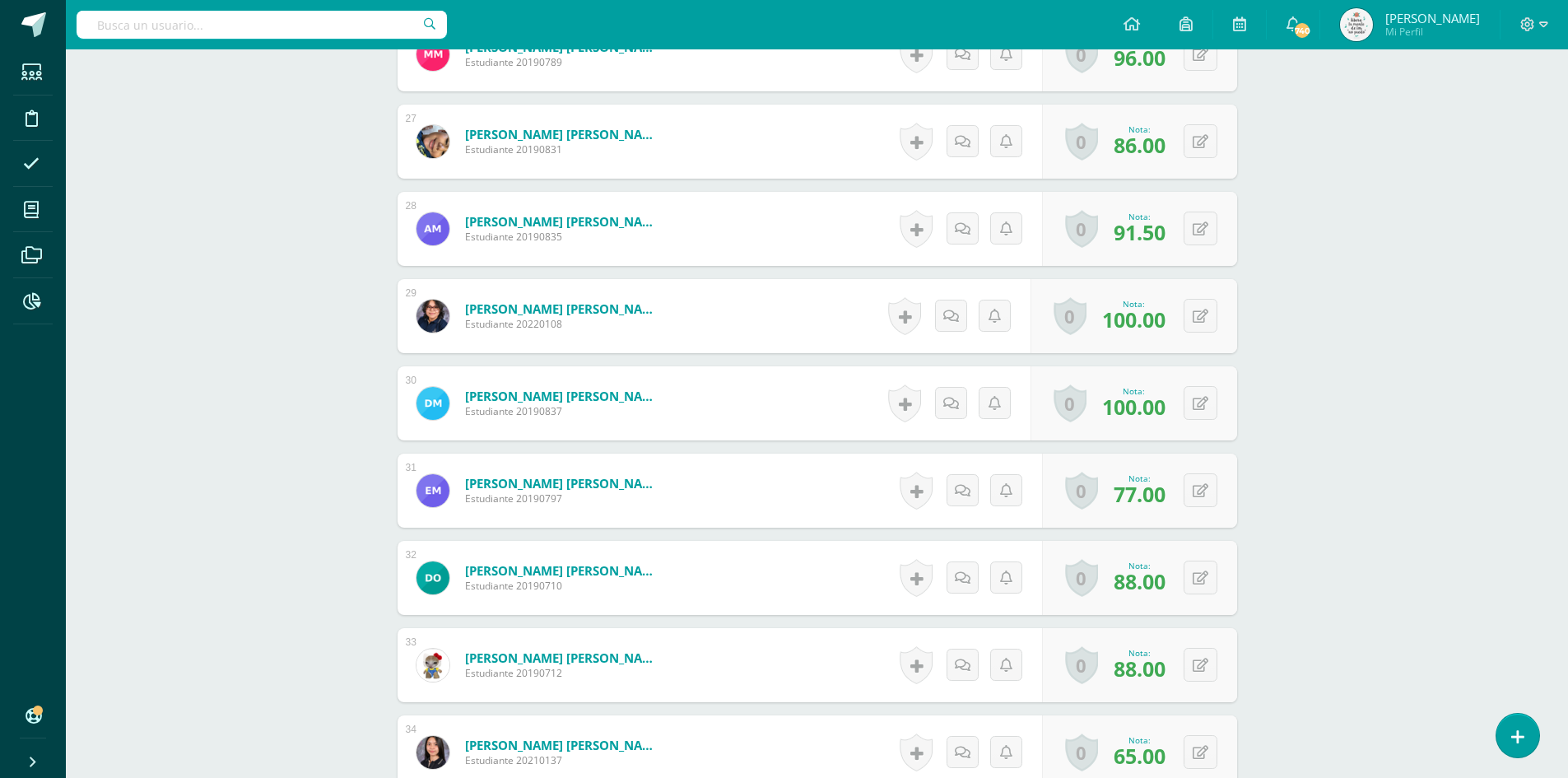
scroll to position [2803, 0]
click at [1213, 489] on button at bounding box center [1211, 489] width 34 height 34
type input "100"
click at [1194, 577] on div "0 Logros Logros obtenidos Aún no hay logros agregados Nota: 88.00" at bounding box center [1149, 577] width 201 height 77
click at [1205, 576] on icon at bounding box center [1212, 577] width 17 height 14
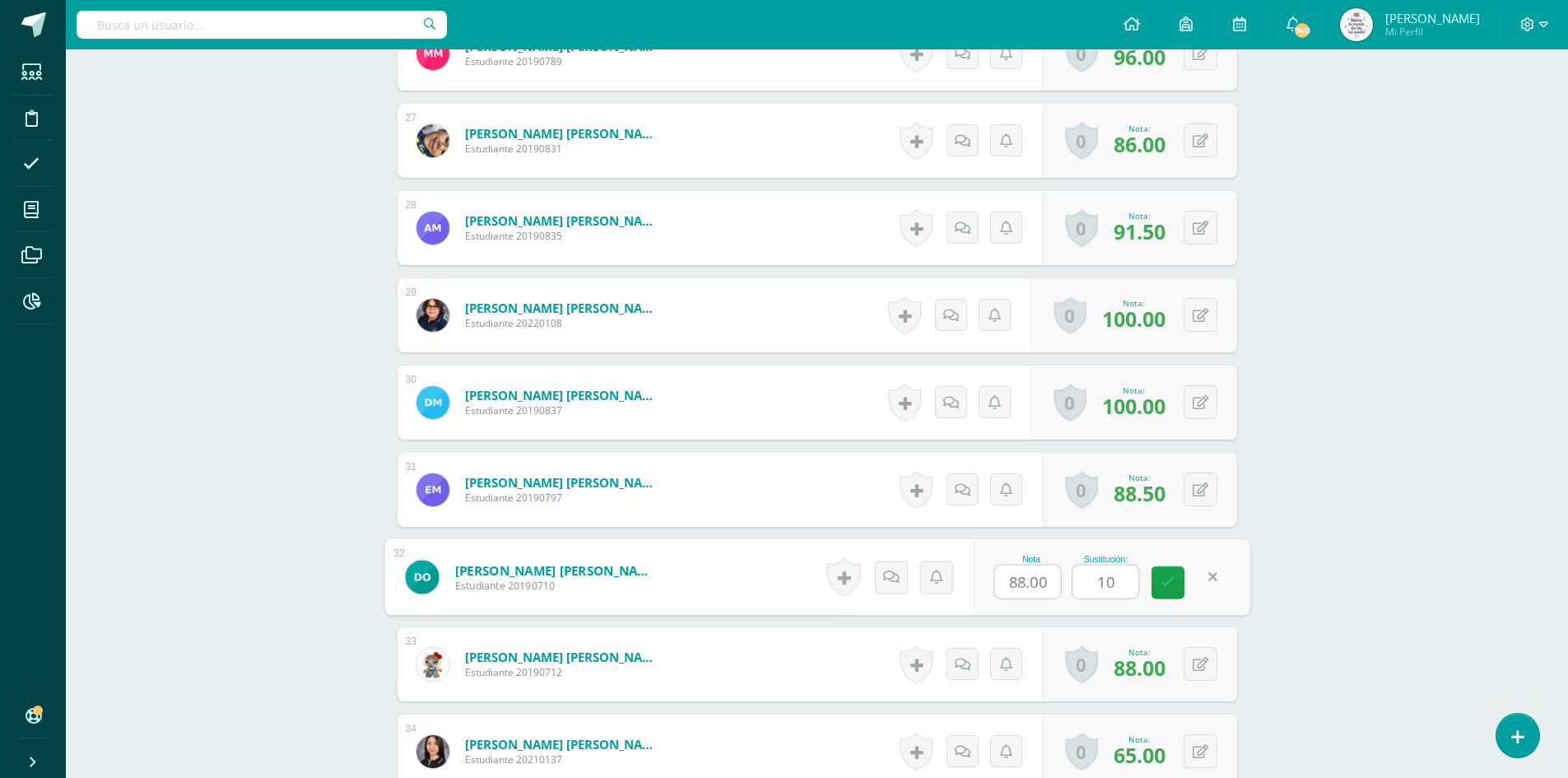
type input "100"
click at [1207, 662] on icon at bounding box center [1200, 664] width 16 height 14
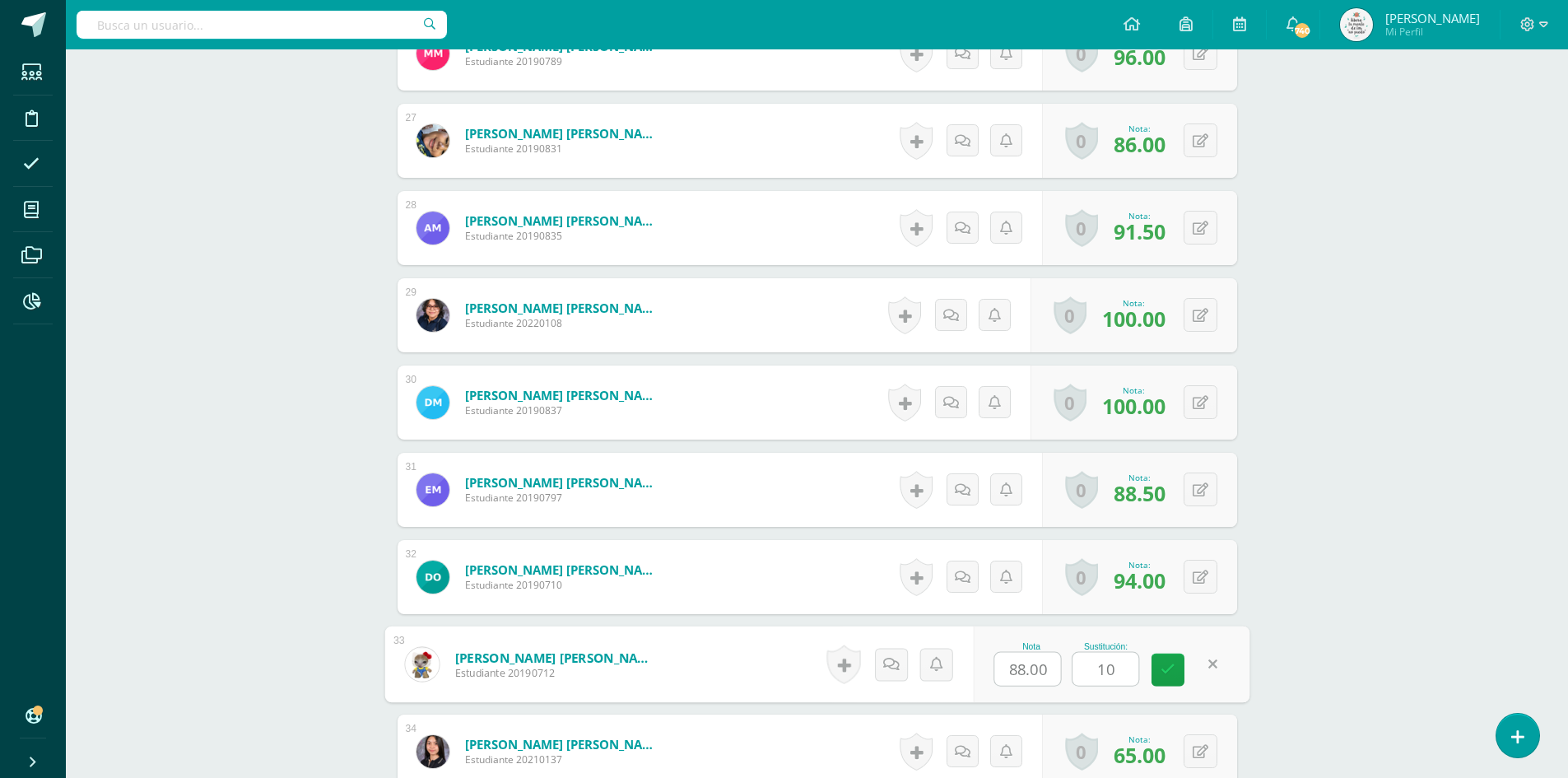
type input "100"
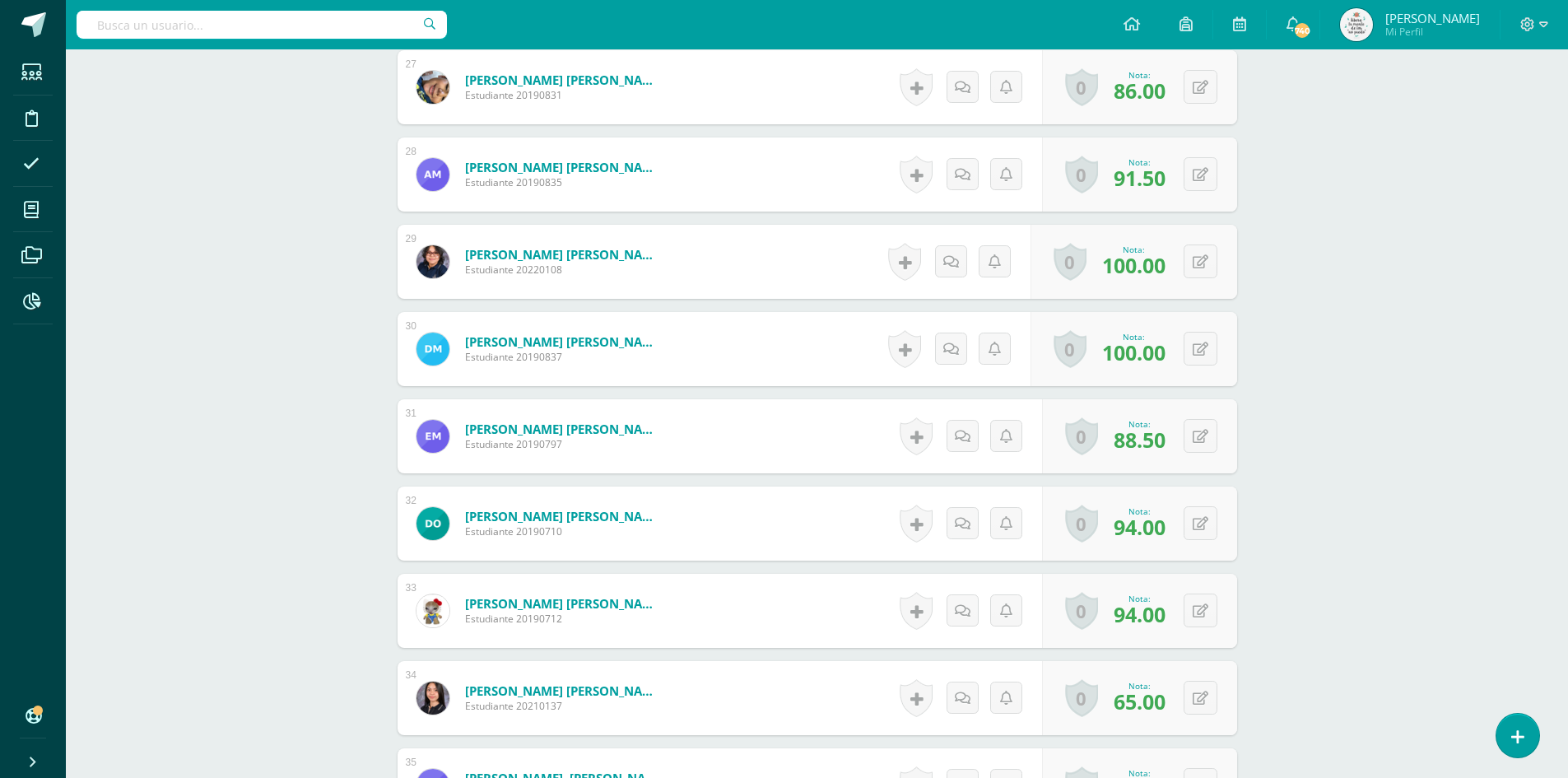
scroll to position [2886, 0]
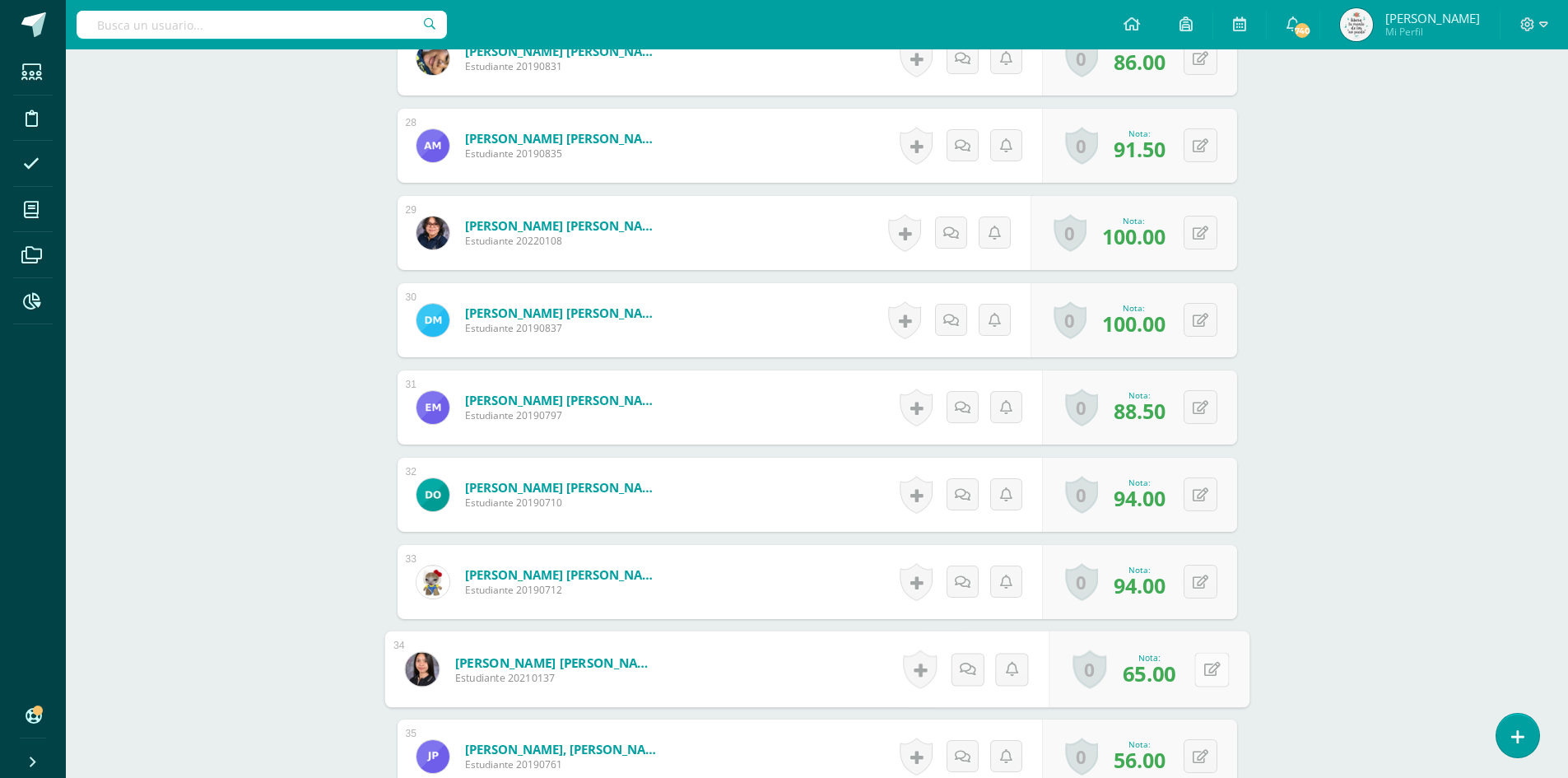
click at [1206, 663] on icon at bounding box center [1212, 668] width 17 height 14
type input "100"
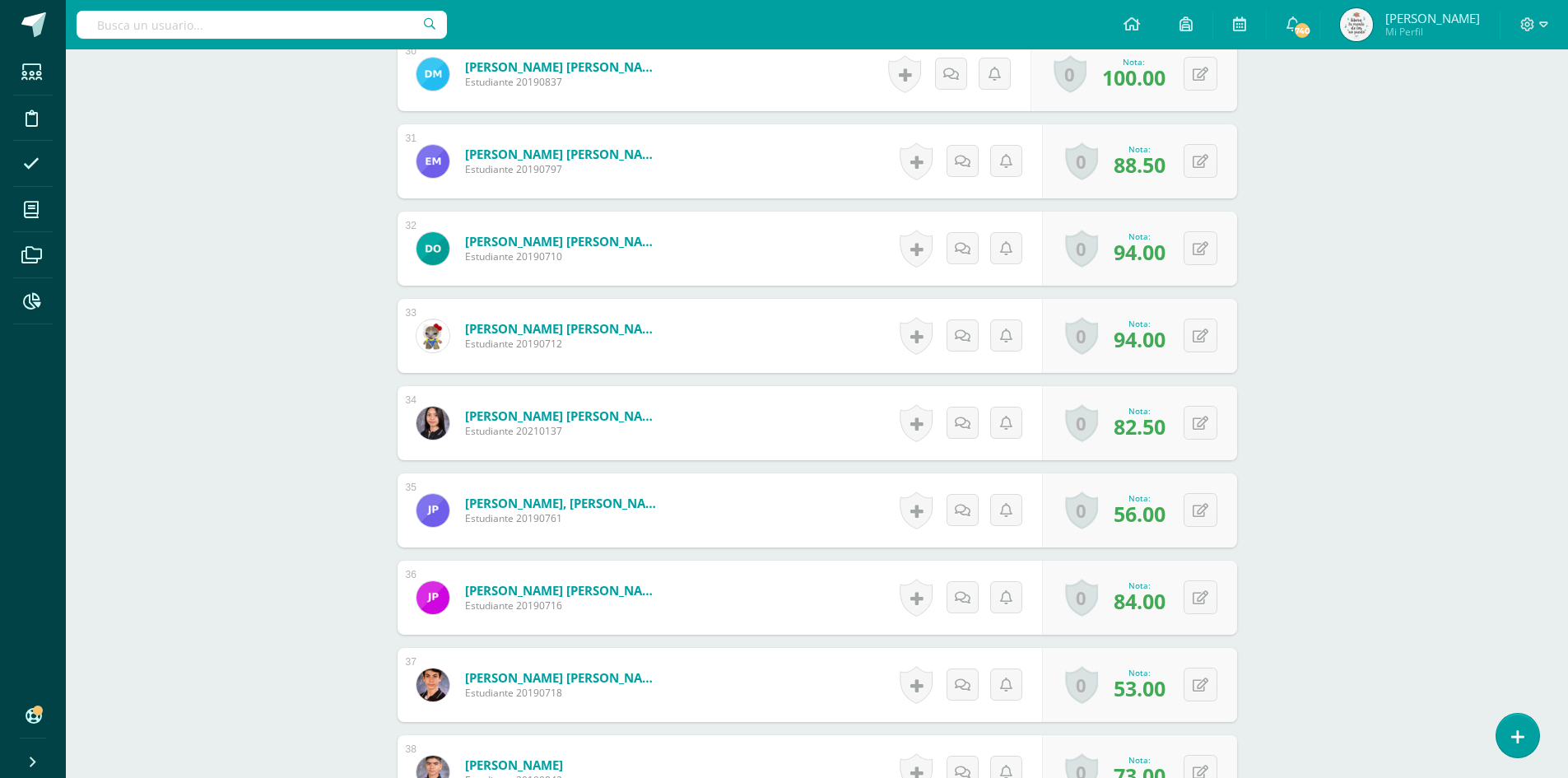
scroll to position [3133, 0]
click at [1196, 605] on button at bounding box center [1211, 596] width 34 height 34
type input "100"
click at [1213, 691] on button at bounding box center [1211, 684] width 34 height 34
type input "100"
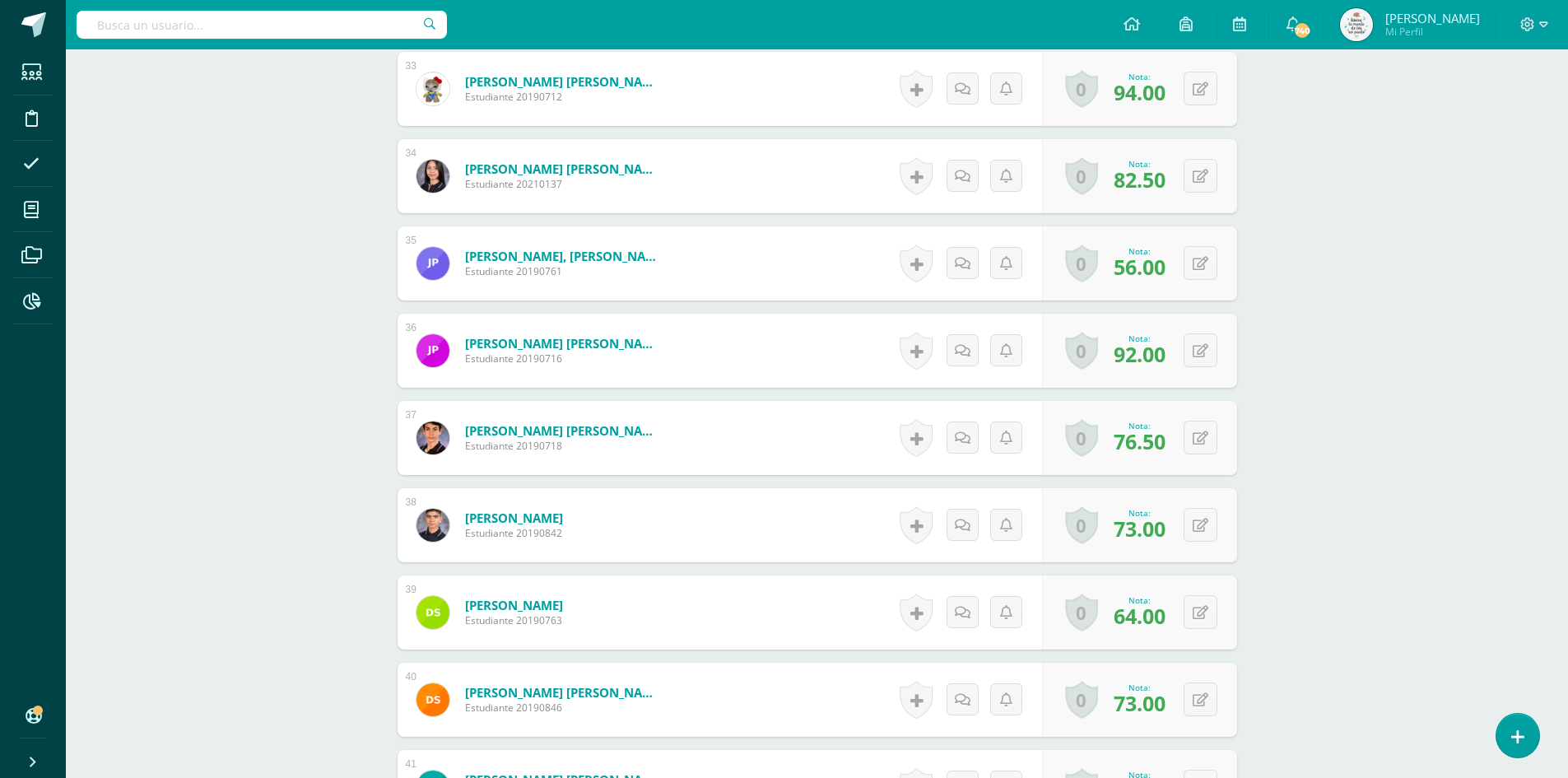
scroll to position [3380, 0]
click at [1198, 520] on button at bounding box center [1200, 524] width 34 height 34
type input "100"
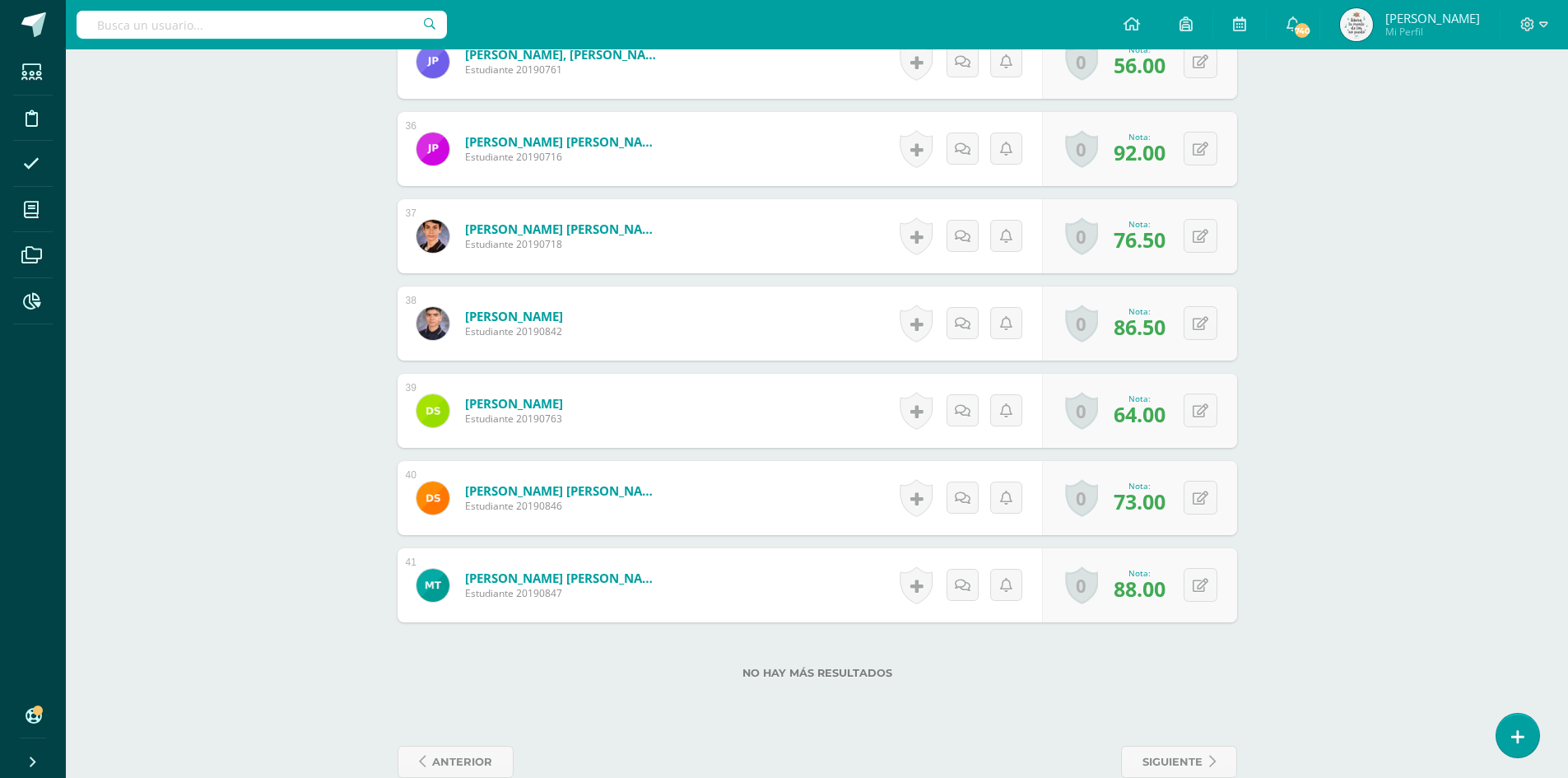
scroll to position [3614, 0]
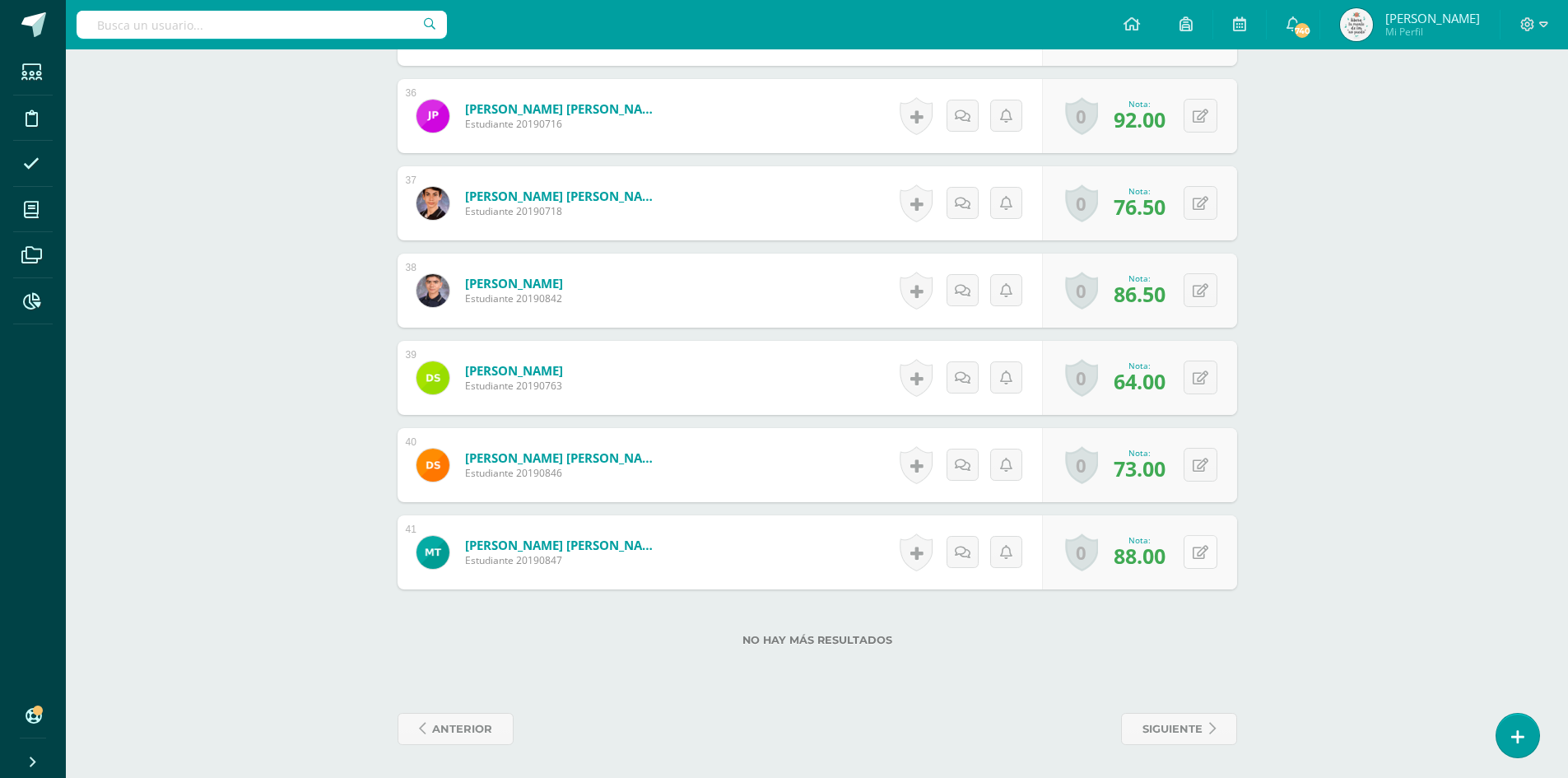
click at [1206, 560] on button at bounding box center [1200, 552] width 34 height 34
type input "100"
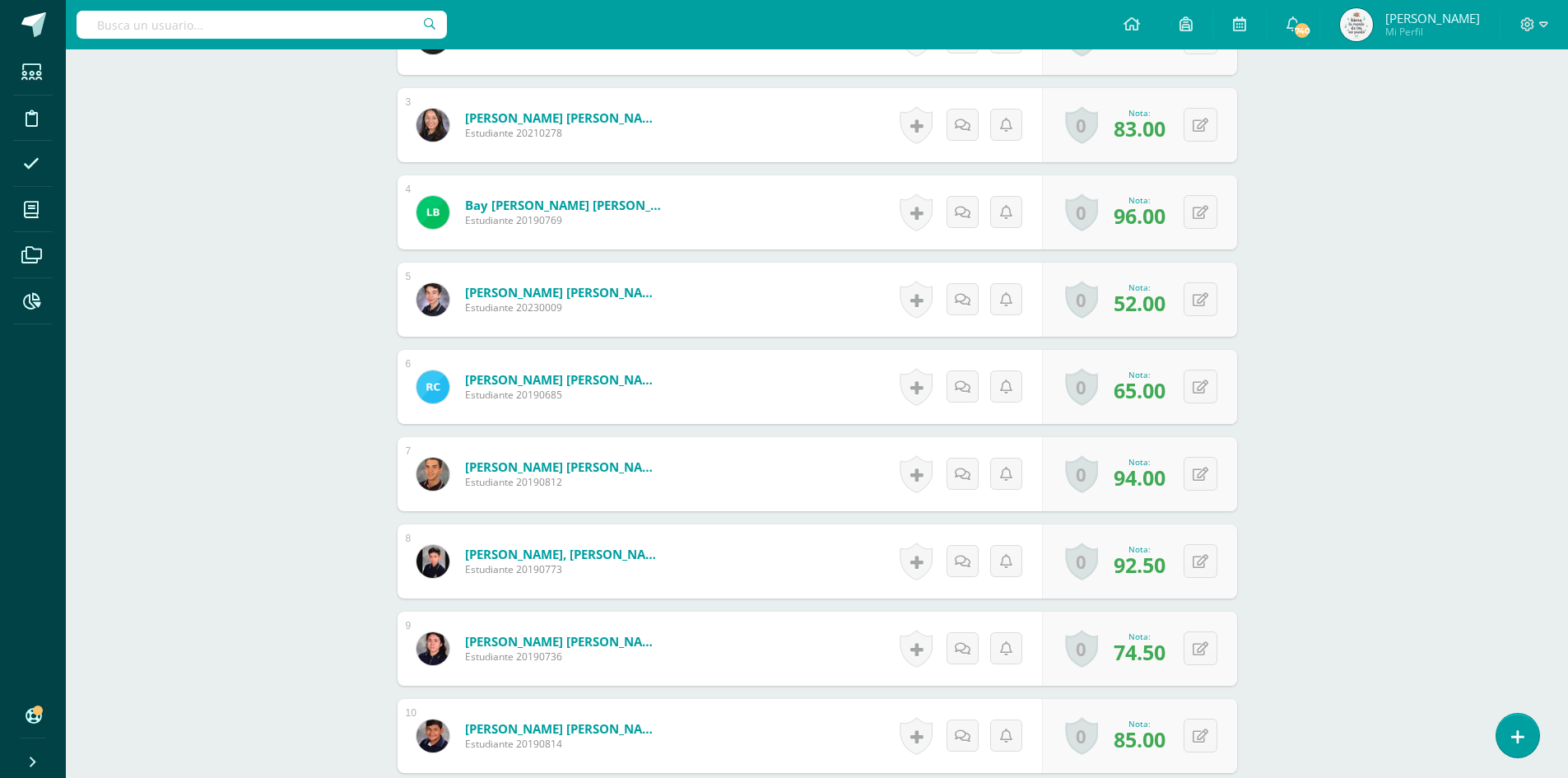
scroll to position [567, 0]
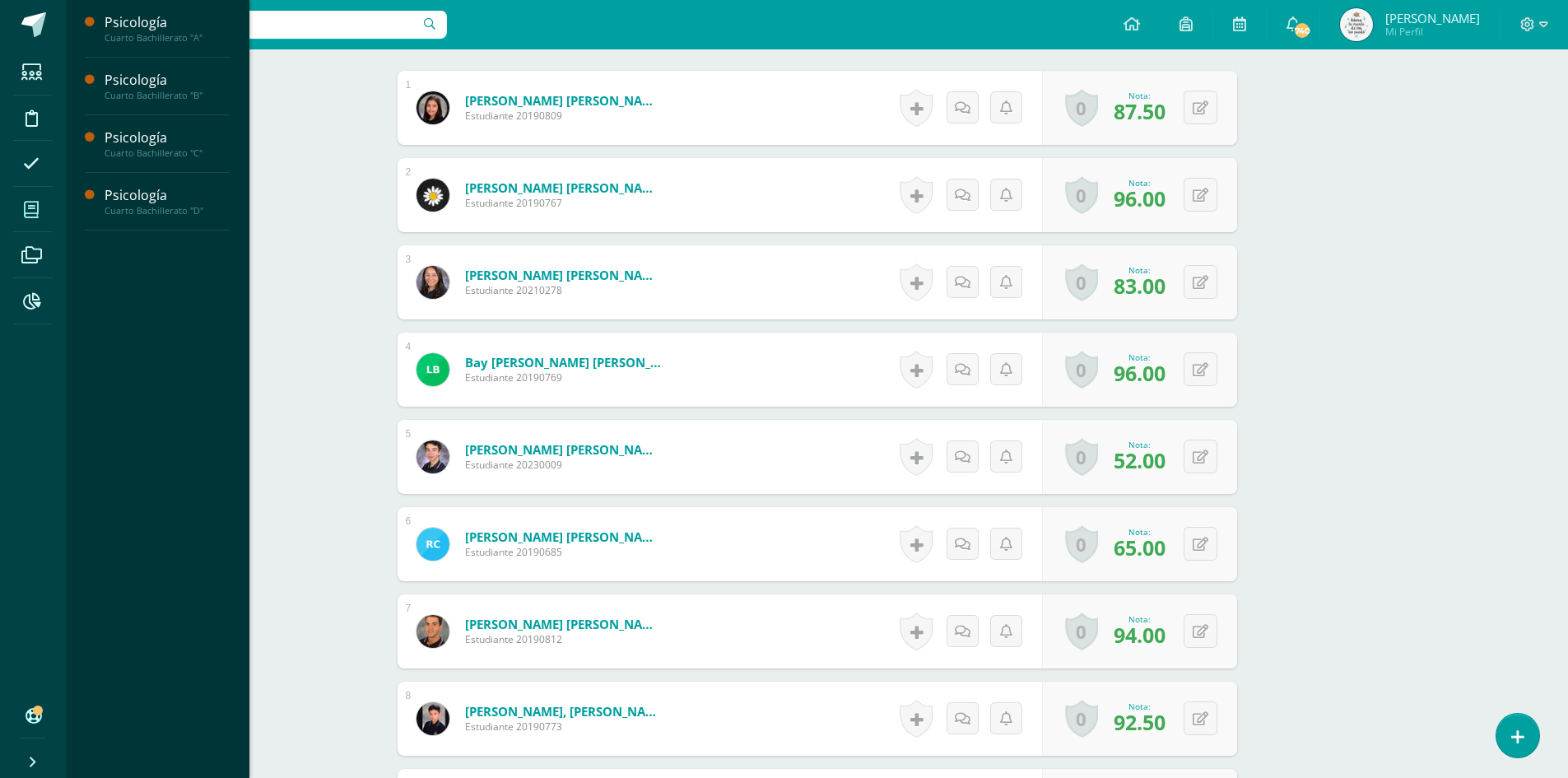
click at [35, 208] on icon at bounding box center [31, 210] width 15 height 17
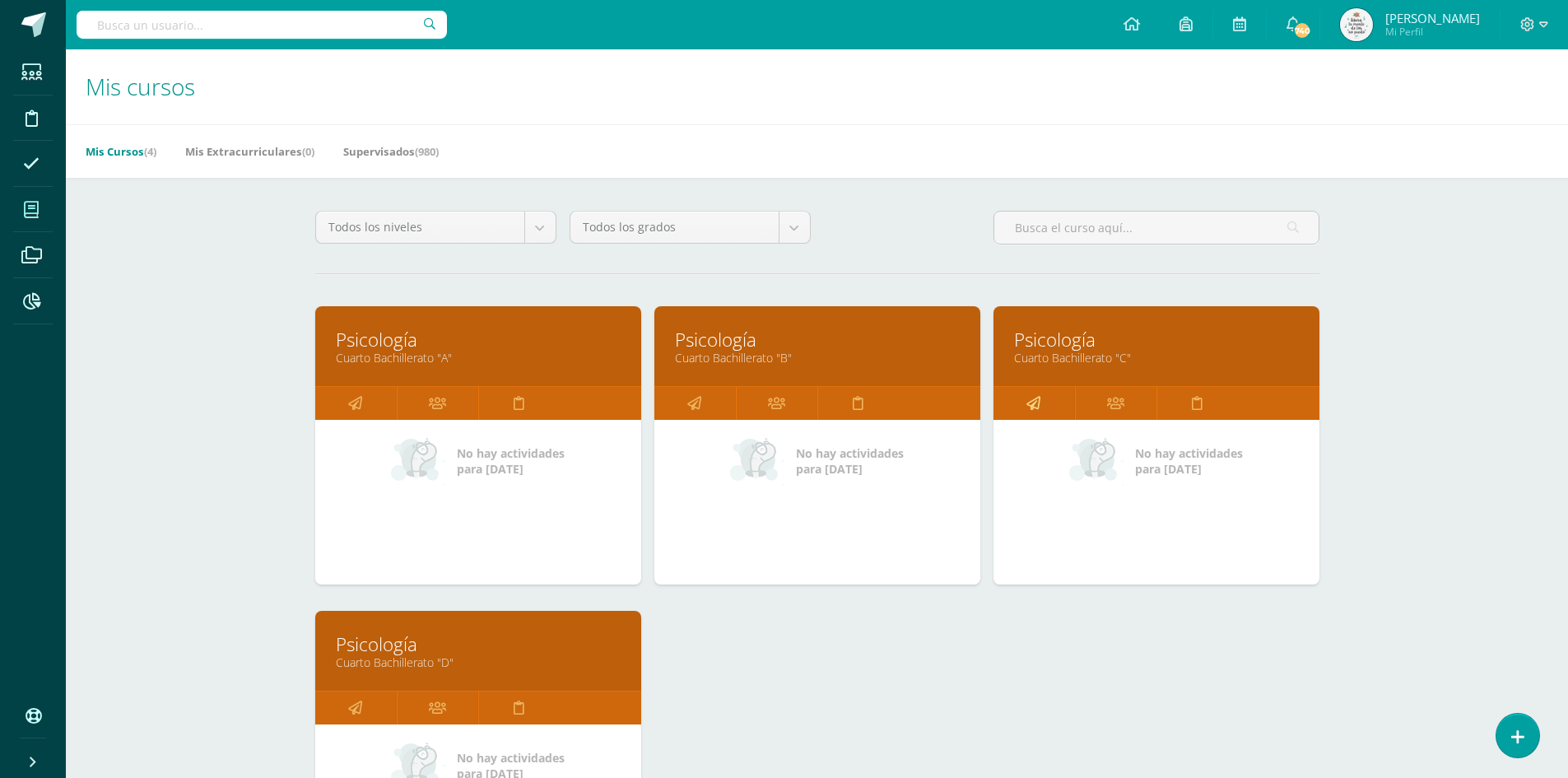
click at [1045, 407] on link at bounding box center [1035, 404] width 81 height 33
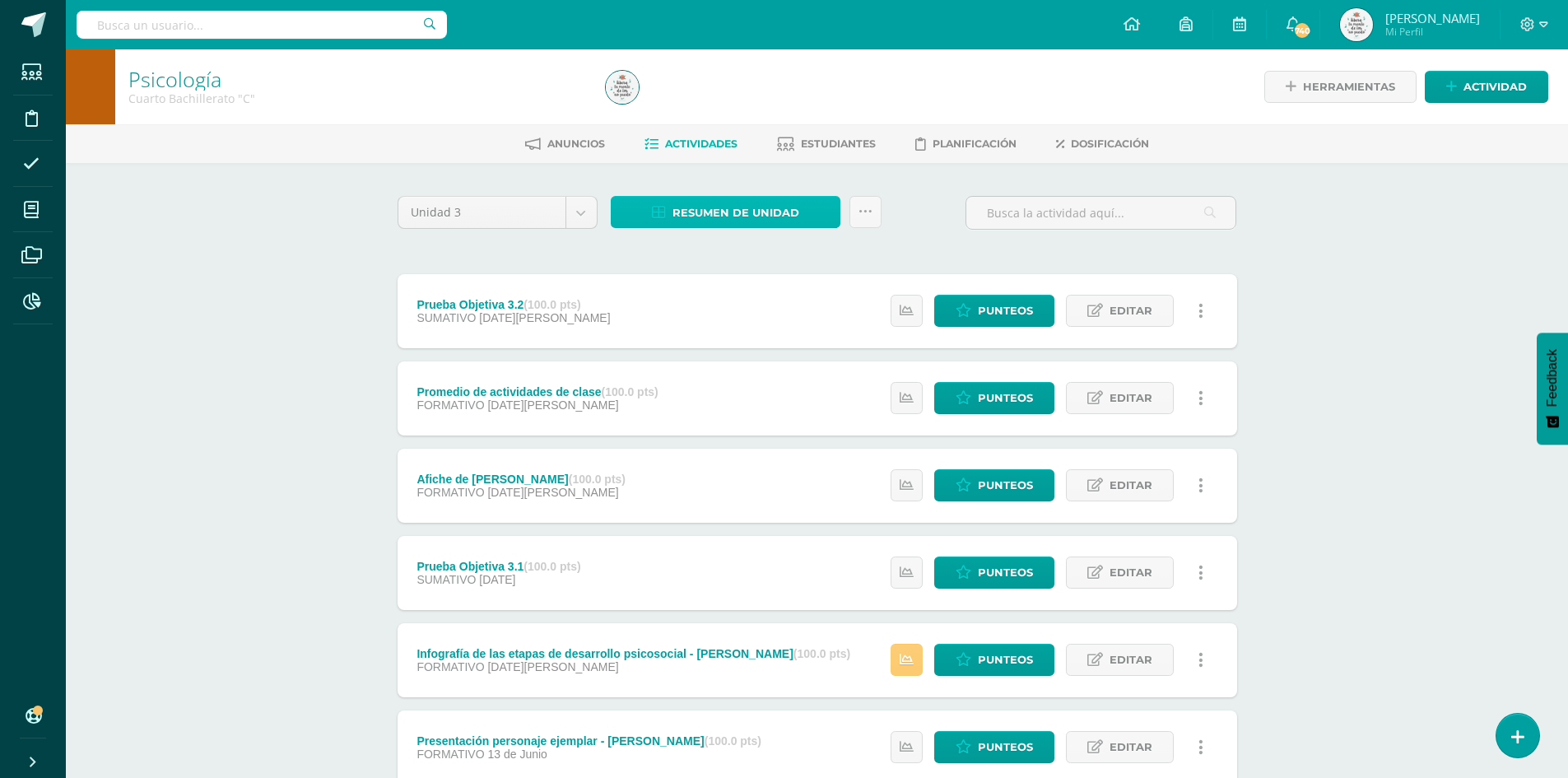
click at [735, 213] on span "Resumen de unidad" at bounding box center [735, 213] width 127 height 30
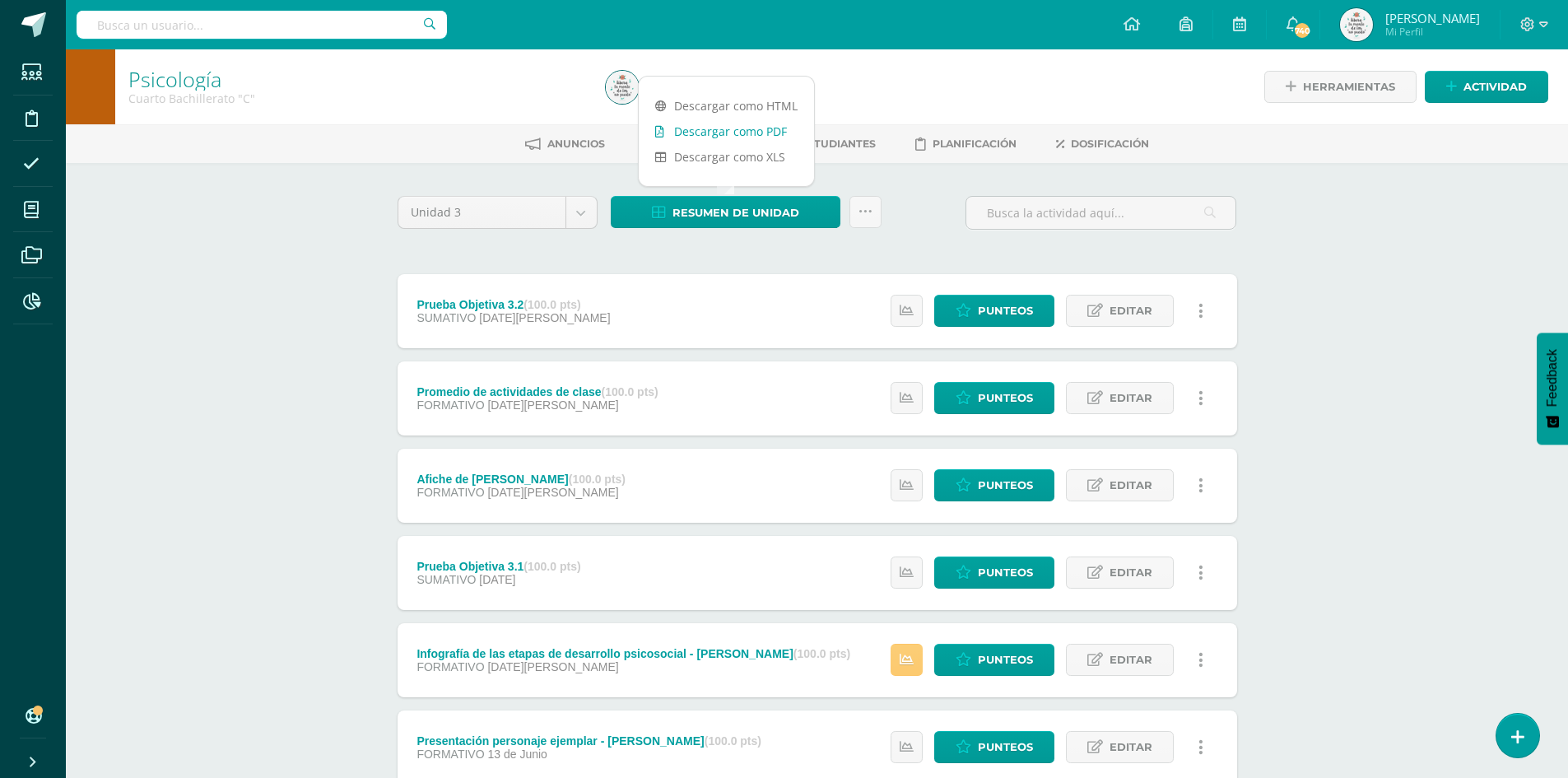
click at [729, 134] on link "Descargar como PDF" at bounding box center [726, 131] width 176 height 26
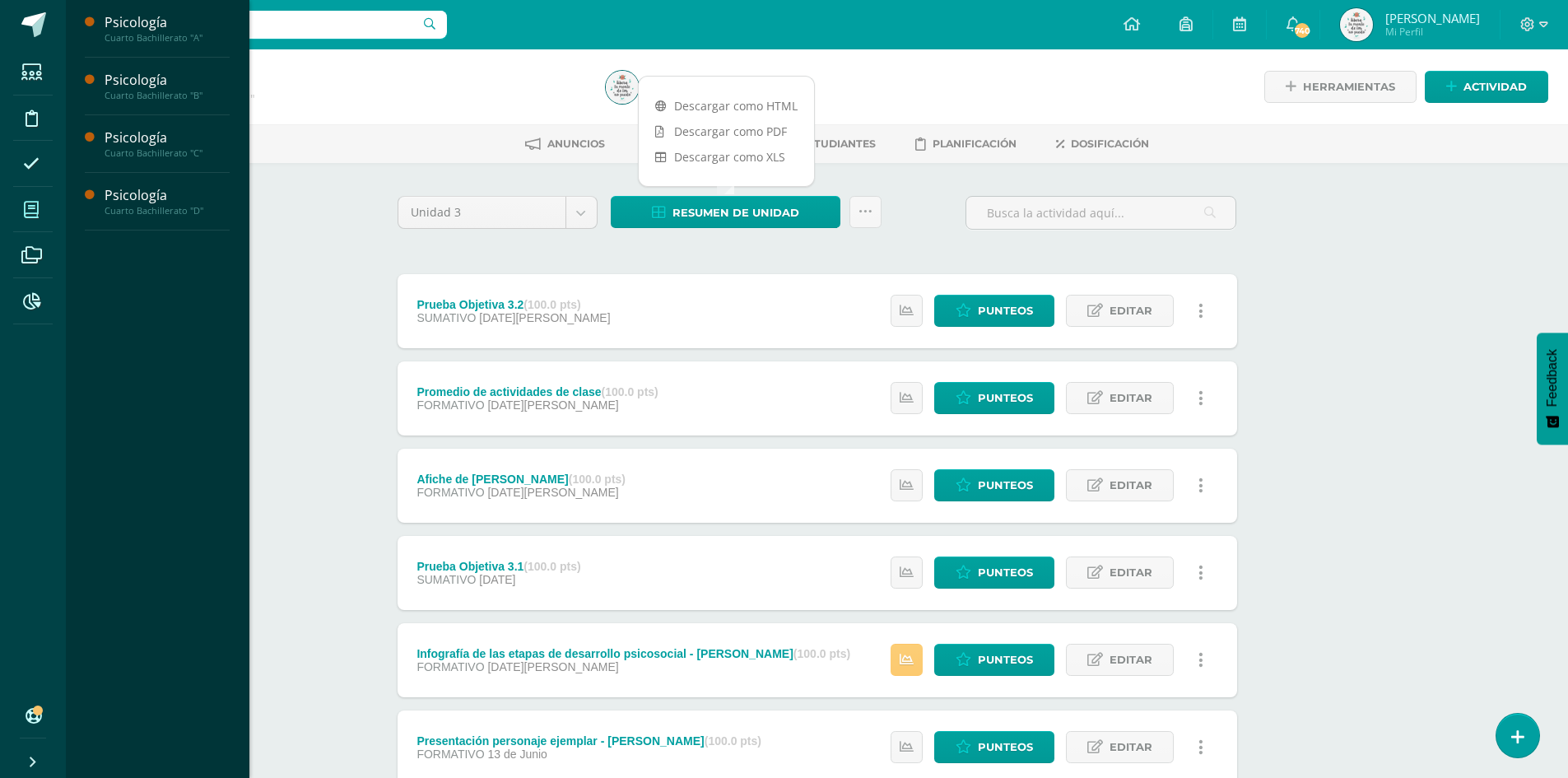
click at [27, 213] on icon at bounding box center [31, 210] width 15 height 17
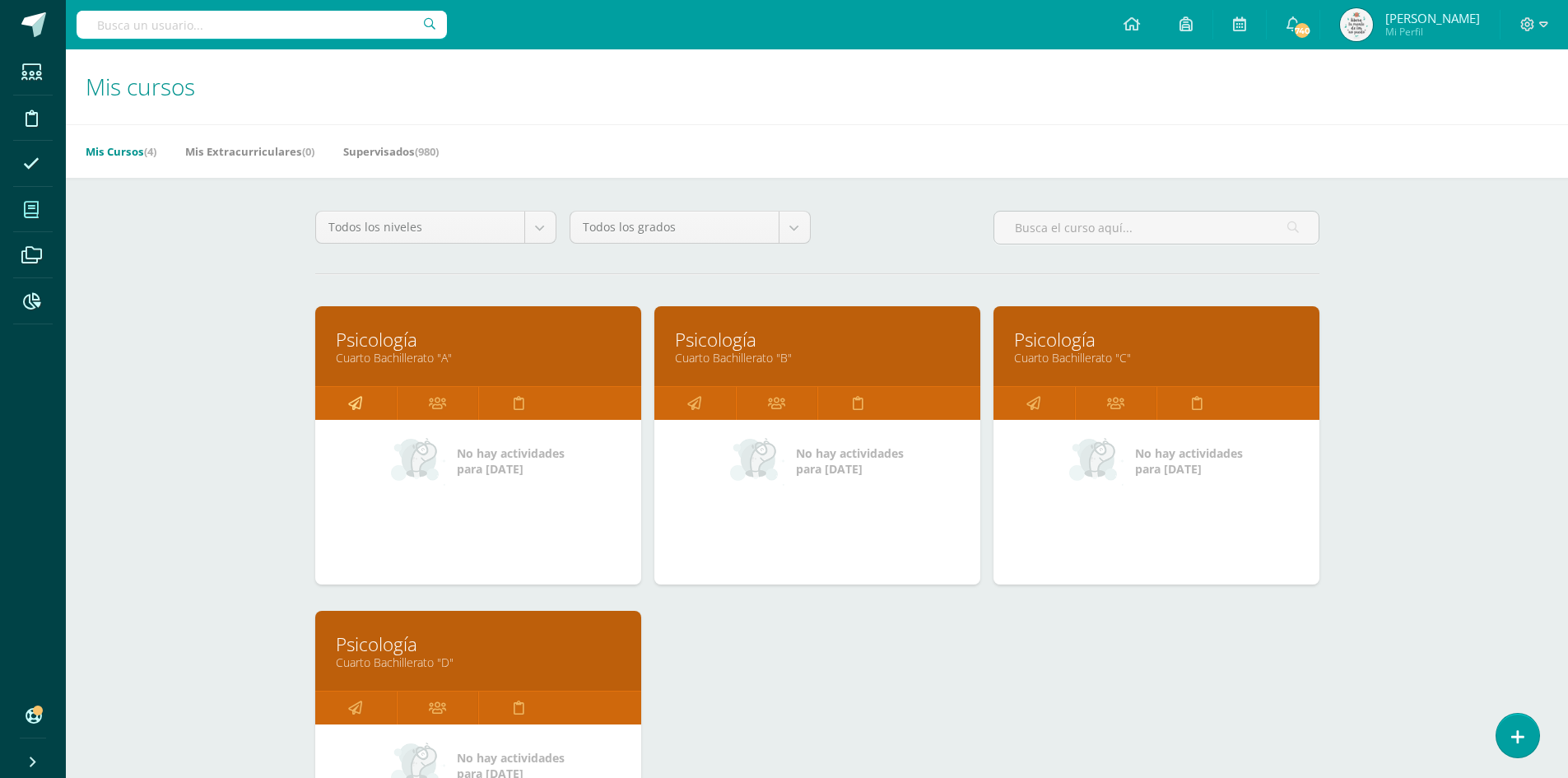
click at [355, 415] on icon at bounding box center [355, 403] width 14 height 32
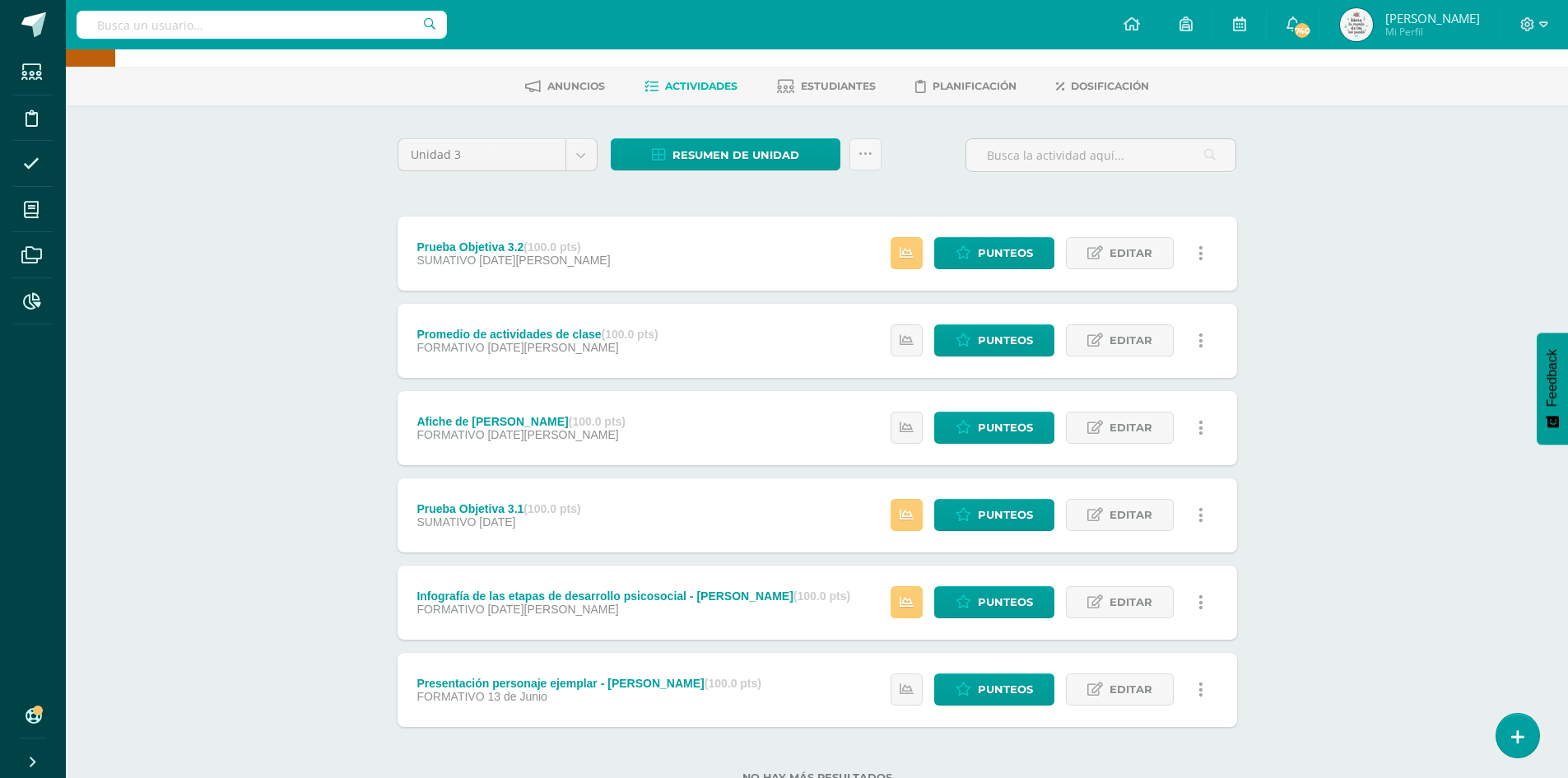
scroll to position [116, 0]
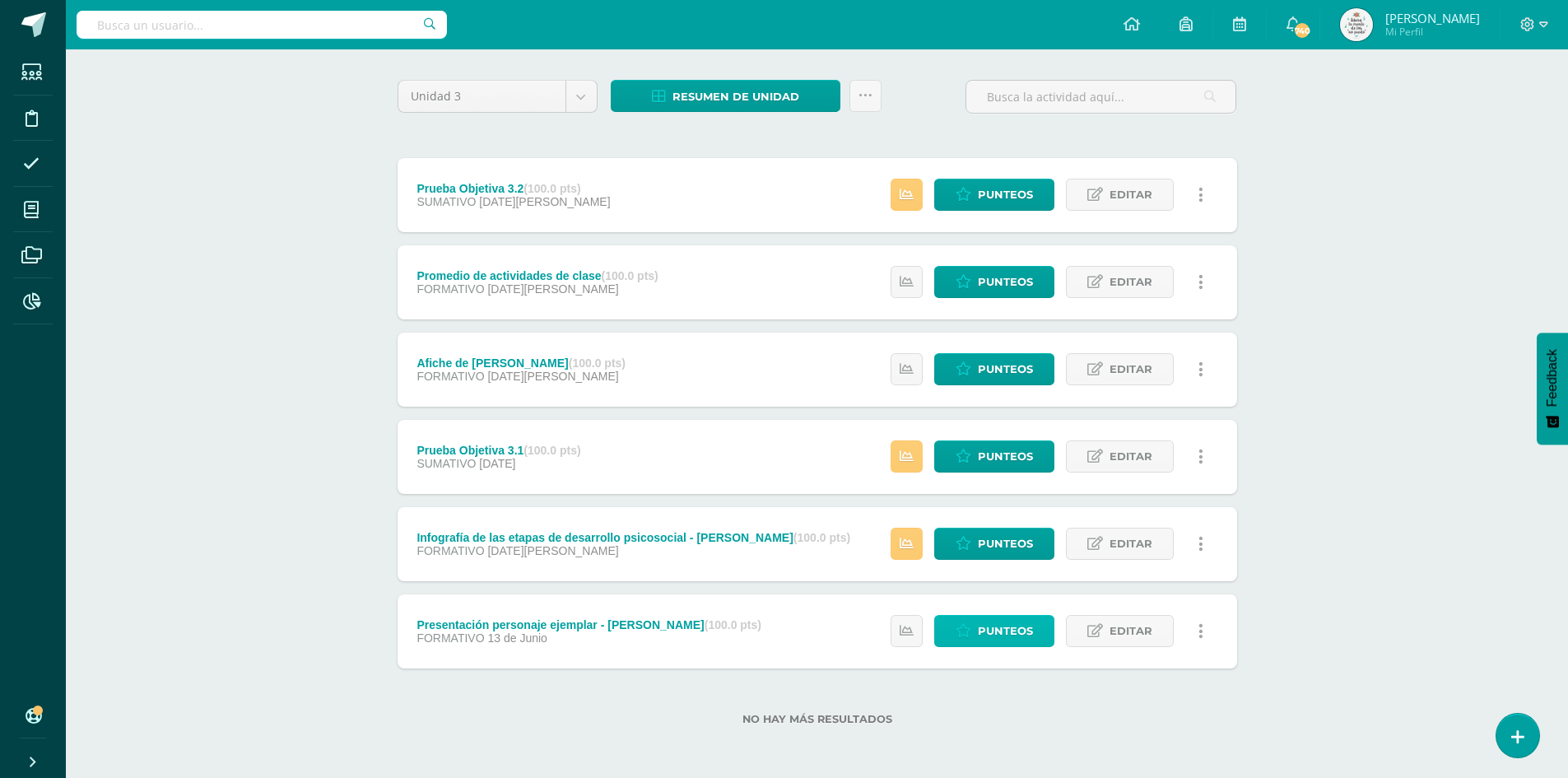
click at [968, 638] on icon at bounding box center [964, 630] width 16 height 14
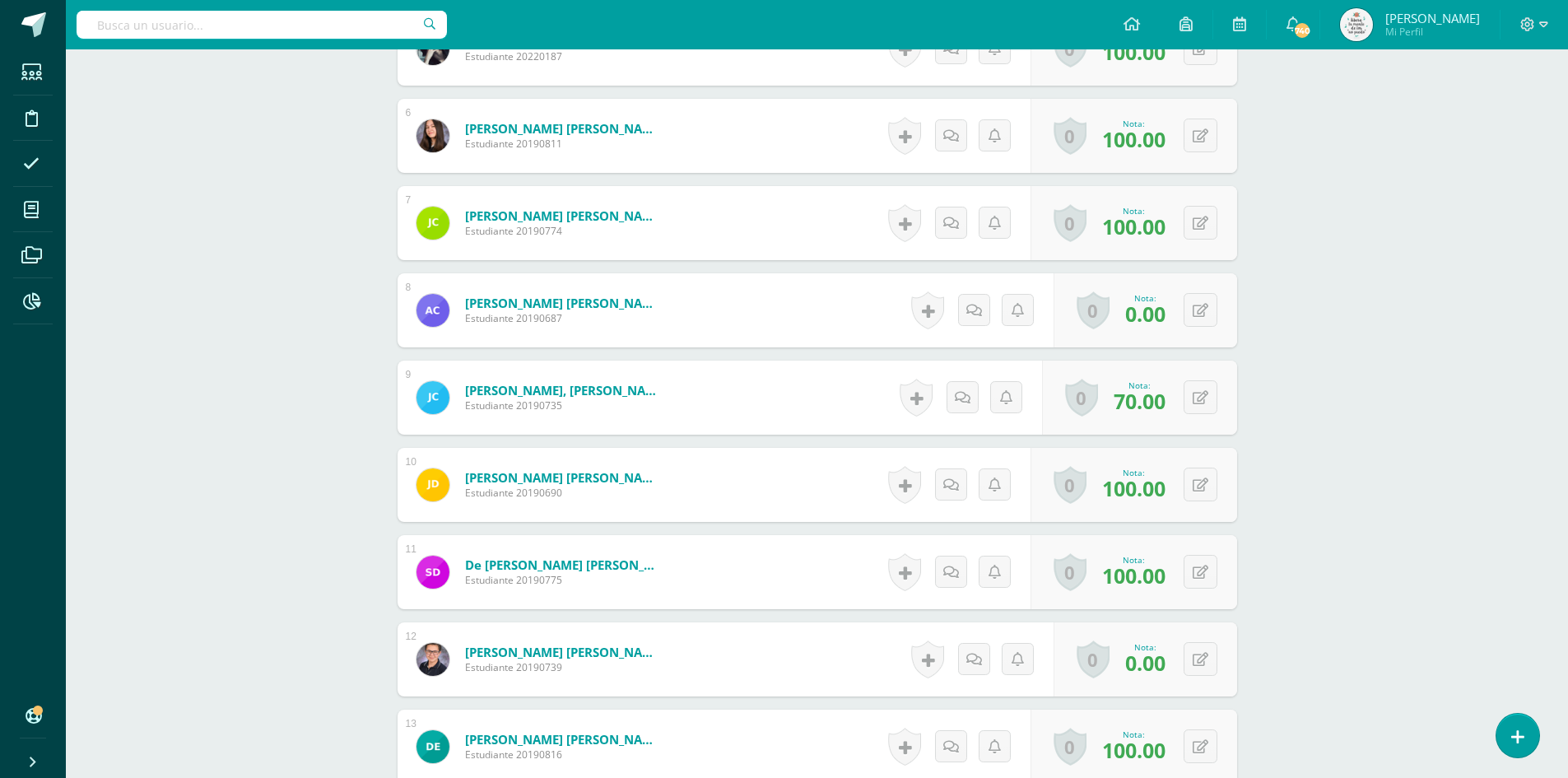
scroll to position [1239, 0]
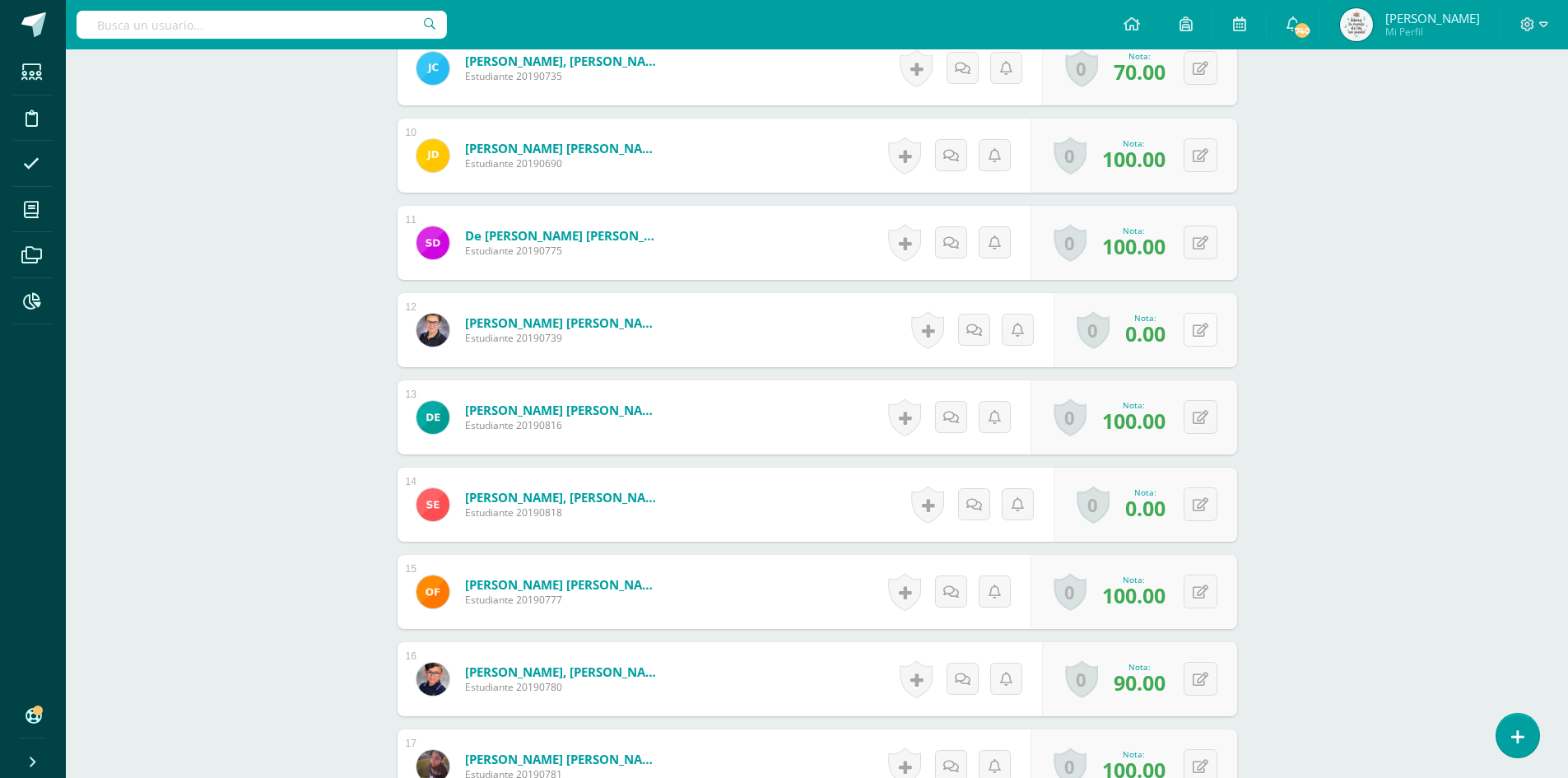
click at [1196, 331] on button at bounding box center [1200, 330] width 34 height 34
type input "55"
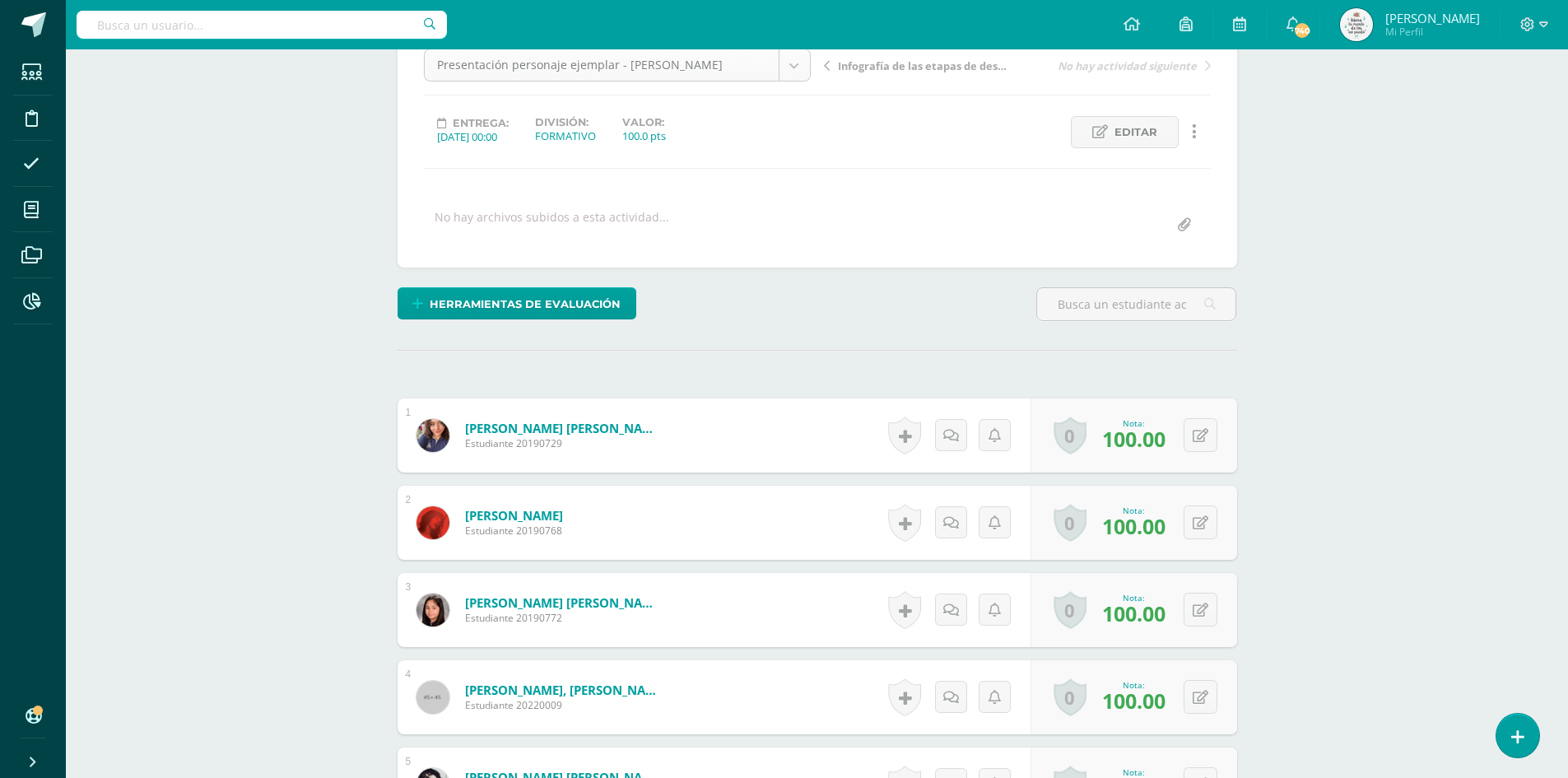
scroll to position [4, 0]
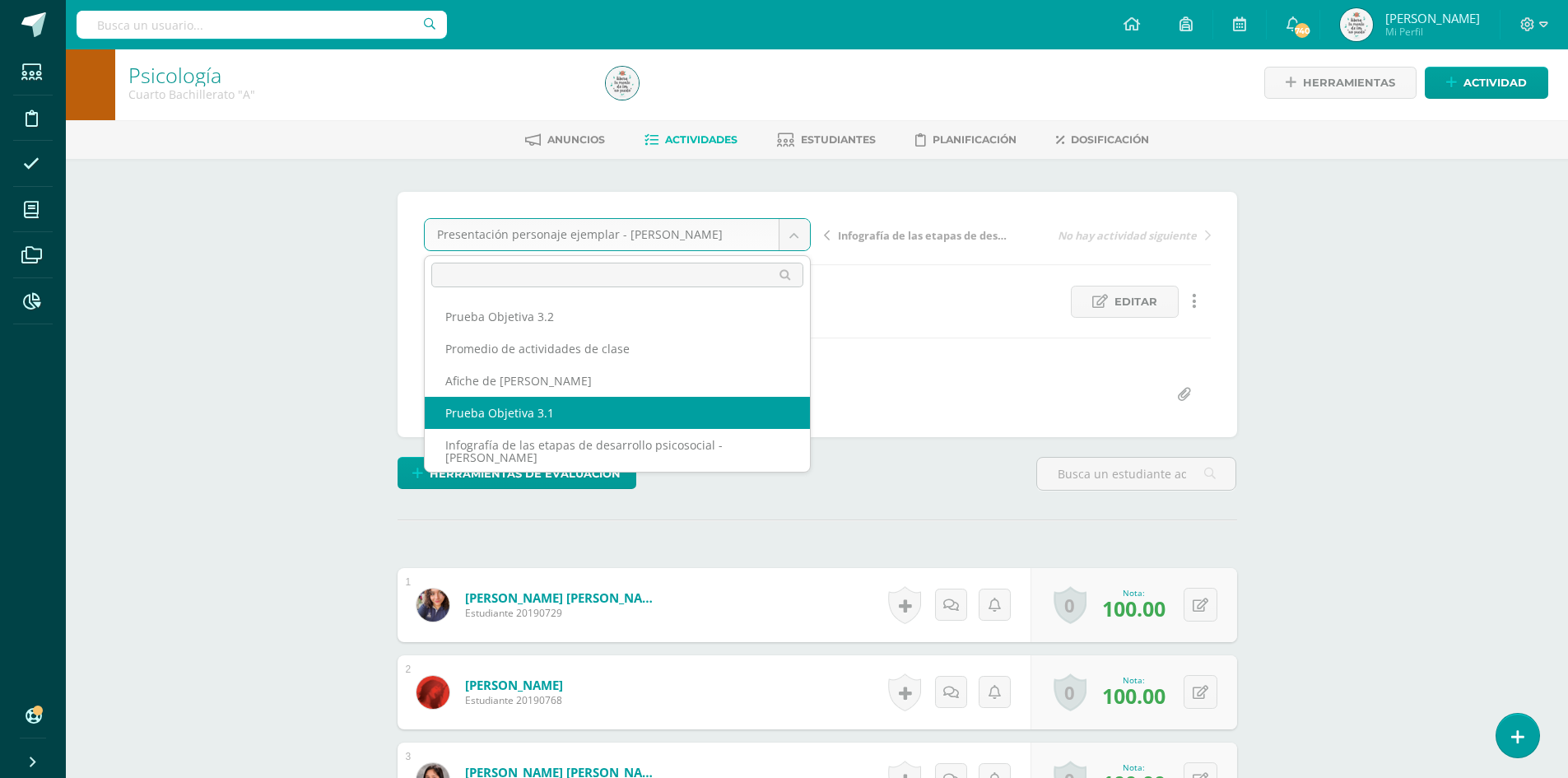
scroll to position [2, 0]
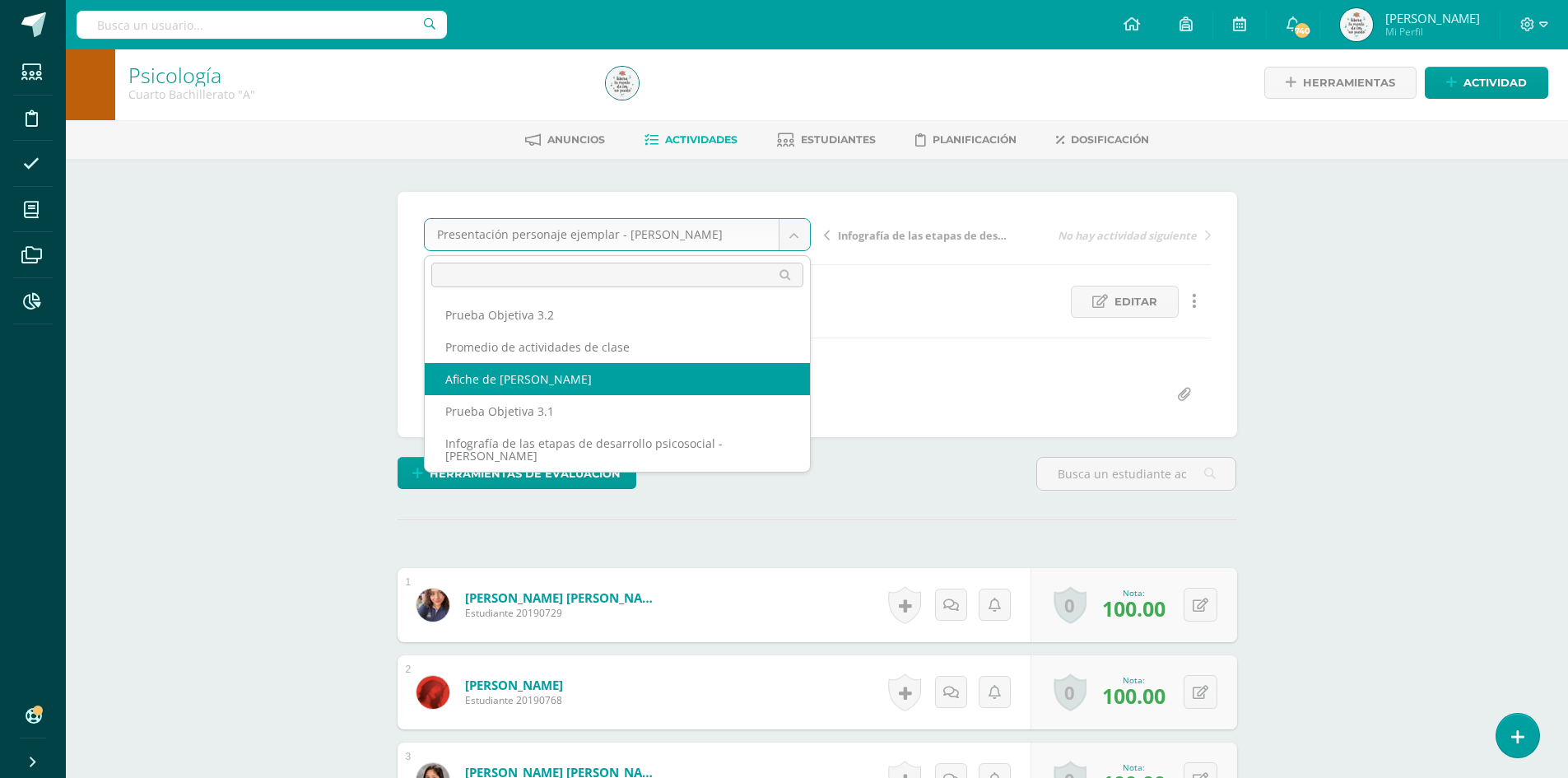
select select "/dashboard/teacher/grade-activity/224150/"
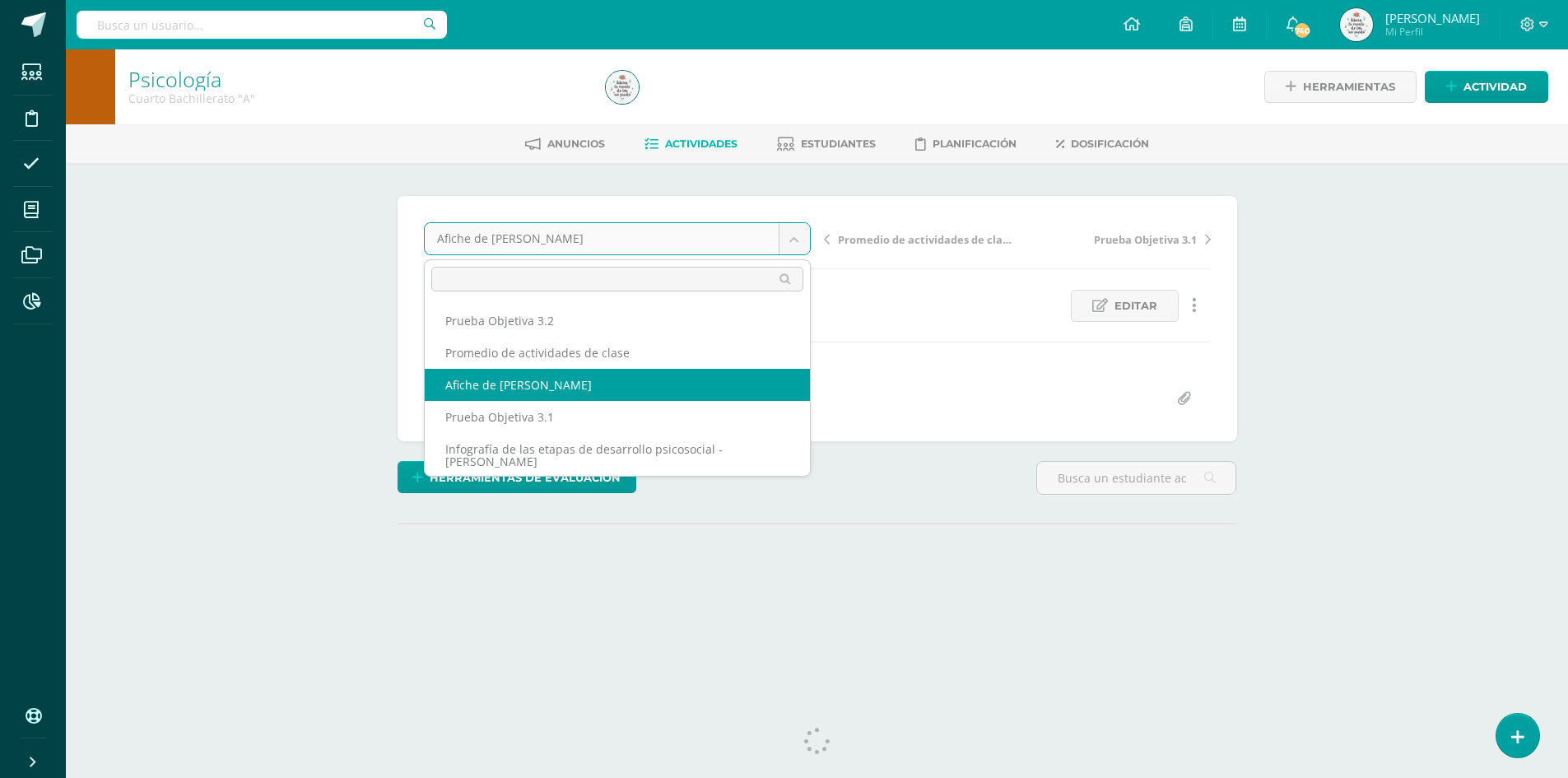
click at [777, 231] on body "Estudiantes Disciplina Asistencia Mis cursos Archivos Reportes Soporte Centro d…" at bounding box center [784, 326] width 1568 height 652
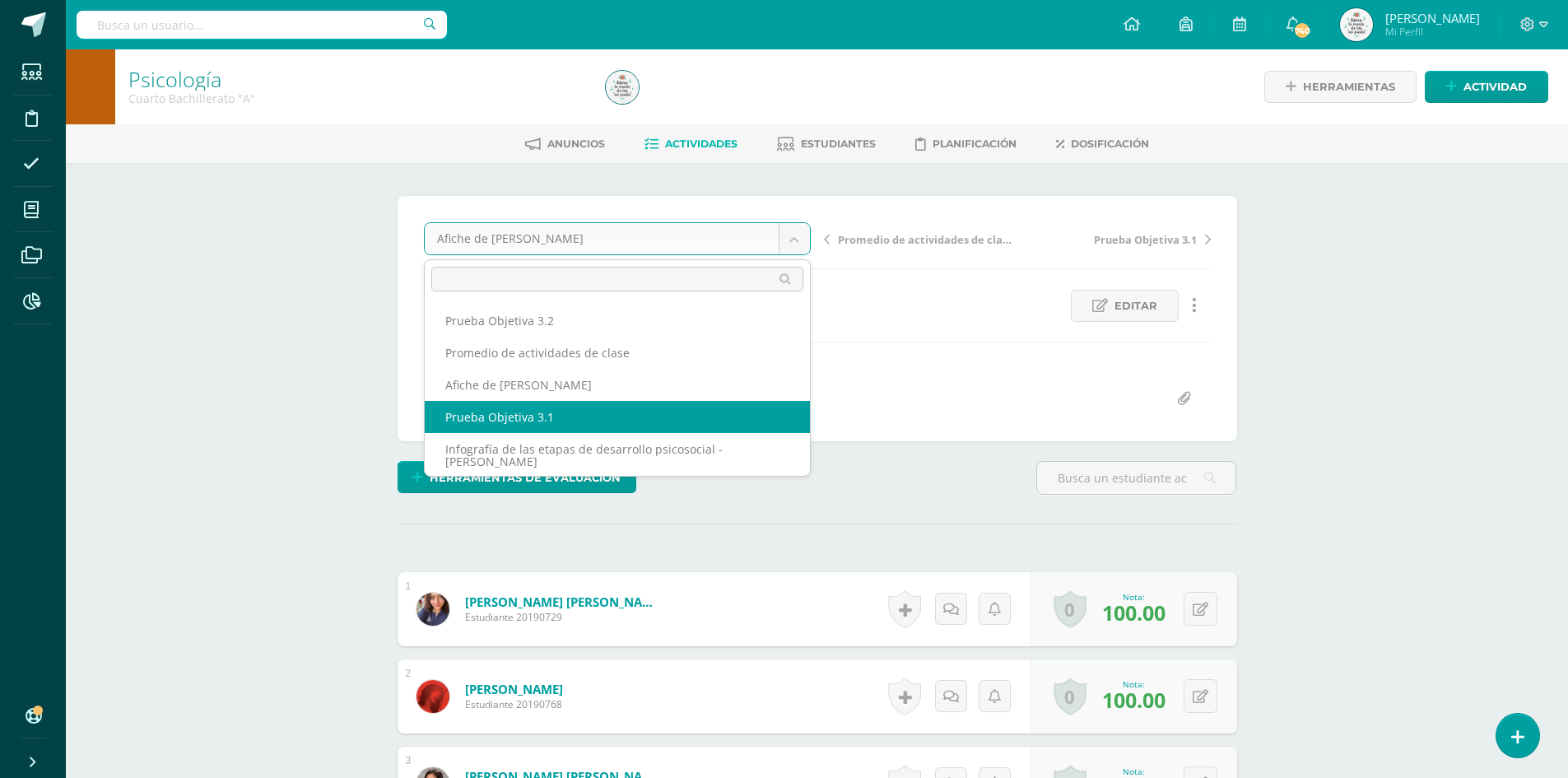
scroll to position [2, 0]
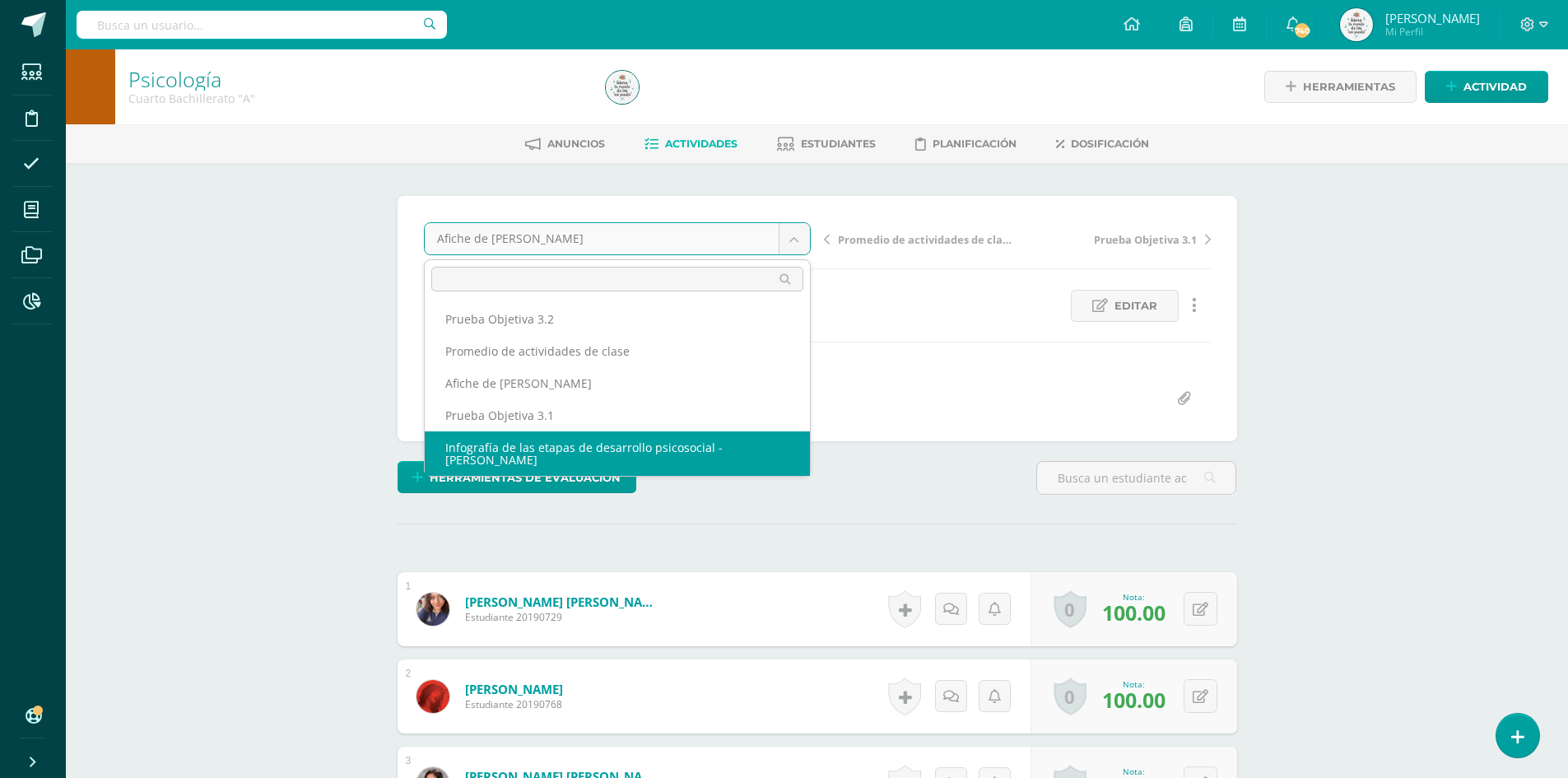
select select "/dashboard/teacher/grade-activity/223393/"
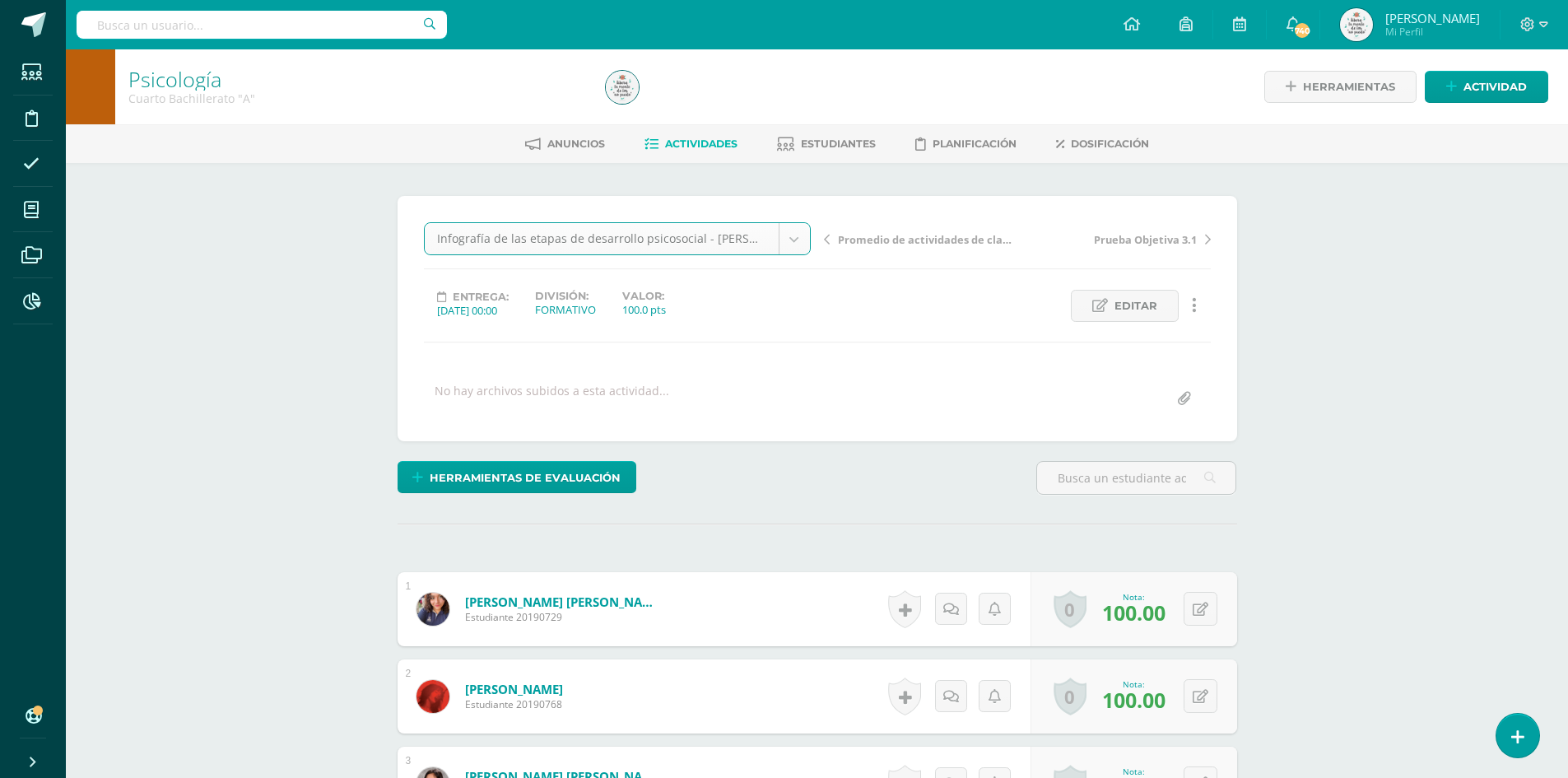
scroll to position [1, 0]
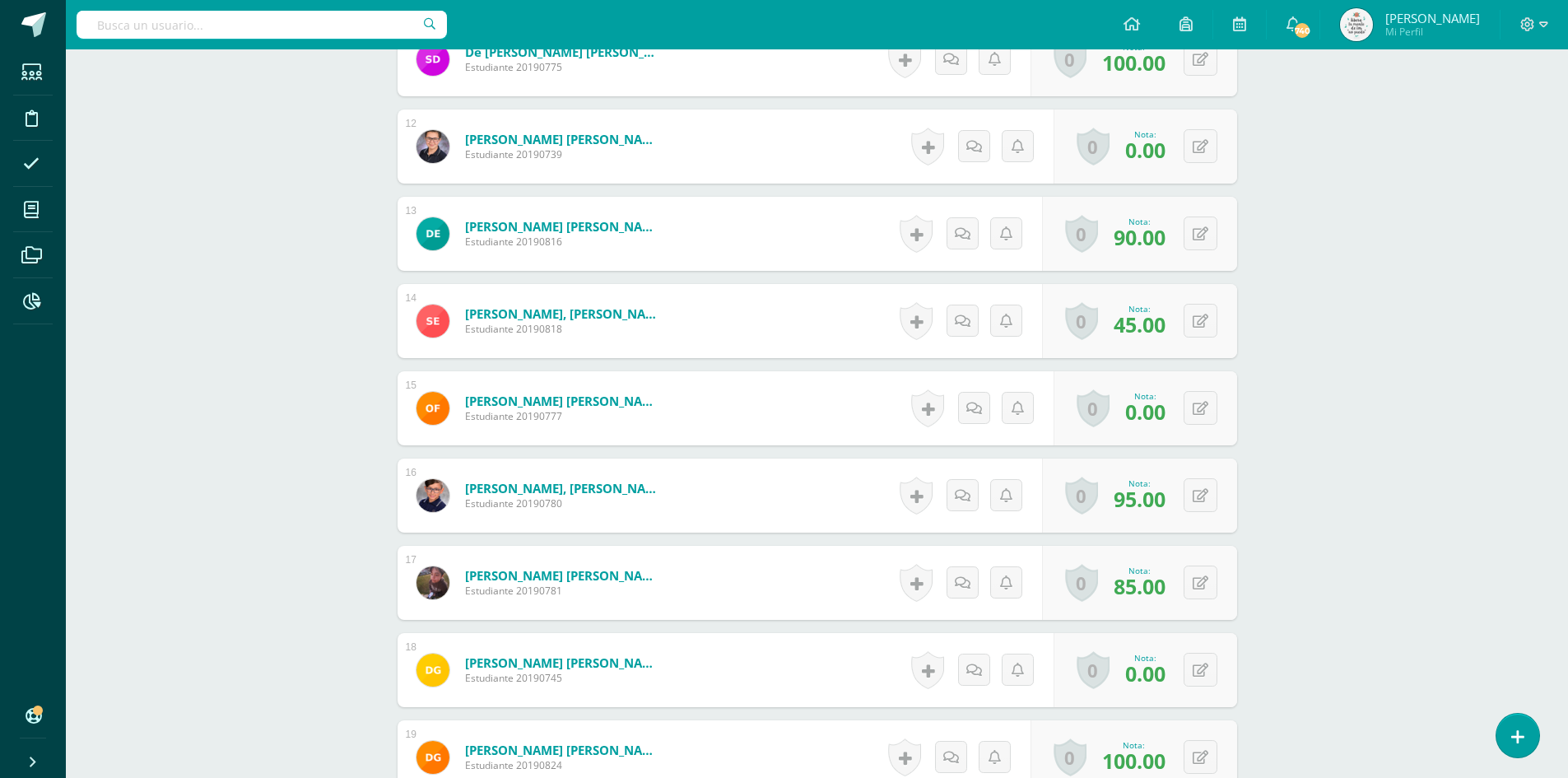
scroll to position [1331, 0]
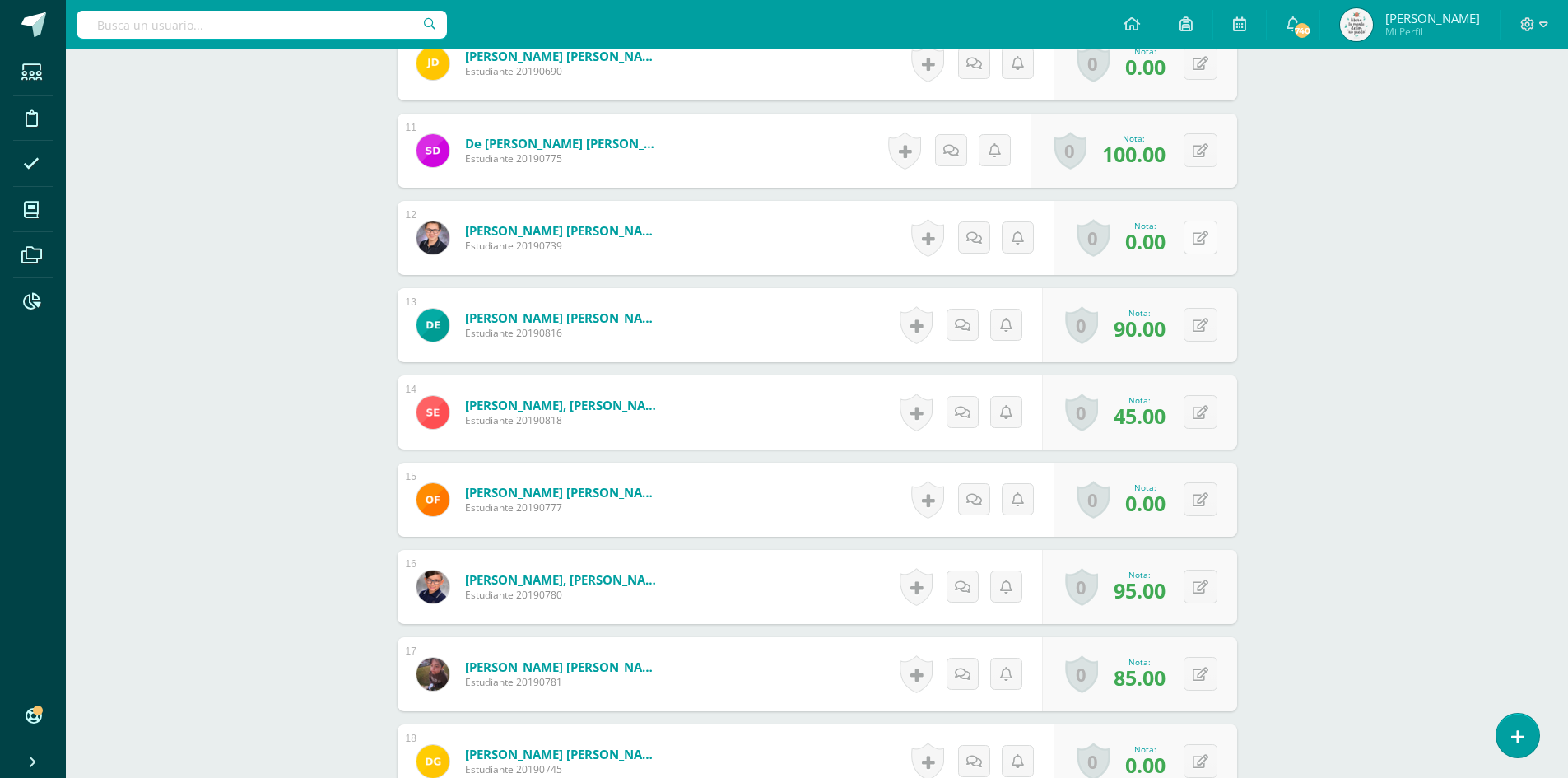
click at [1201, 249] on button at bounding box center [1200, 237] width 34 height 34
type input "60"
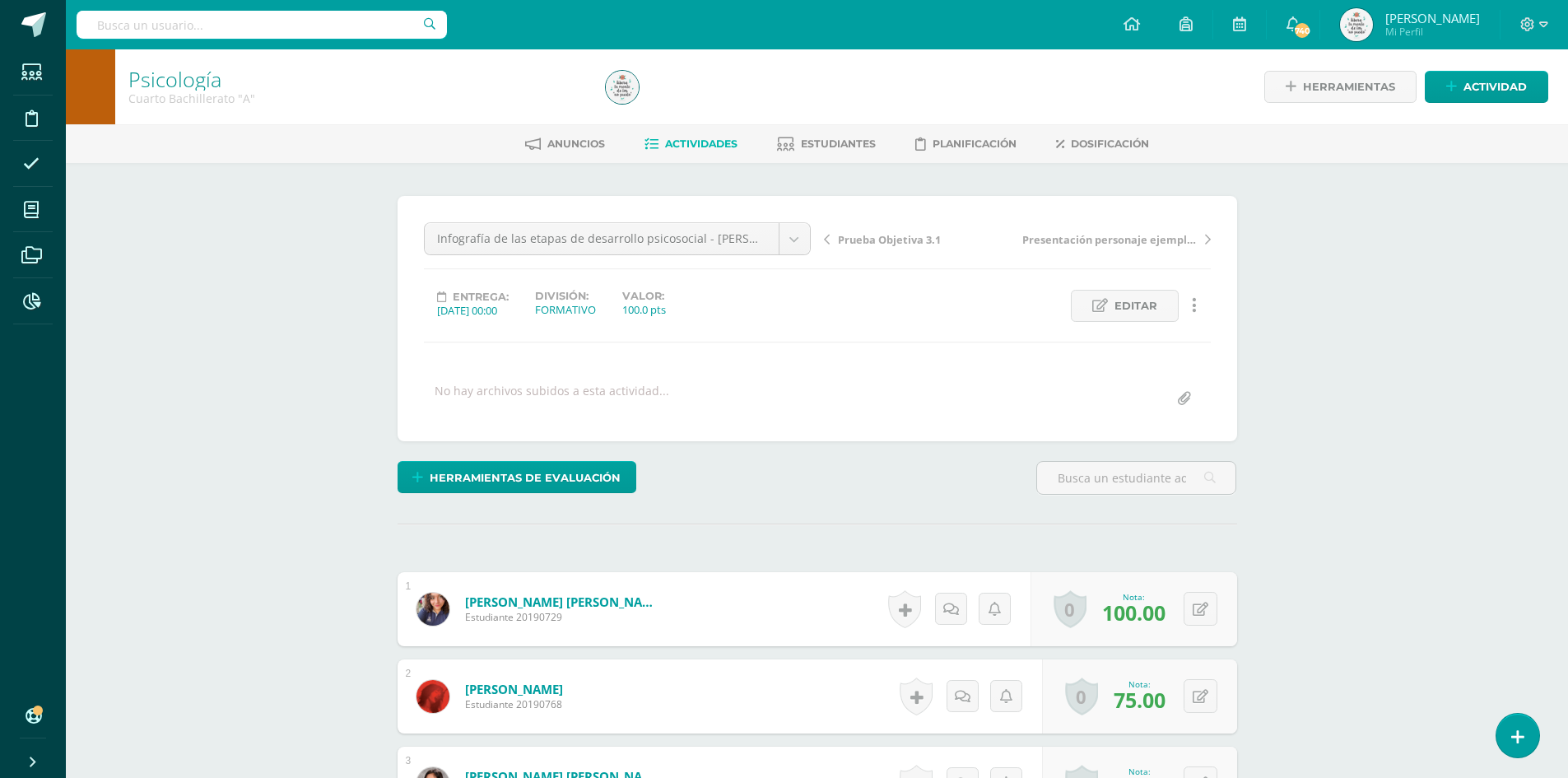
scroll to position [2, 0]
